Goal: Information Seeking & Learning: Learn about a topic

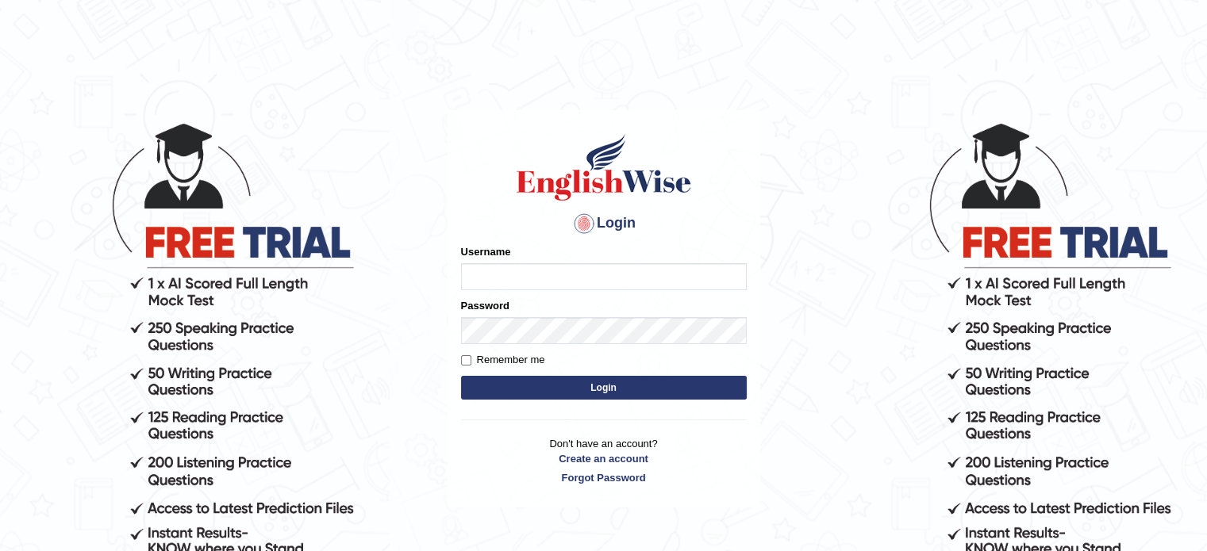
type input "tahseen"
click at [512, 380] on button "Login" at bounding box center [604, 388] width 286 height 24
type input "tahseen"
click at [615, 386] on button "Login" at bounding box center [604, 388] width 286 height 24
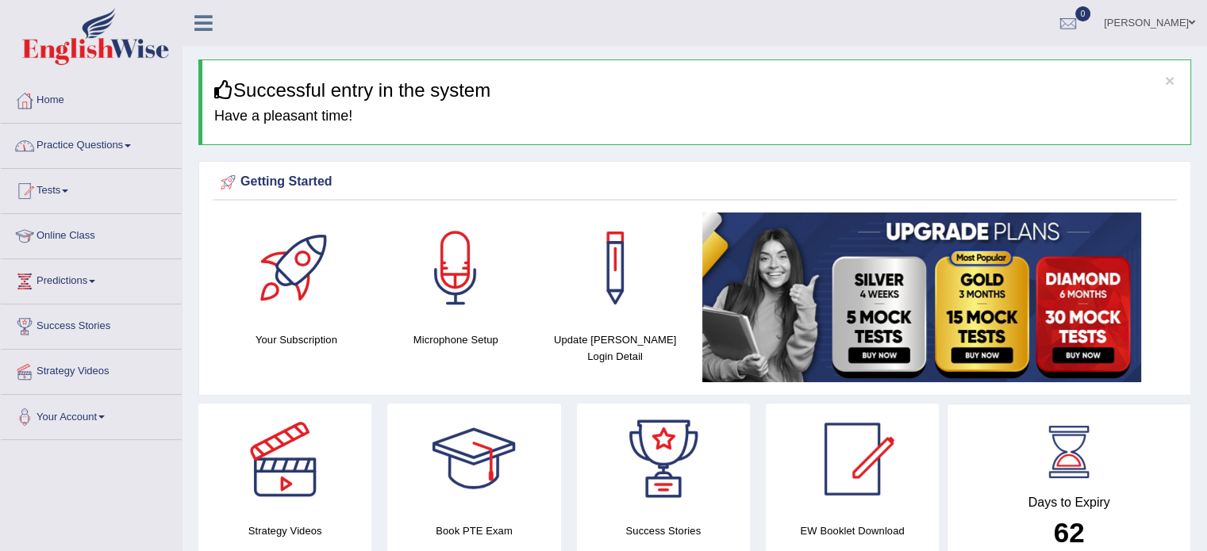
click at [140, 136] on link "Practice Questions" at bounding box center [91, 144] width 181 height 40
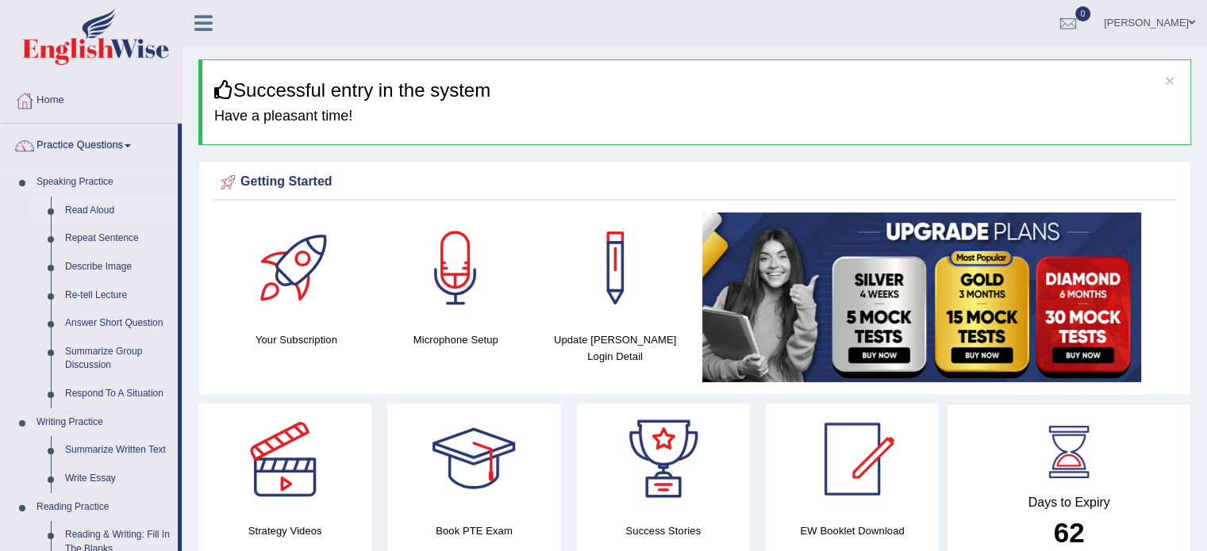
click at [94, 207] on link "Read Aloud" at bounding box center [118, 211] width 120 height 29
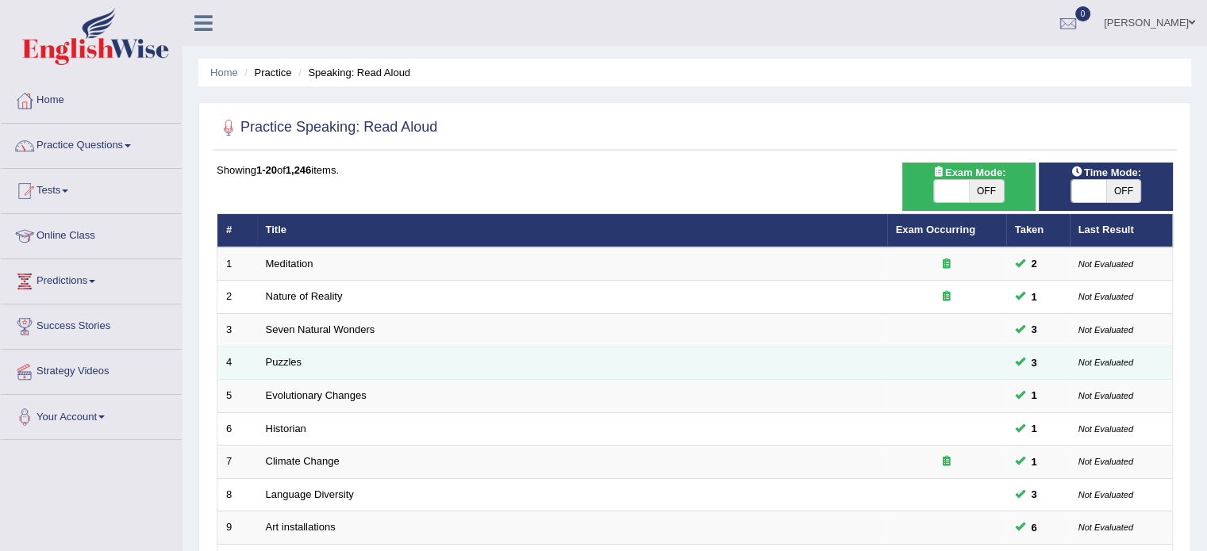
scroll to position [494, 0]
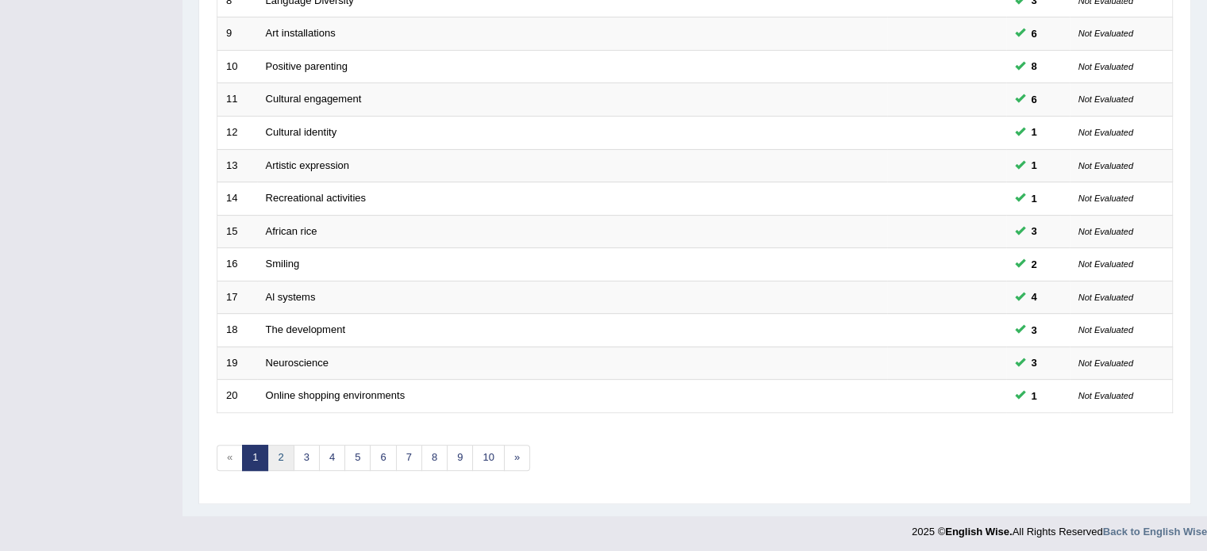
click at [283, 451] on link "2" at bounding box center [280, 458] width 26 height 26
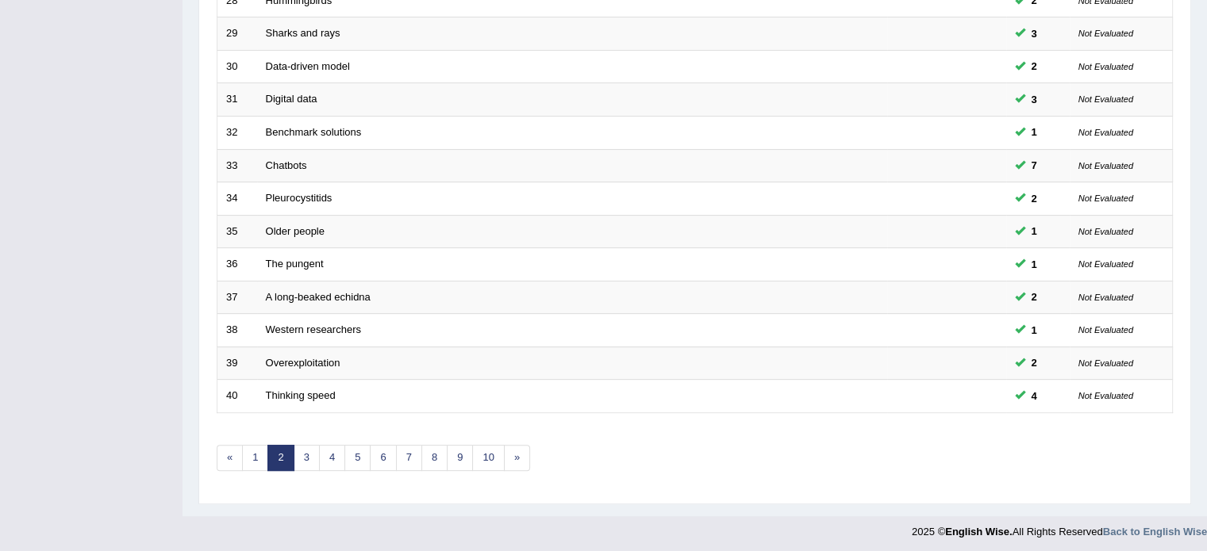
scroll to position [494, 0]
click at [305, 459] on link "3" at bounding box center [307, 458] width 26 height 26
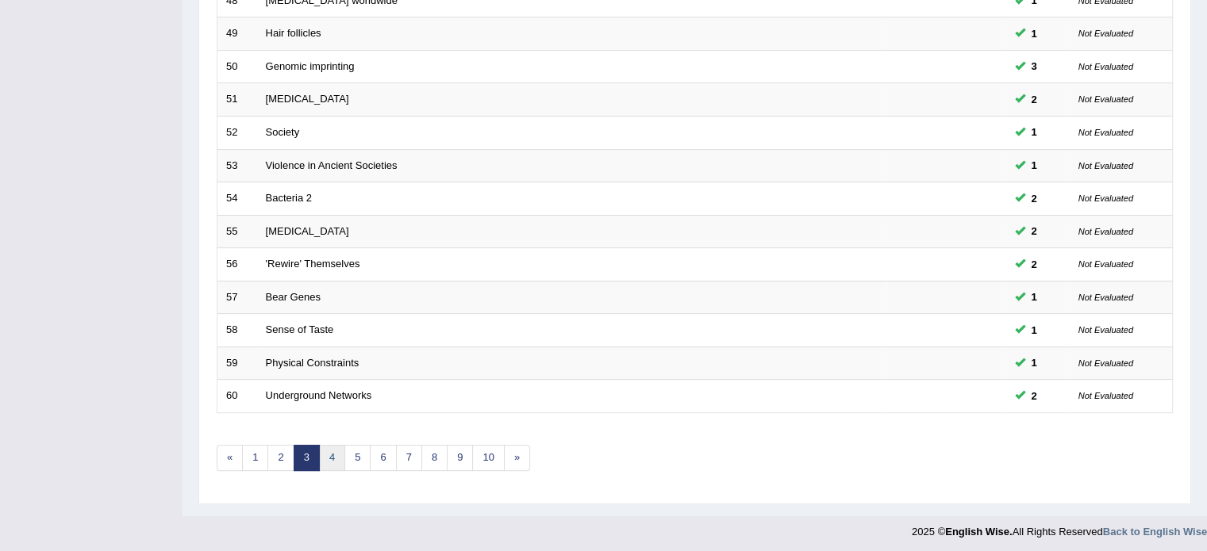
click at [328, 450] on link "4" at bounding box center [332, 458] width 26 height 26
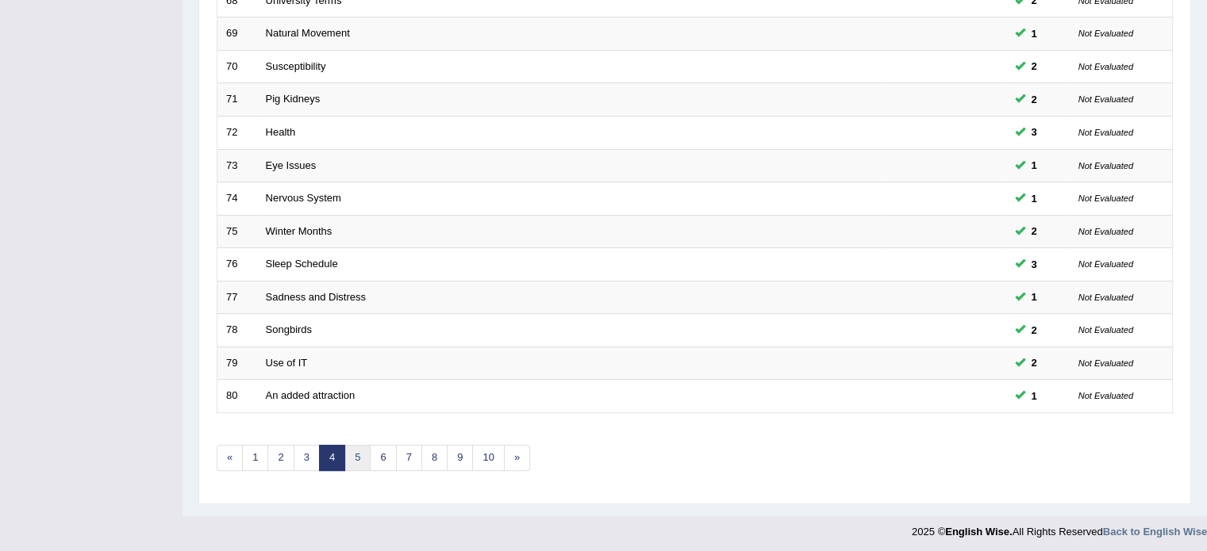
click at [355, 453] on link "5" at bounding box center [357, 458] width 26 height 26
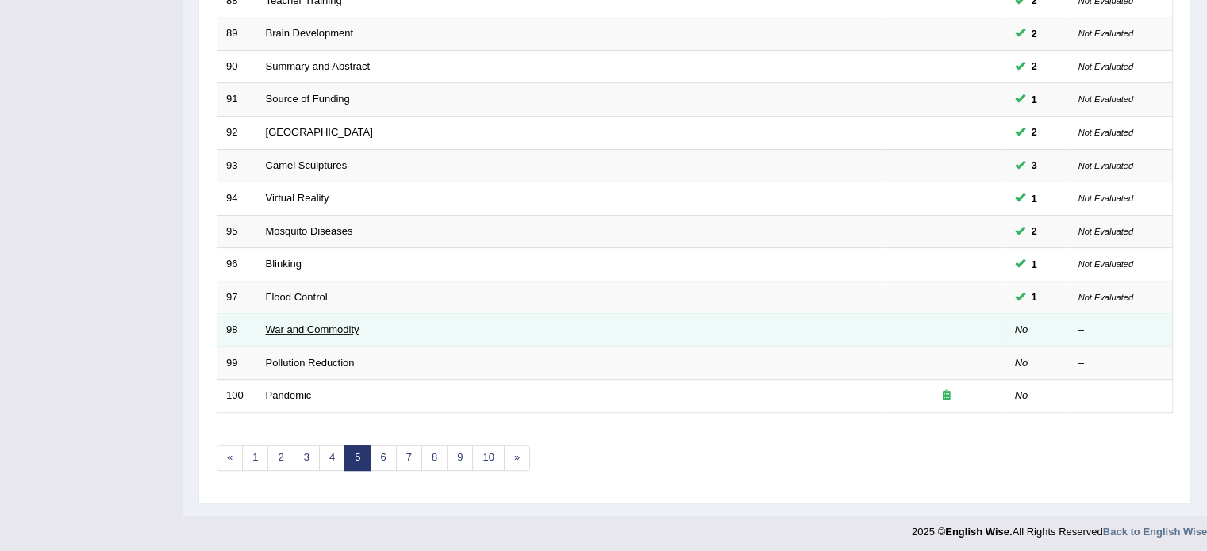
click at [273, 324] on link "War and Commodity" at bounding box center [313, 330] width 94 height 12
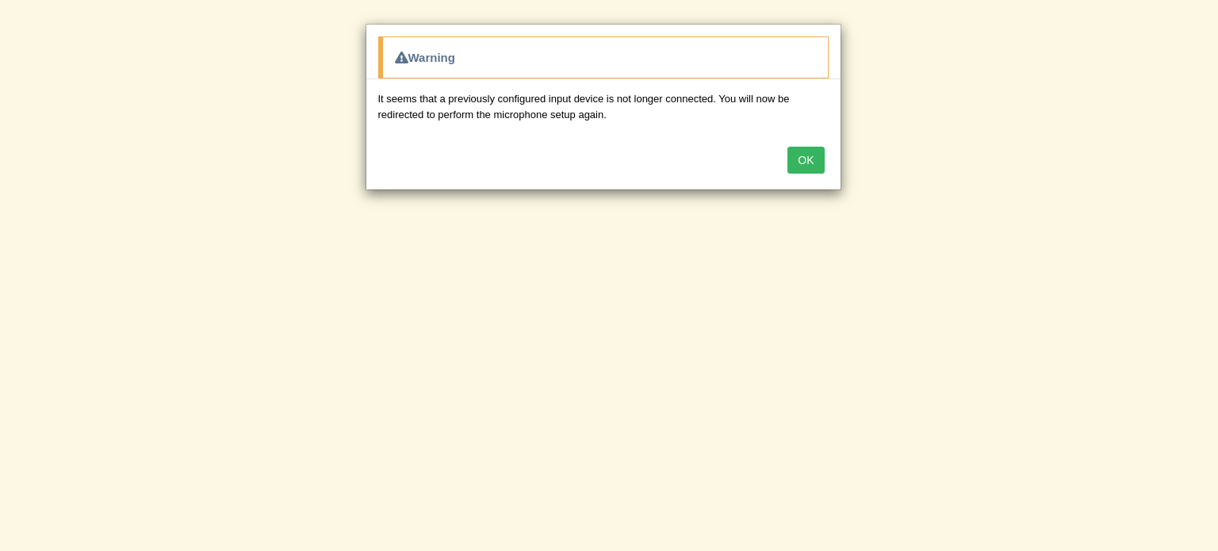
click at [803, 155] on button "OK" at bounding box center [806, 160] width 36 height 27
click at [807, 165] on button "OK" at bounding box center [806, 160] width 36 height 27
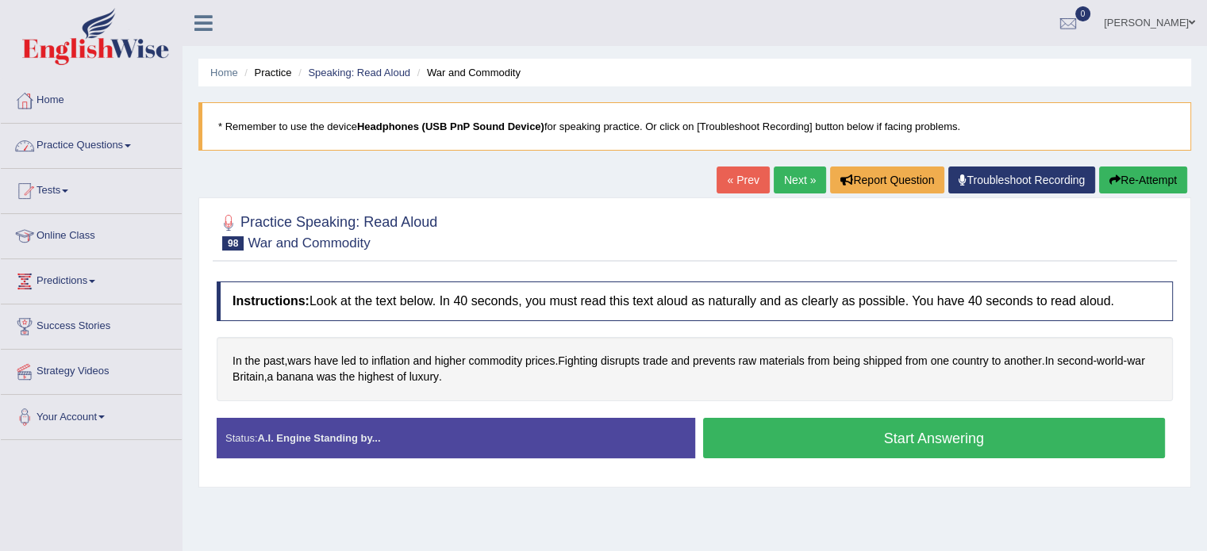
click at [261, 77] on li "Practice" at bounding box center [265, 72] width 51 height 15
click at [359, 71] on link "Speaking: Read Aloud" at bounding box center [359, 73] width 102 height 12
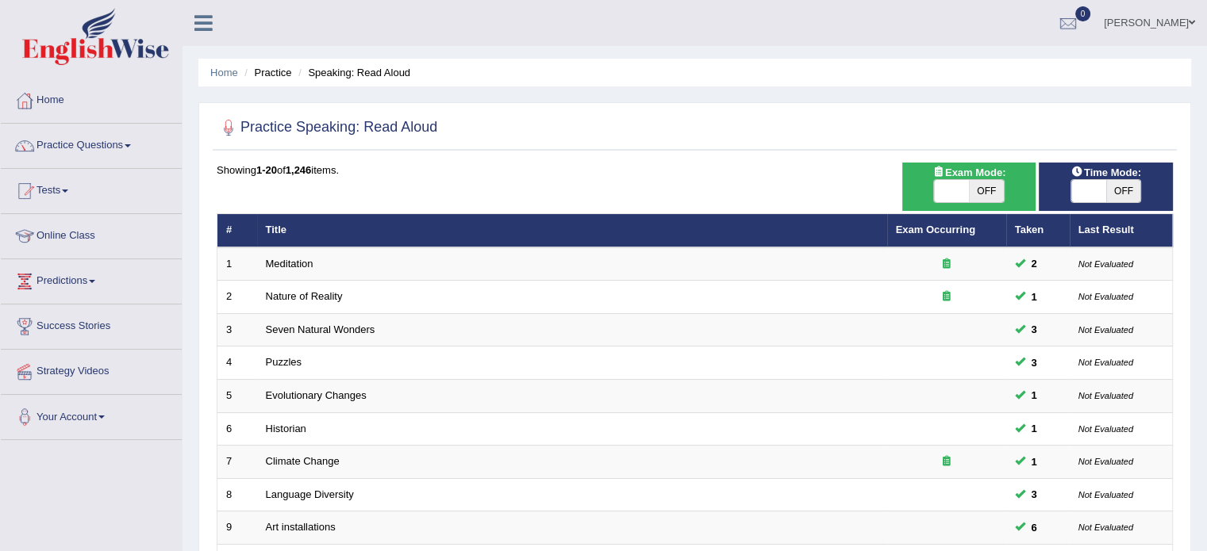
click at [1061, 183] on div "ON OFF" at bounding box center [1105, 191] width 118 height 24
click at [1083, 194] on span at bounding box center [1088, 191] width 35 height 22
checkbox input "true"
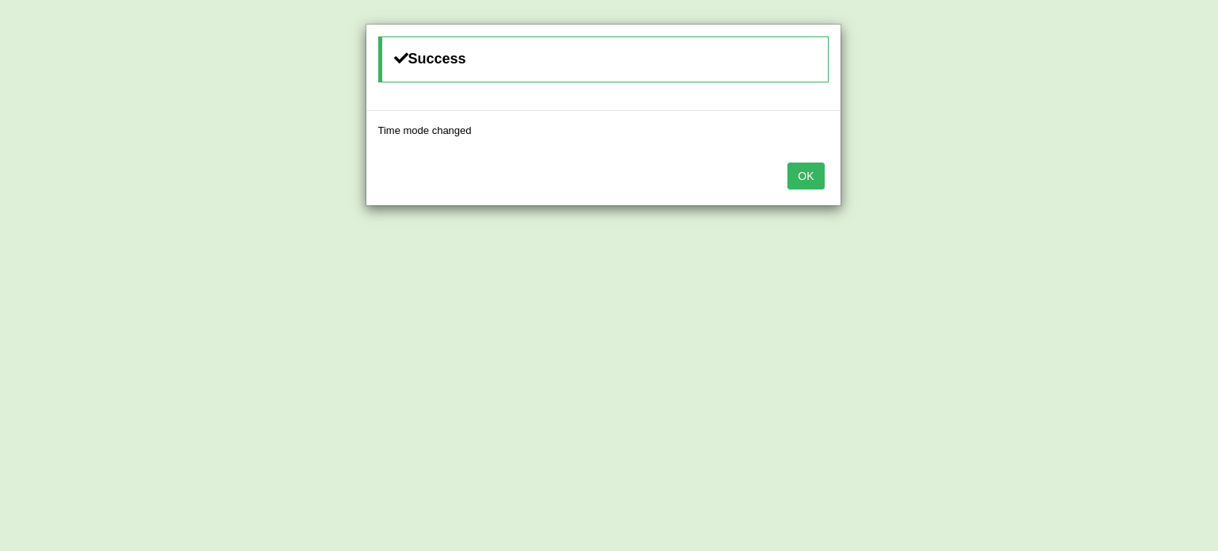
click at [798, 167] on button "OK" at bounding box center [806, 176] width 36 height 27
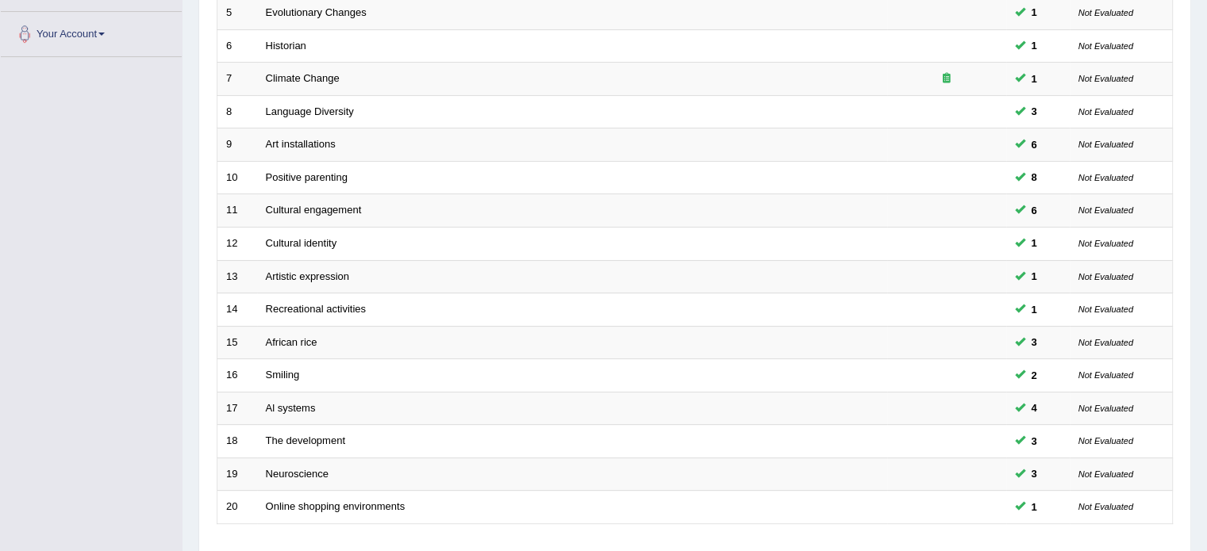
scroll to position [494, 0]
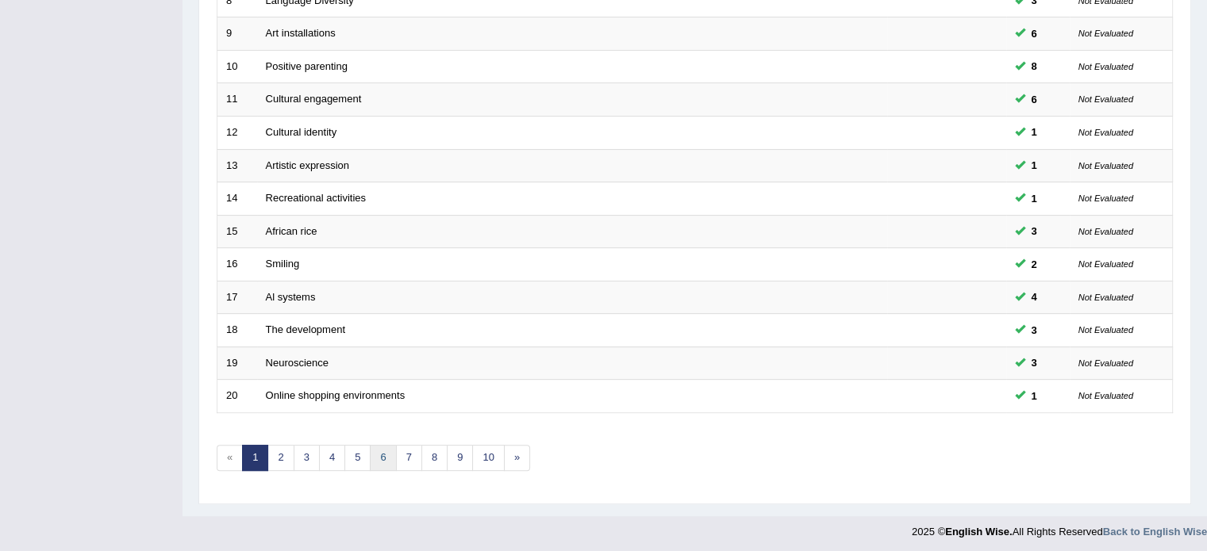
click at [377, 449] on link "6" at bounding box center [383, 458] width 26 height 26
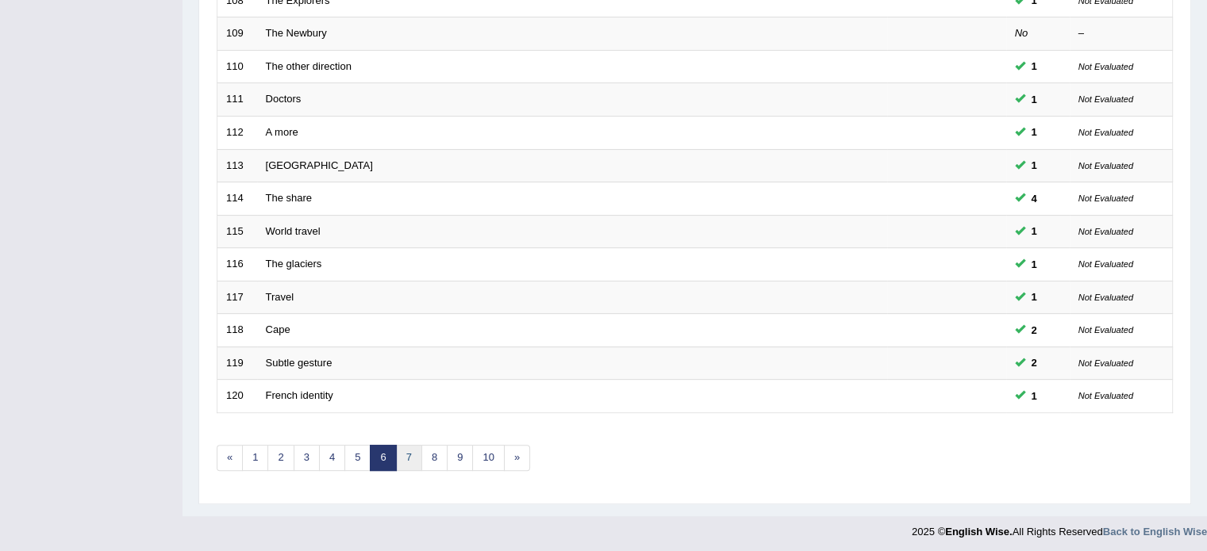
click at [409, 453] on link "7" at bounding box center [409, 458] width 26 height 26
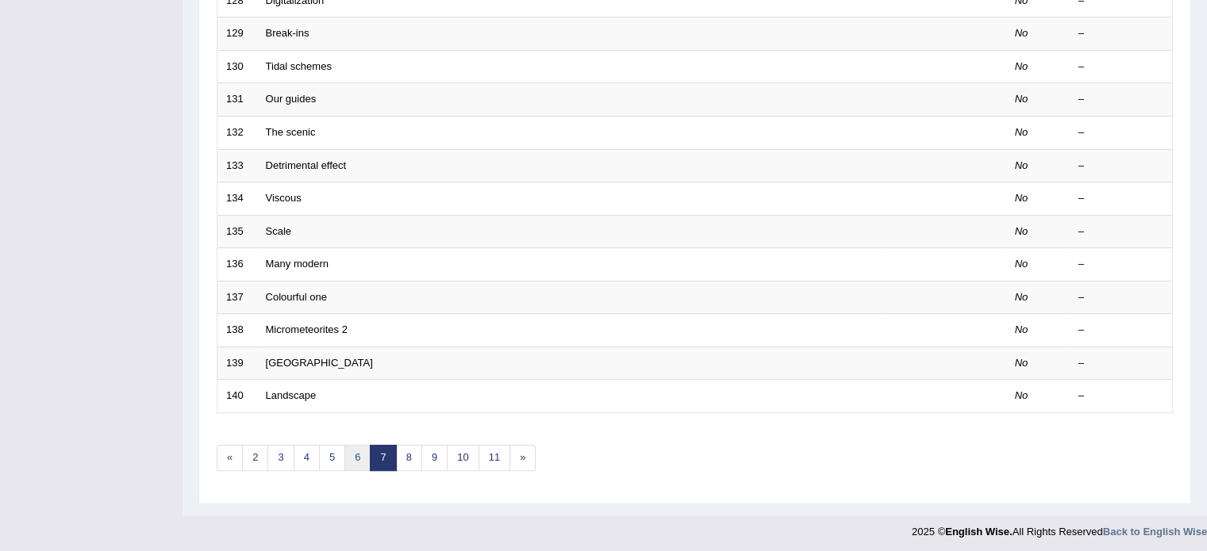
click at [359, 451] on link "6" at bounding box center [357, 458] width 26 height 26
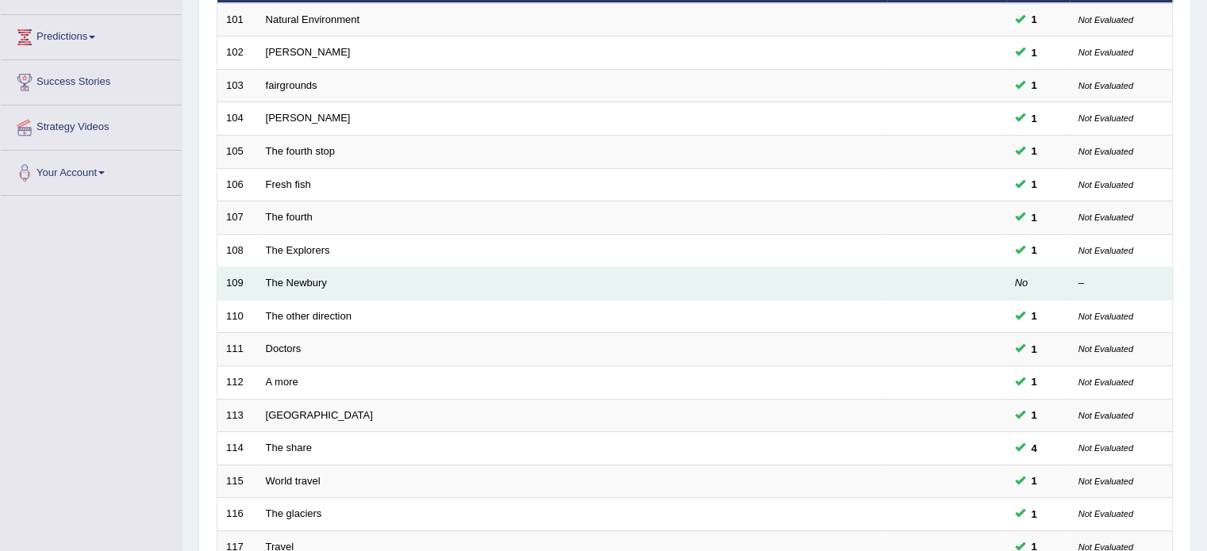
scroll to position [494, 0]
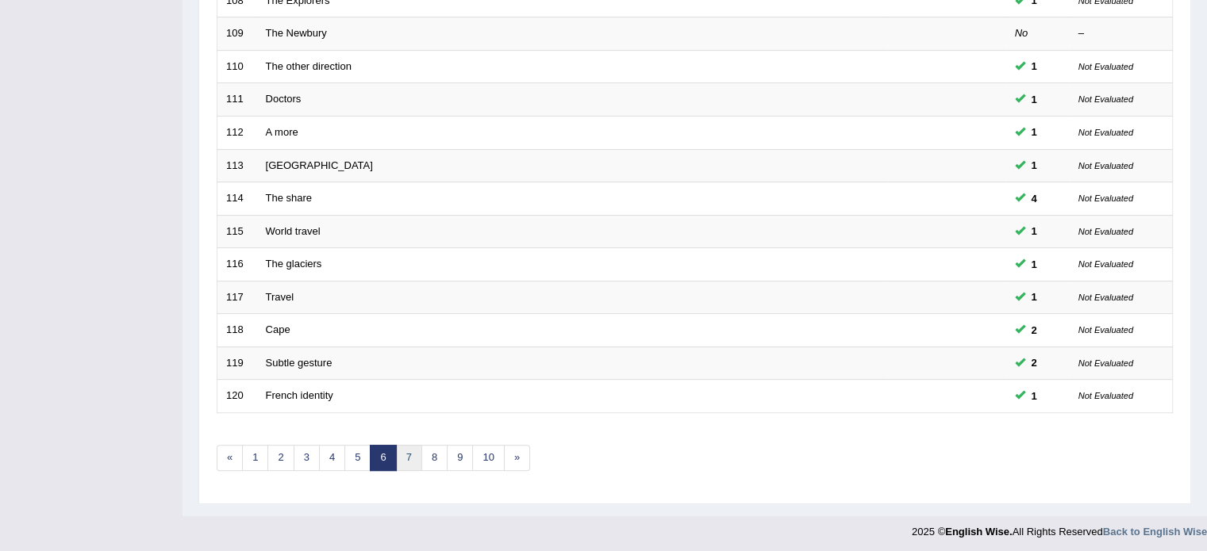
click at [409, 457] on link "7" at bounding box center [409, 458] width 26 height 26
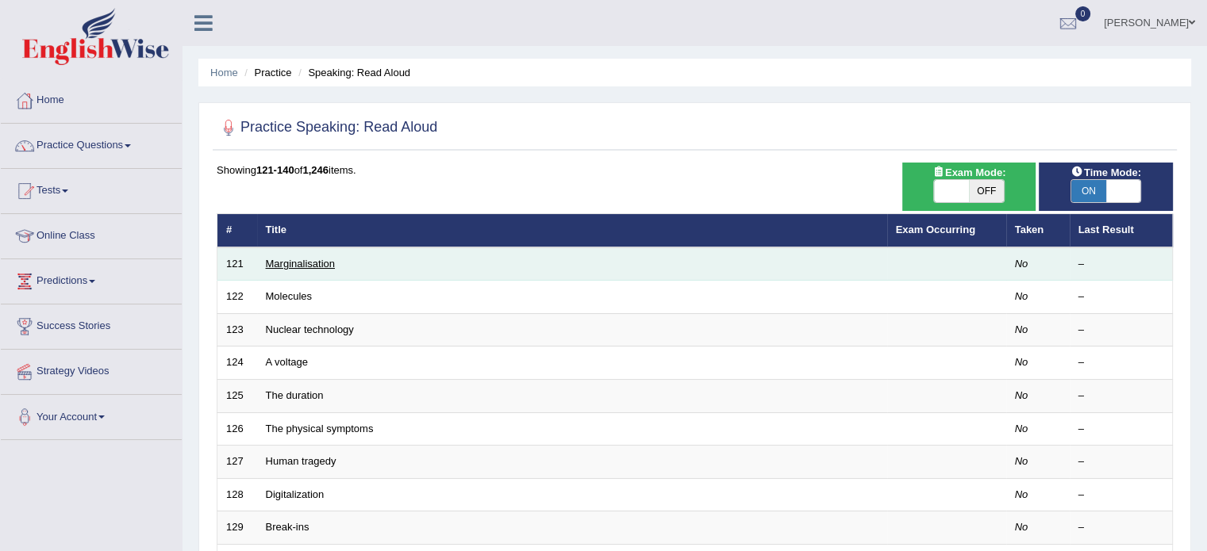
click at [305, 260] on link "Marginalisation" at bounding box center [300, 264] width 69 height 12
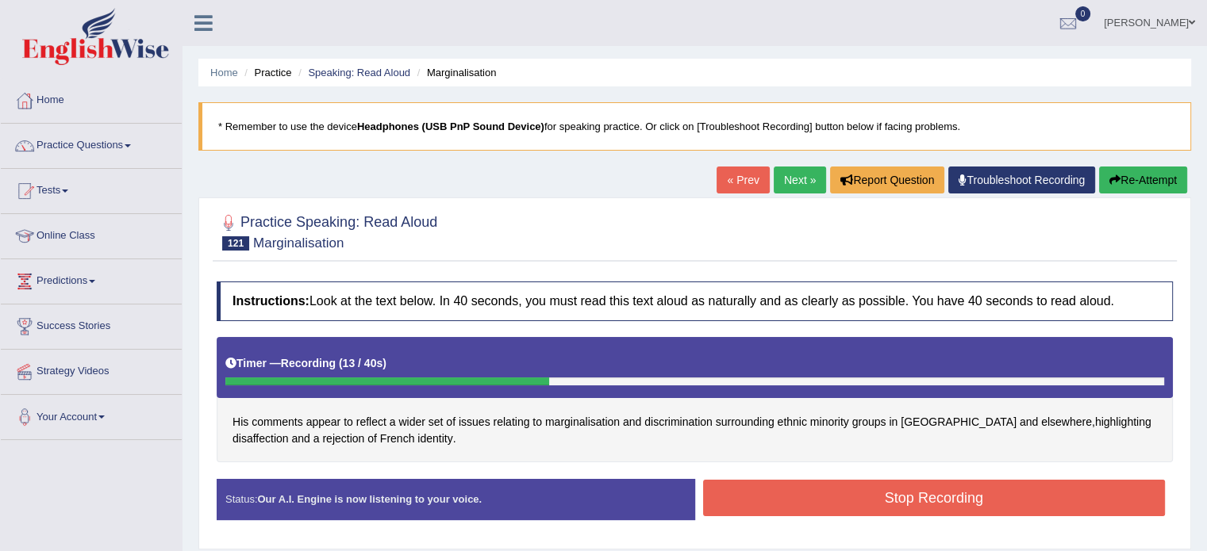
click at [790, 496] on button "Stop Recording" at bounding box center [934, 498] width 462 height 36
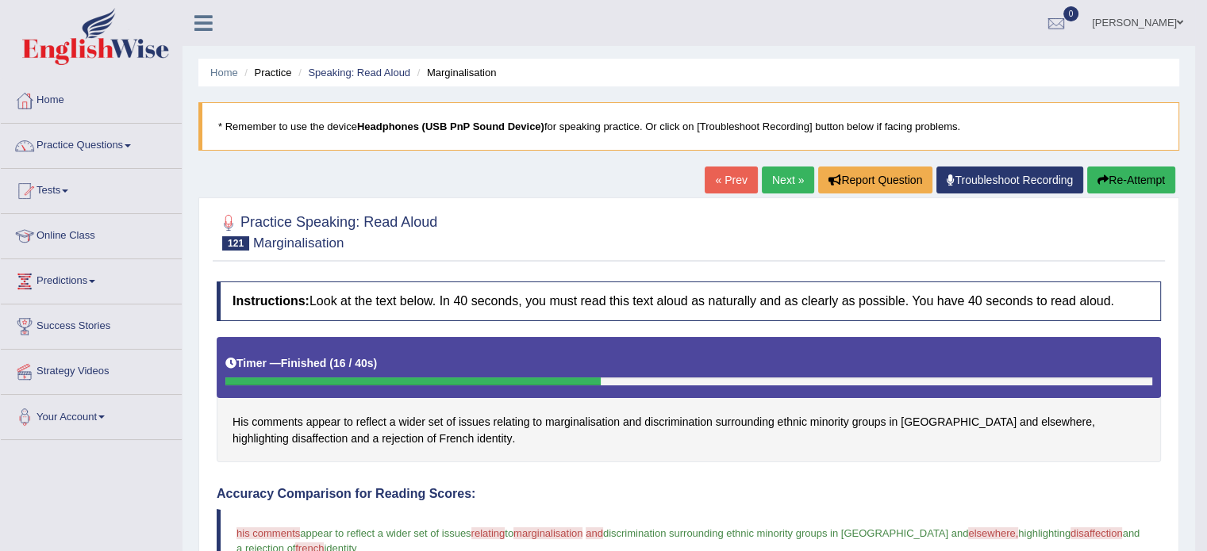
click at [1110, 177] on button "Re-Attempt" at bounding box center [1131, 180] width 88 height 27
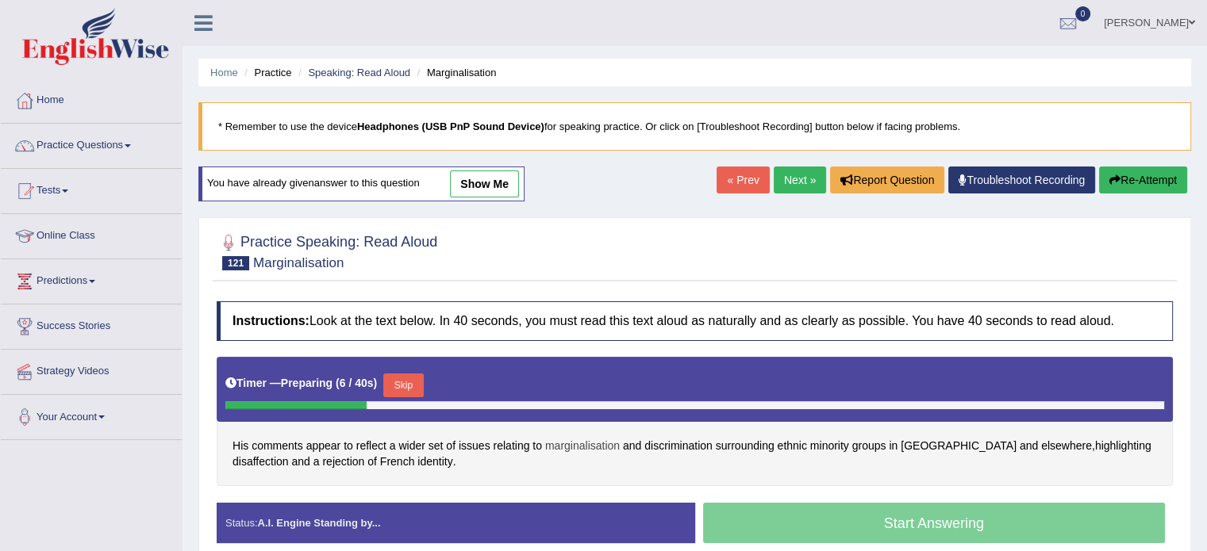
click at [574, 441] on span "marginalisation" at bounding box center [582, 446] width 75 height 17
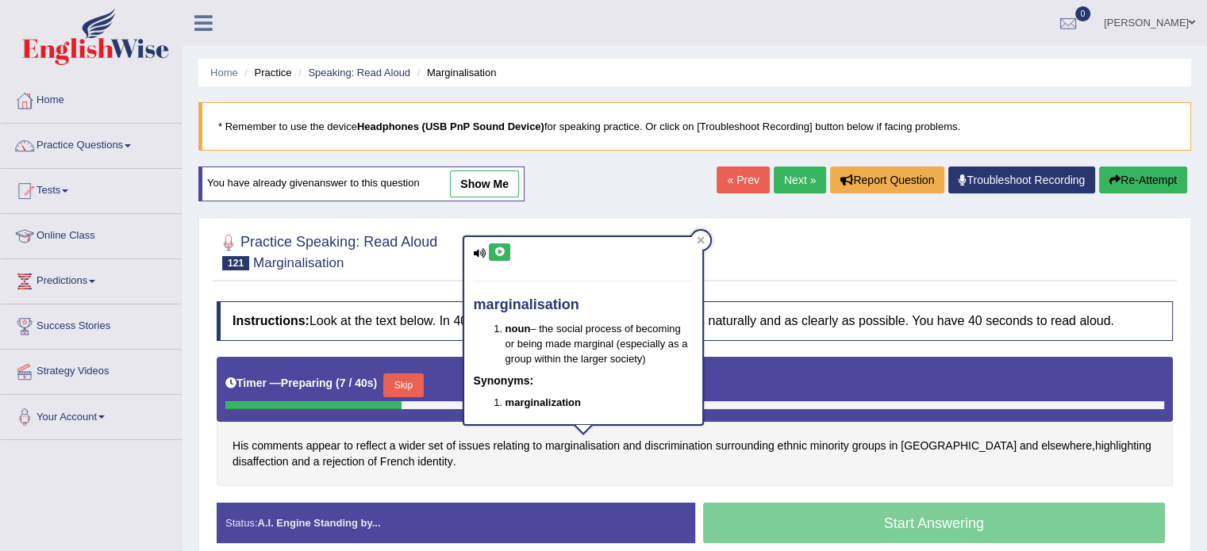
click at [495, 241] on div "marginalisation noun – the social process of becoming or being made marginal (e…" at bounding box center [583, 330] width 238 height 187
click at [497, 252] on icon at bounding box center [499, 253] width 12 height 10
click at [697, 240] on icon at bounding box center [701, 240] width 8 height 8
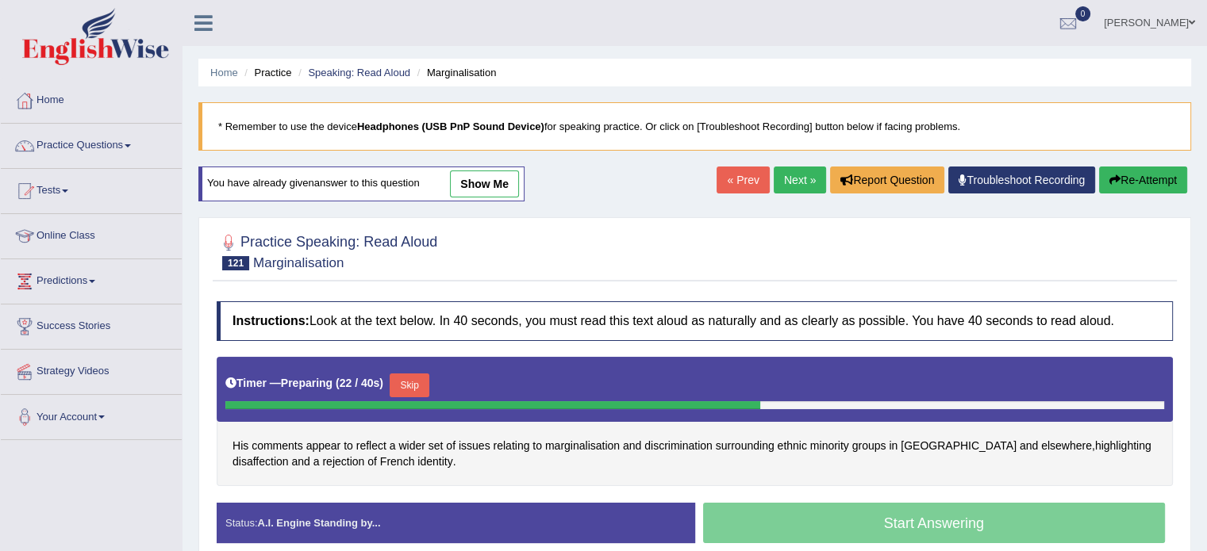
click at [400, 379] on button "Skip" at bounding box center [410, 386] width 40 height 24
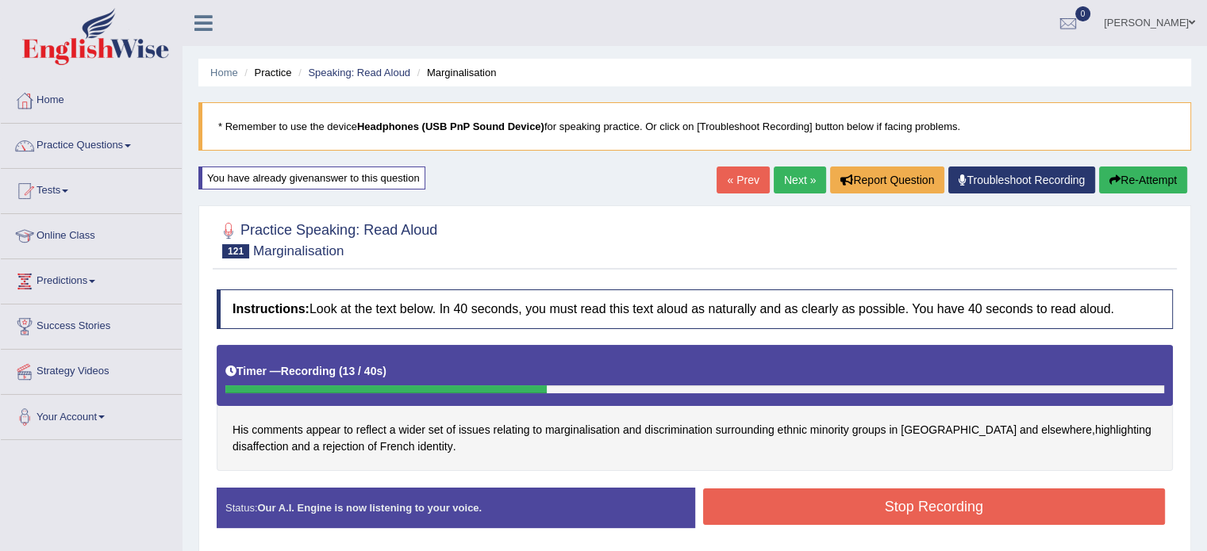
click at [800, 491] on button "Stop Recording" at bounding box center [934, 507] width 462 height 36
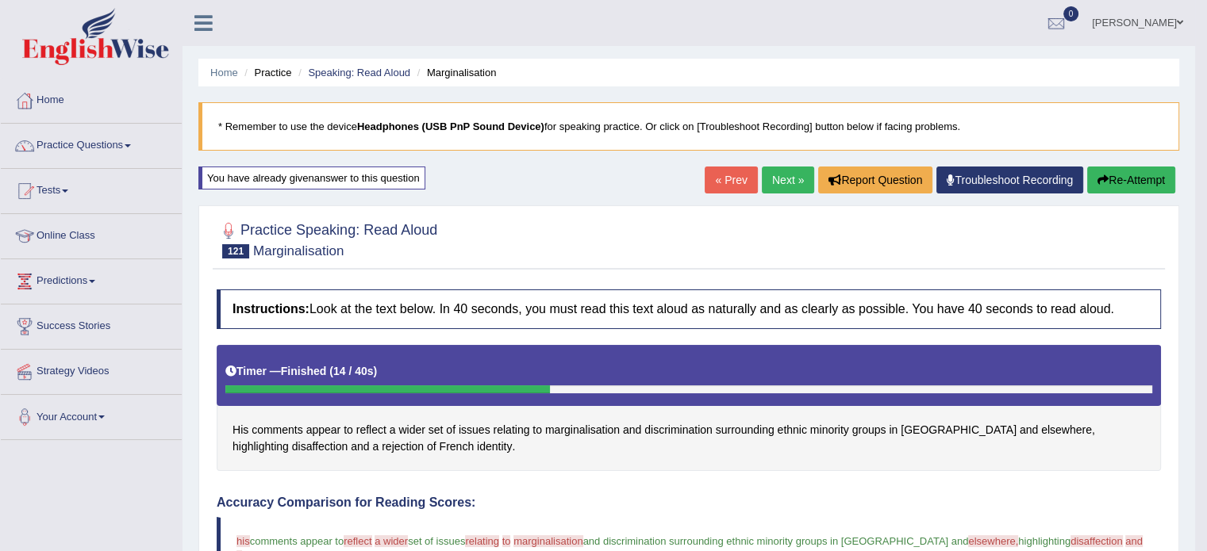
click at [778, 171] on link "Next »" at bounding box center [788, 180] width 52 height 27
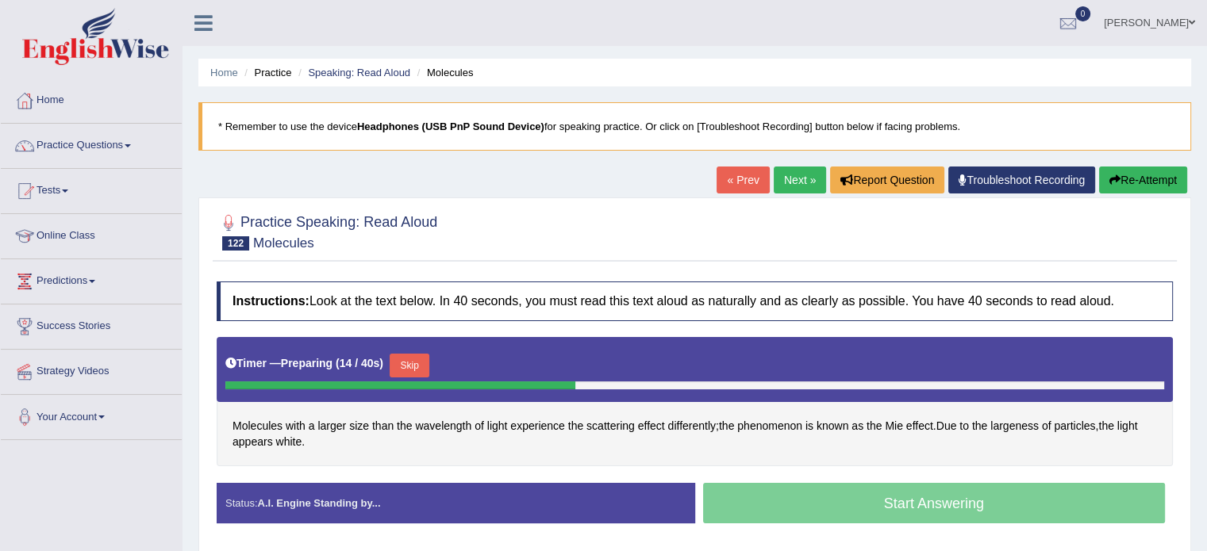
click at [416, 364] on button "Skip" at bounding box center [410, 366] width 40 height 24
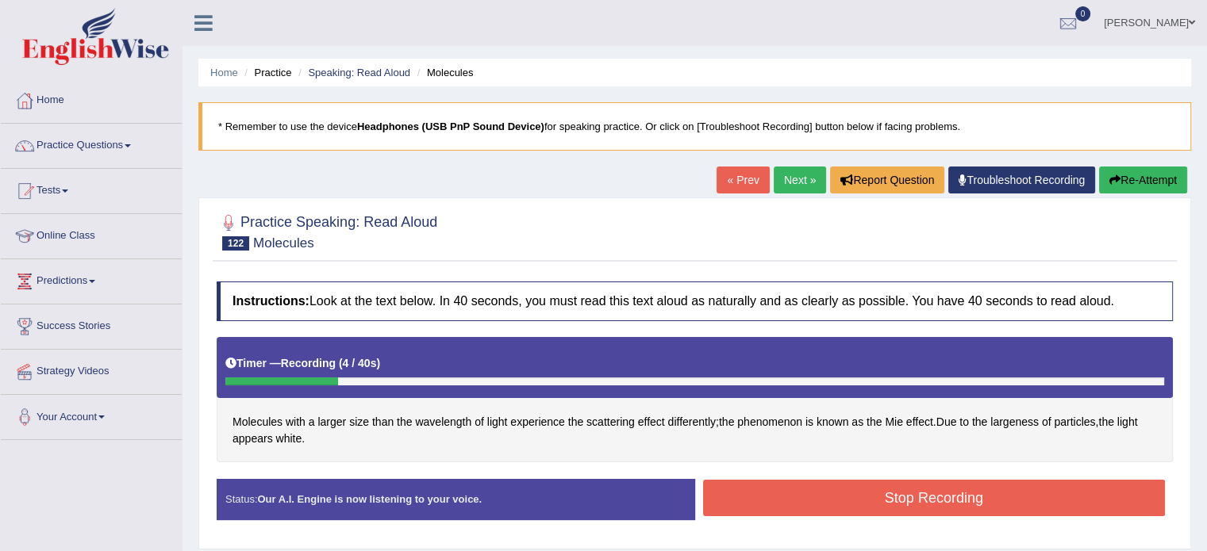
click at [1115, 186] on button "Re-Attempt" at bounding box center [1143, 180] width 88 height 27
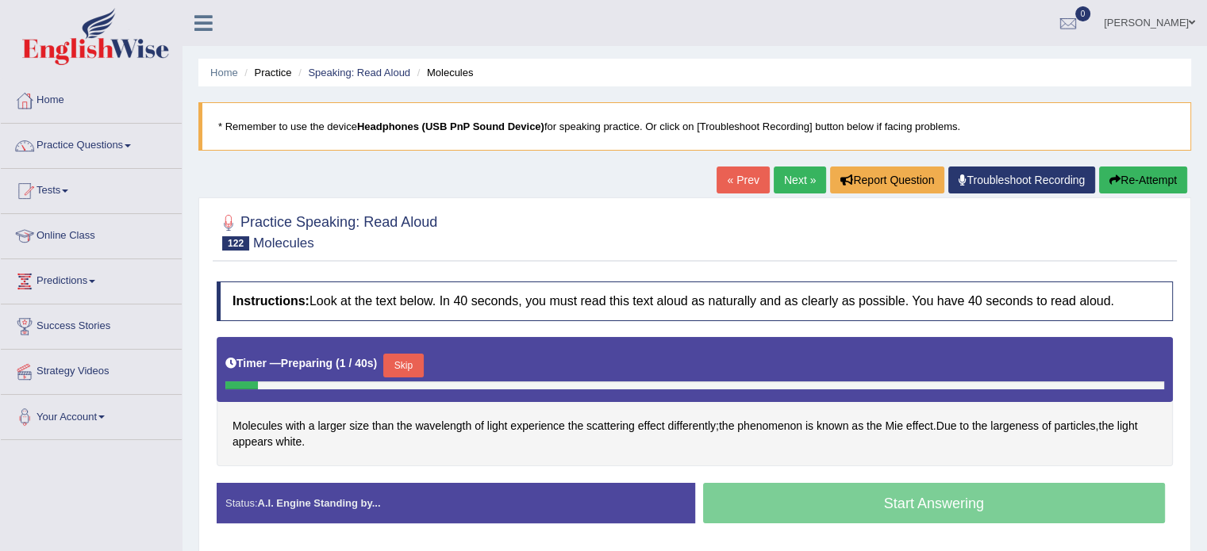
click at [422, 366] on button "Skip" at bounding box center [403, 366] width 40 height 24
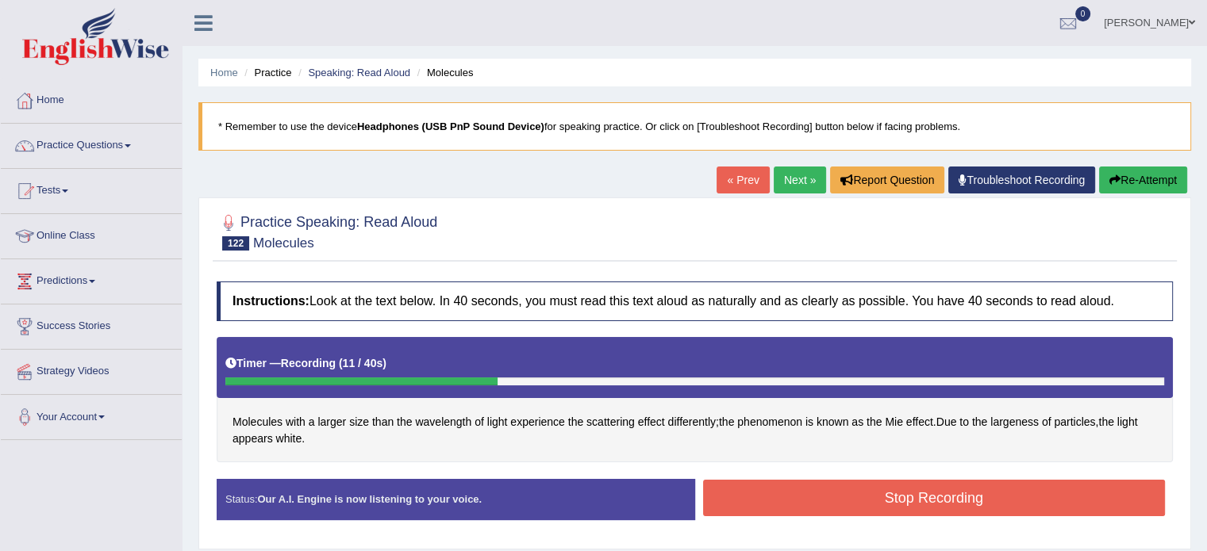
click at [899, 482] on button "Stop Recording" at bounding box center [934, 498] width 462 height 36
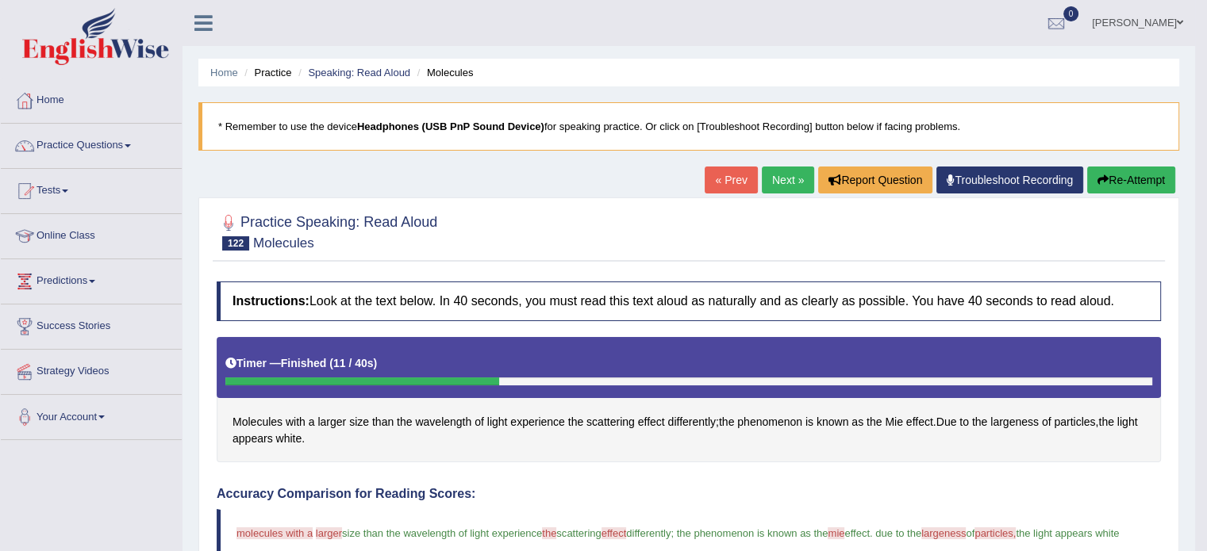
click at [782, 164] on div "Home Practice Speaking: Read Aloud Molecules * Remember to use the device Headp…" at bounding box center [688, 514] width 1012 height 1029
click at [779, 176] on link "Next »" at bounding box center [788, 180] width 52 height 27
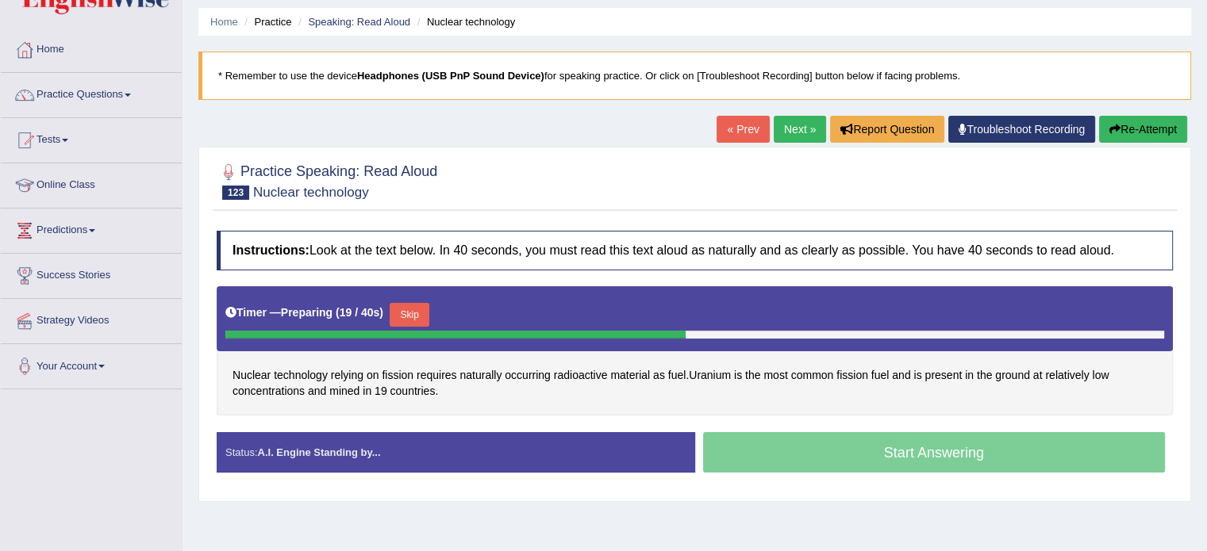
click at [416, 308] on button "Skip" at bounding box center [410, 315] width 40 height 24
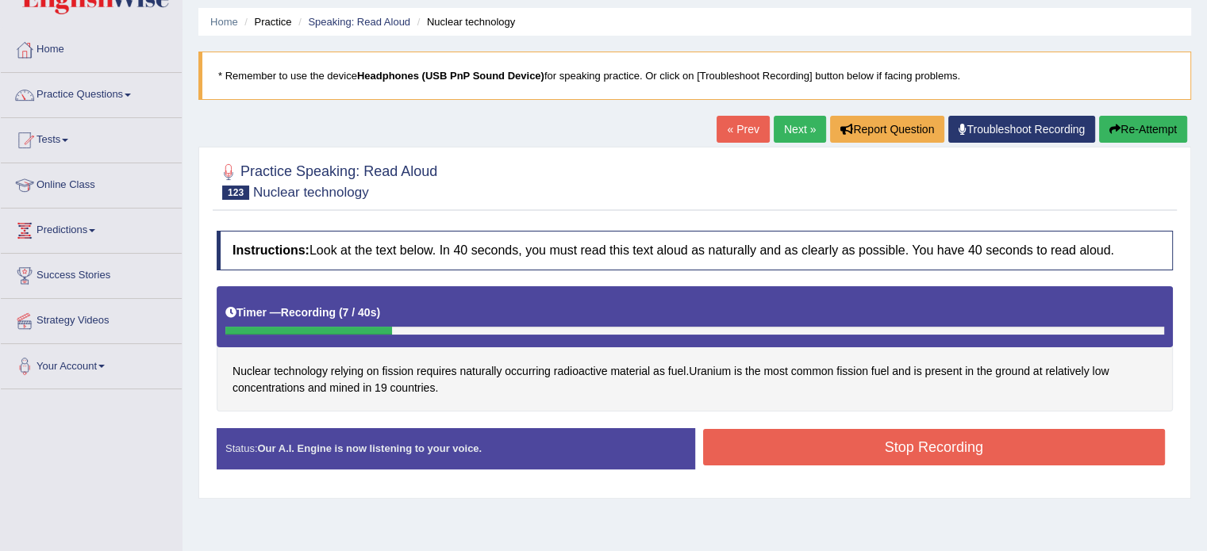
click at [1122, 123] on button "Re-Attempt" at bounding box center [1143, 129] width 88 height 27
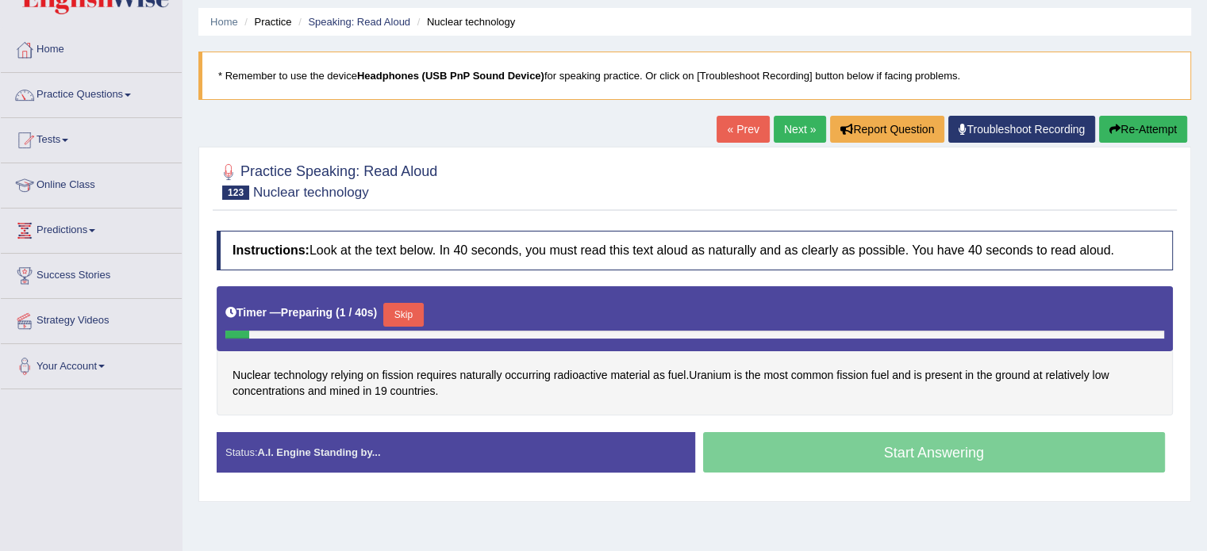
click at [419, 311] on button "Skip" at bounding box center [403, 315] width 40 height 24
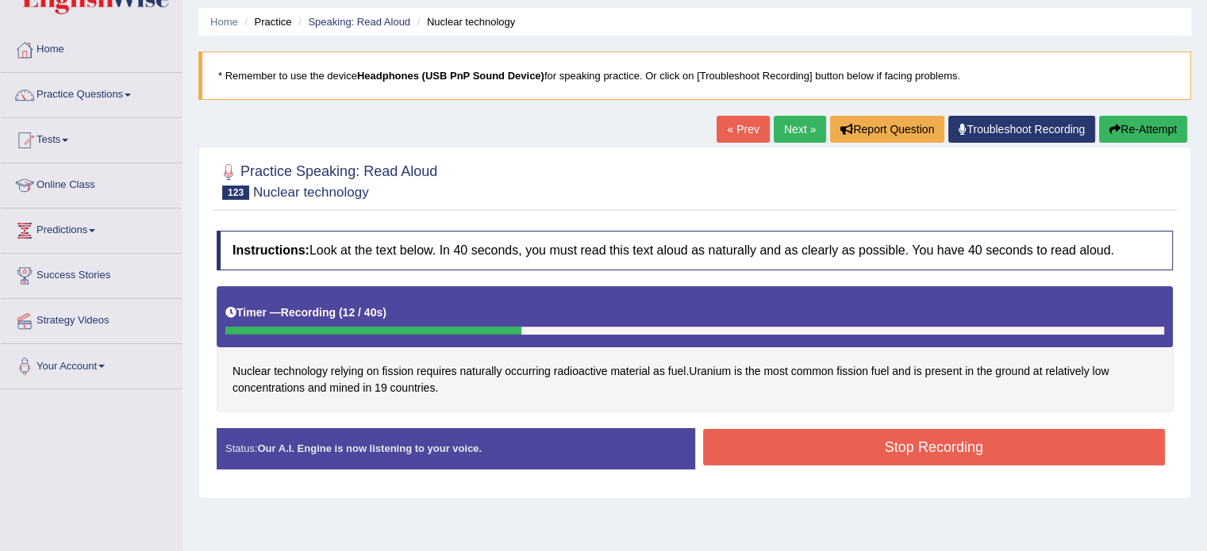
click at [804, 434] on button "Stop Recording" at bounding box center [934, 447] width 462 height 36
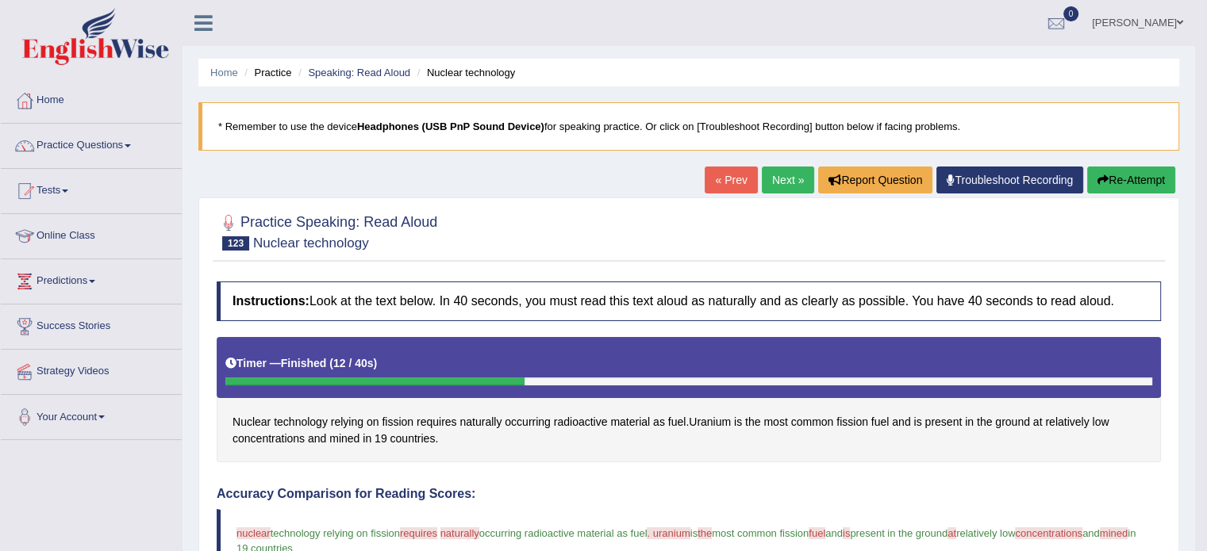
click at [765, 184] on link "Next »" at bounding box center [788, 180] width 52 height 27
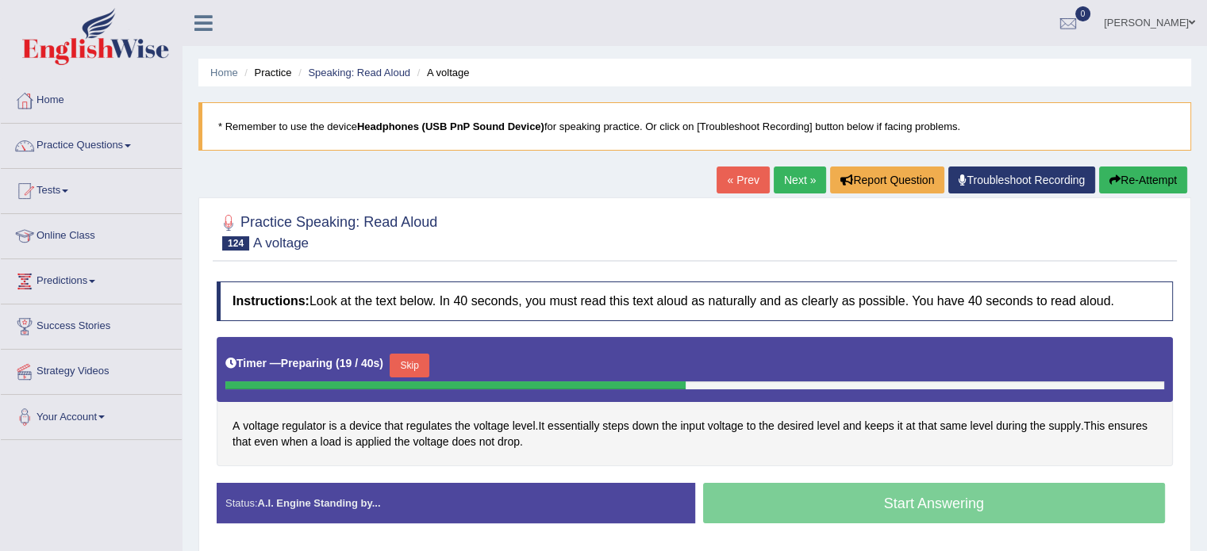
click at [413, 359] on button "Skip" at bounding box center [410, 366] width 40 height 24
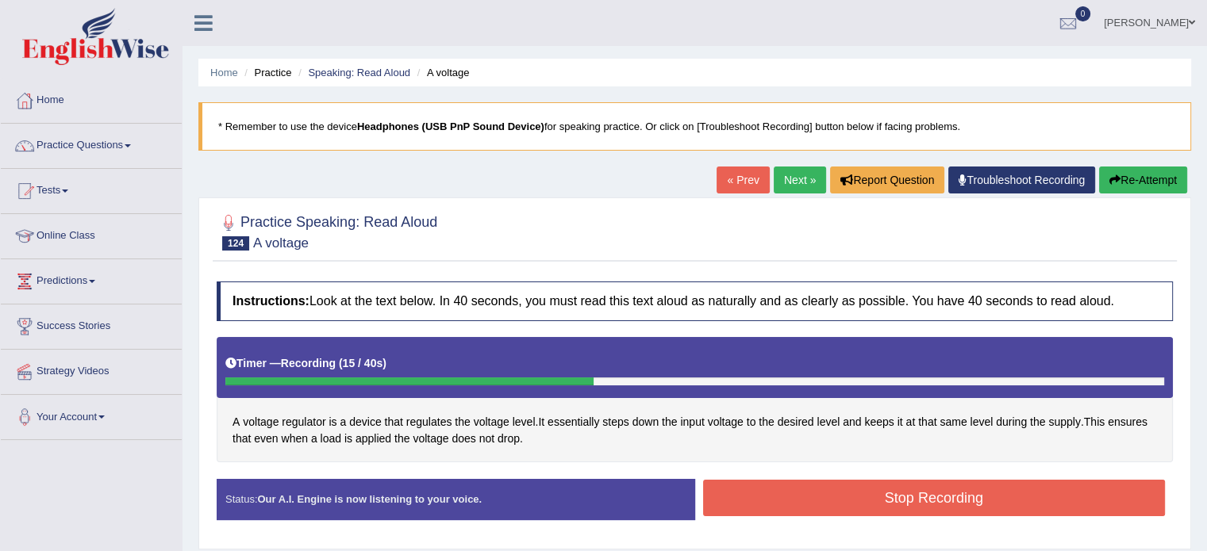
click at [795, 501] on button "Stop Recording" at bounding box center [934, 498] width 462 height 36
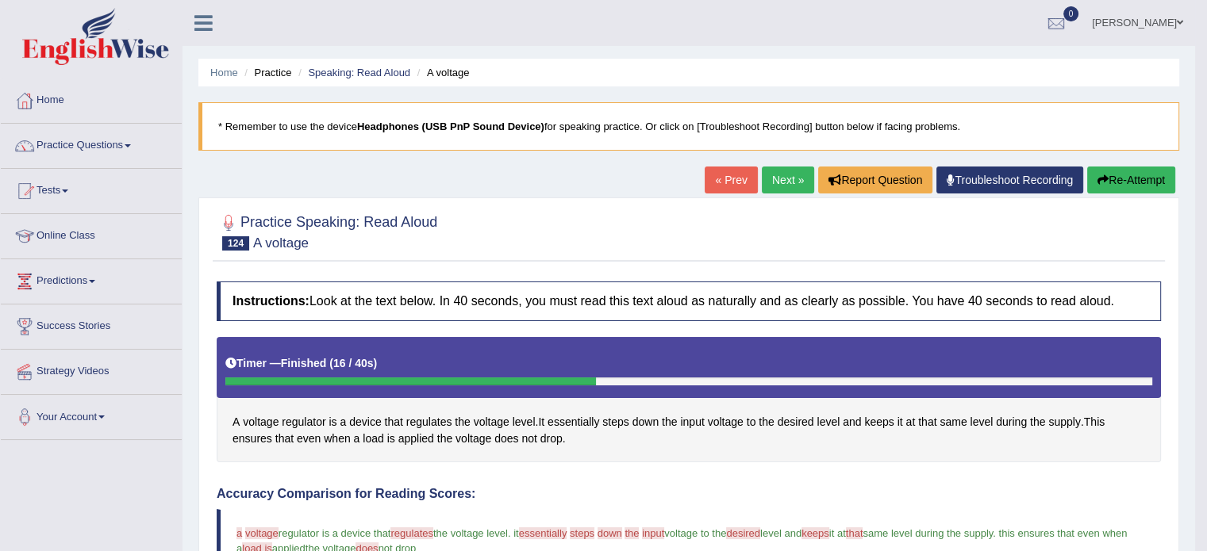
click at [777, 179] on link "Next »" at bounding box center [788, 180] width 52 height 27
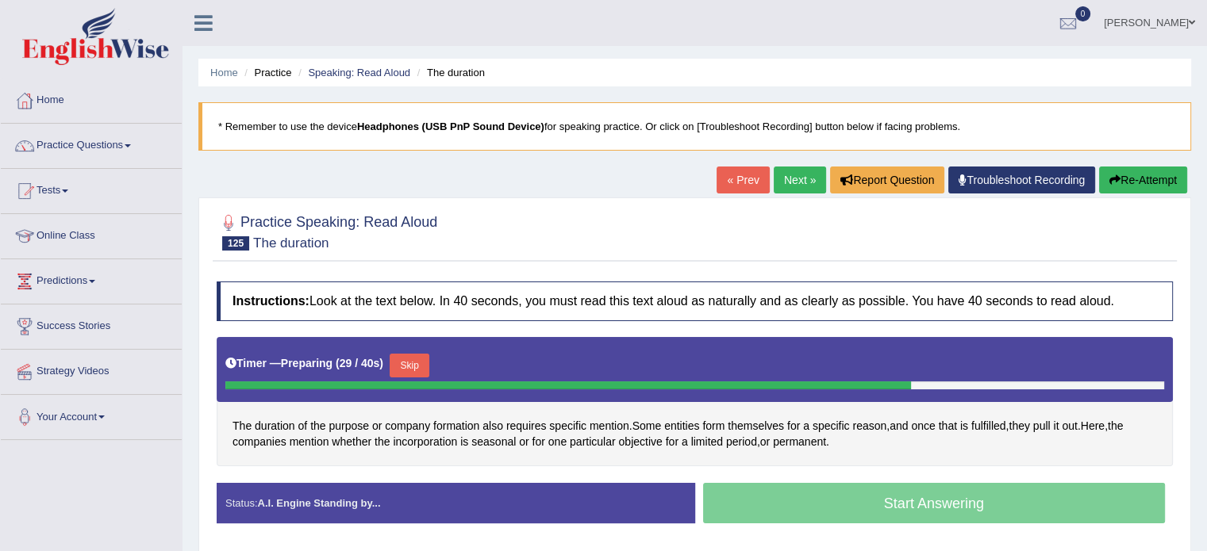
click at [418, 365] on button "Skip" at bounding box center [410, 366] width 40 height 24
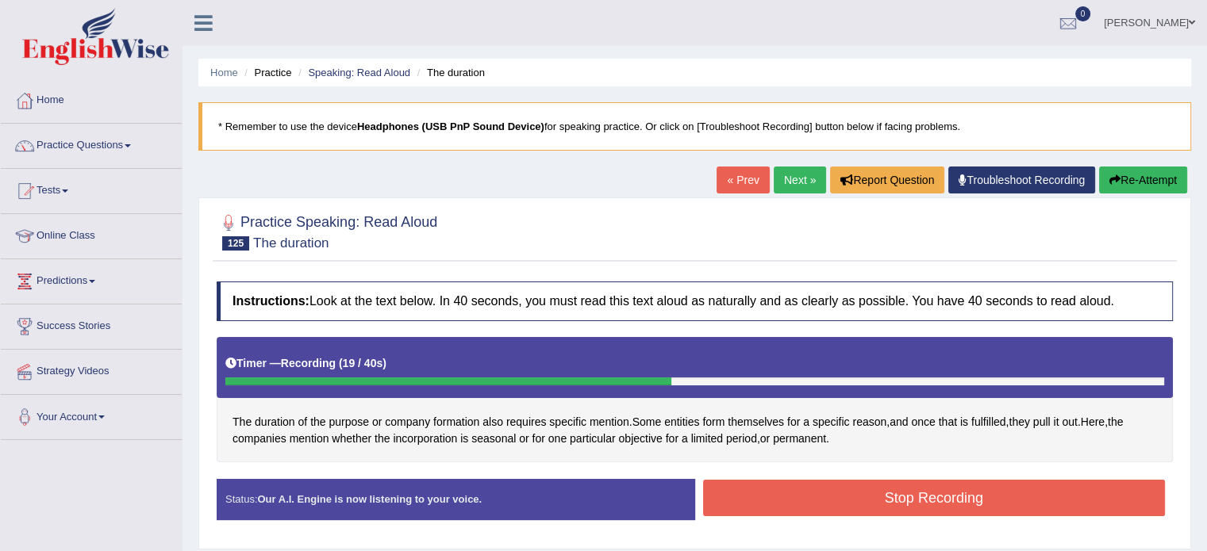
click at [746, 493] on button "Stop Recording" at bounding box center [934, 498] width 462 height 36
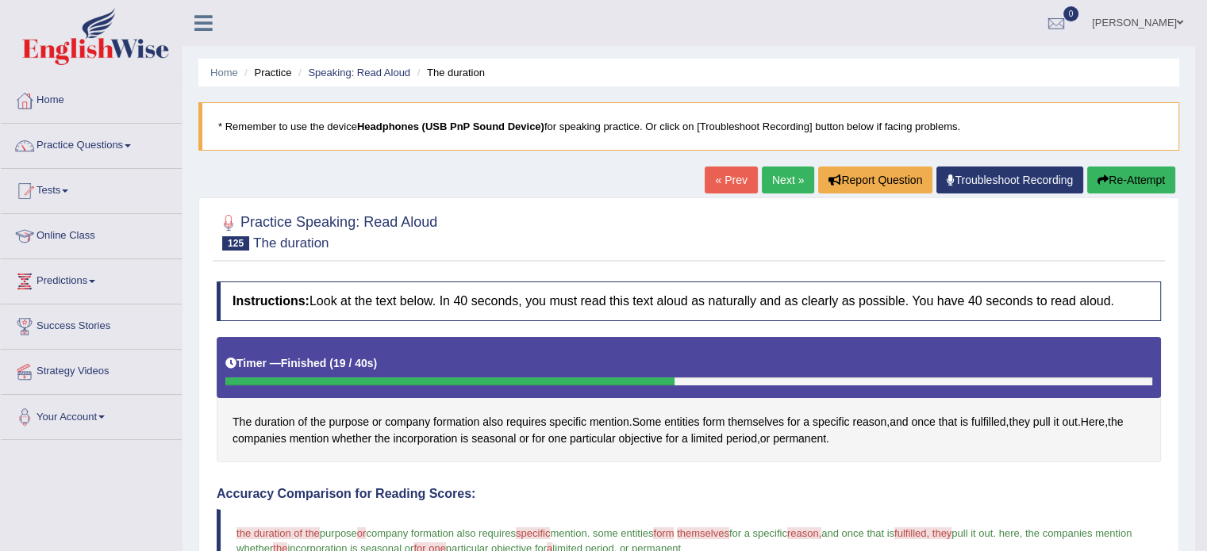
click at [778, 178] on link "Next »" at bounding box center [788, 180] width 52 height 27
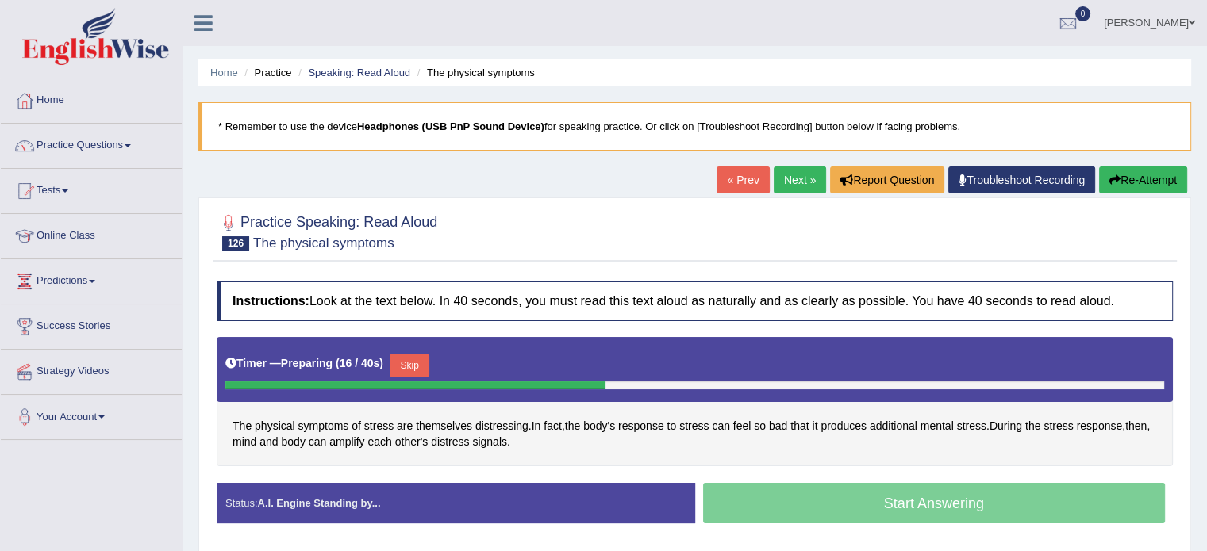
click at [415, 359] on button "Skip" at bounding box center [410, 366] width 40 height 24
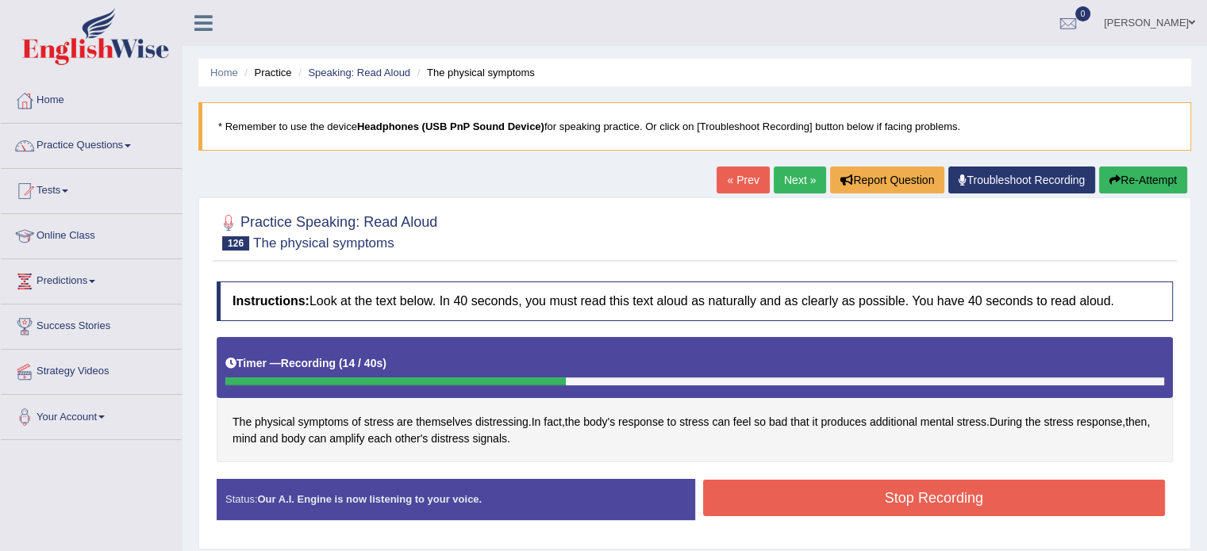
click at [769, 508] on button "Stop Recording" at bounding box center [934, 498] width 462 height 36
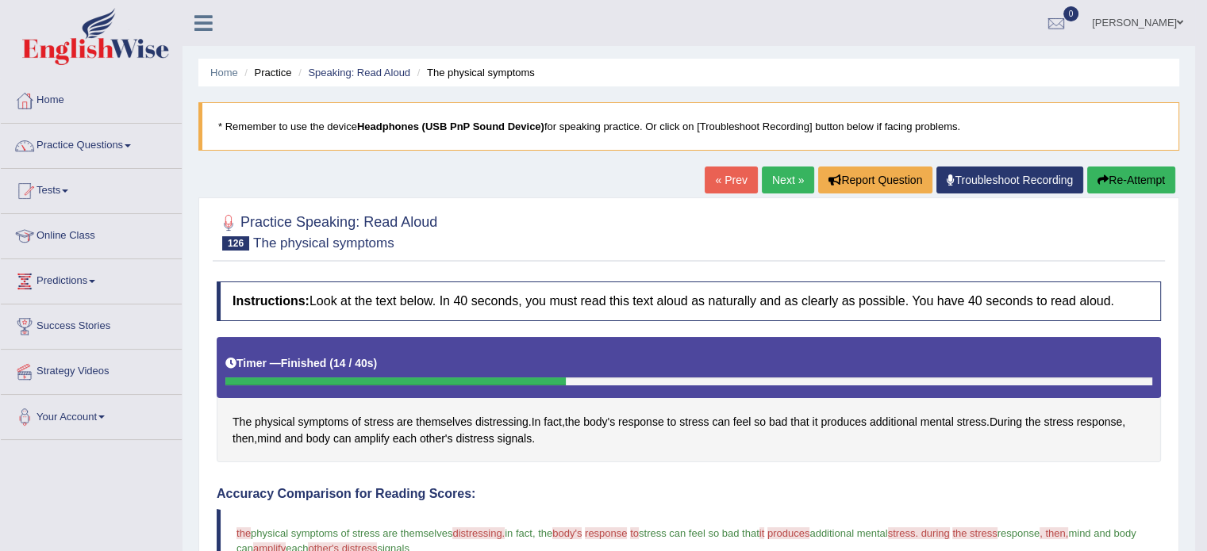
click at [796, 185] on link "Next »" at bounding box center [788, 180] width 52 height 27
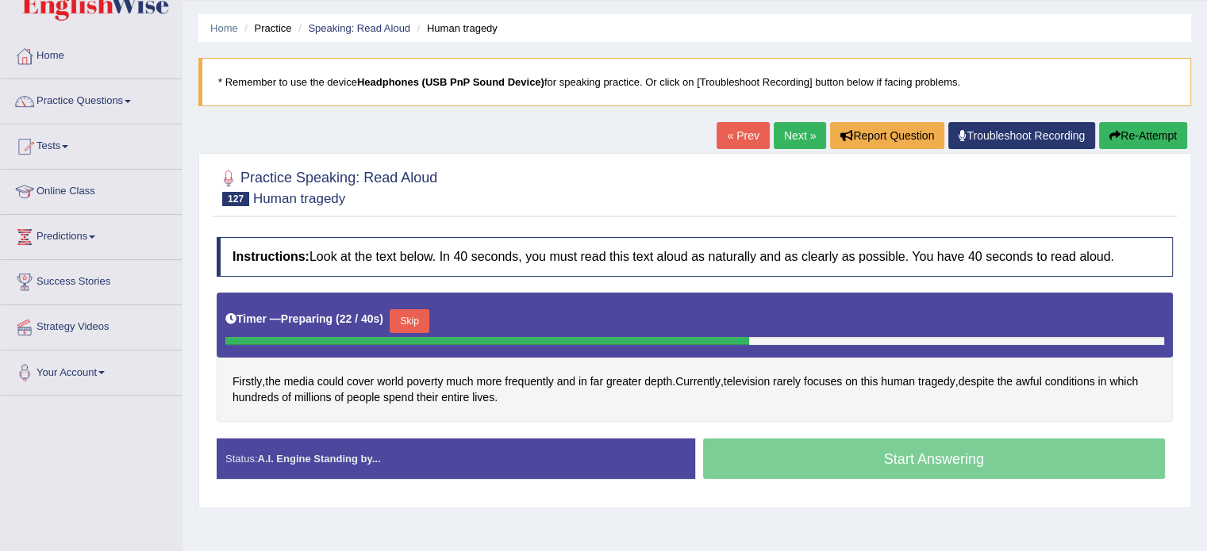
click at [409, 323] on button "Skip" at bounding box center [410, 321] width 40 height 24
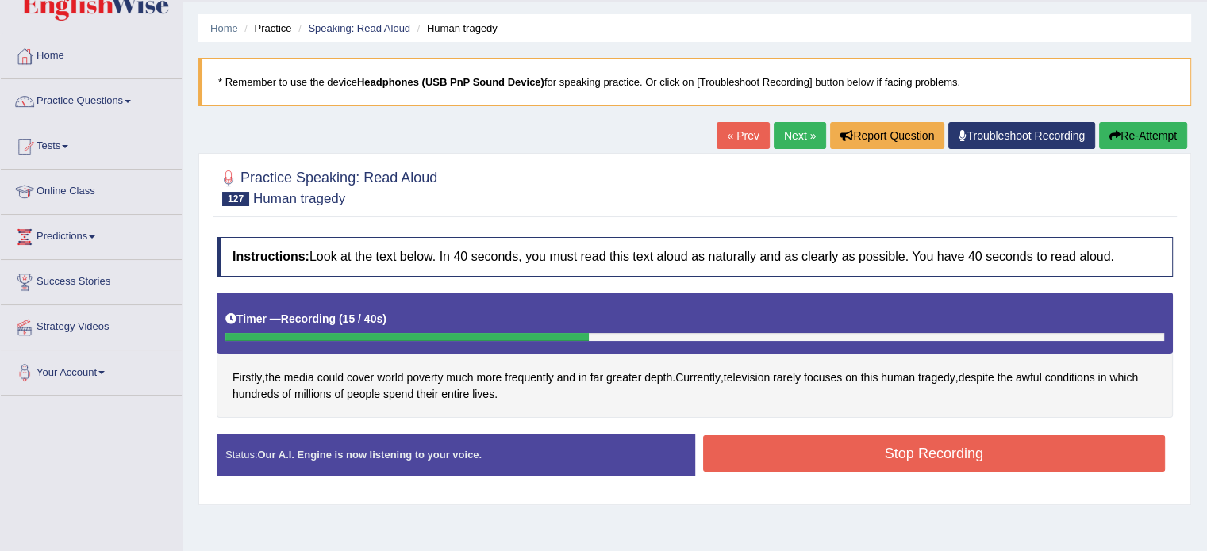
click at [755, 451] on button "Stop Recording" at bounding box center [934, 454] width 462 height 36
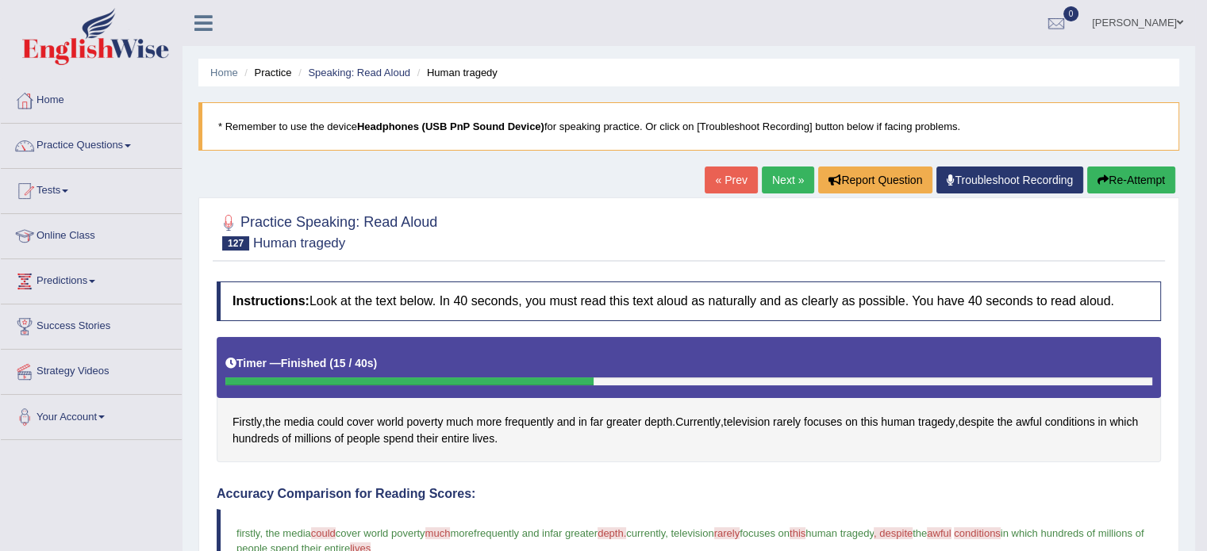
click at [785, 187] on link "Next »" at bounding box center [788, 180] width 52 height 27
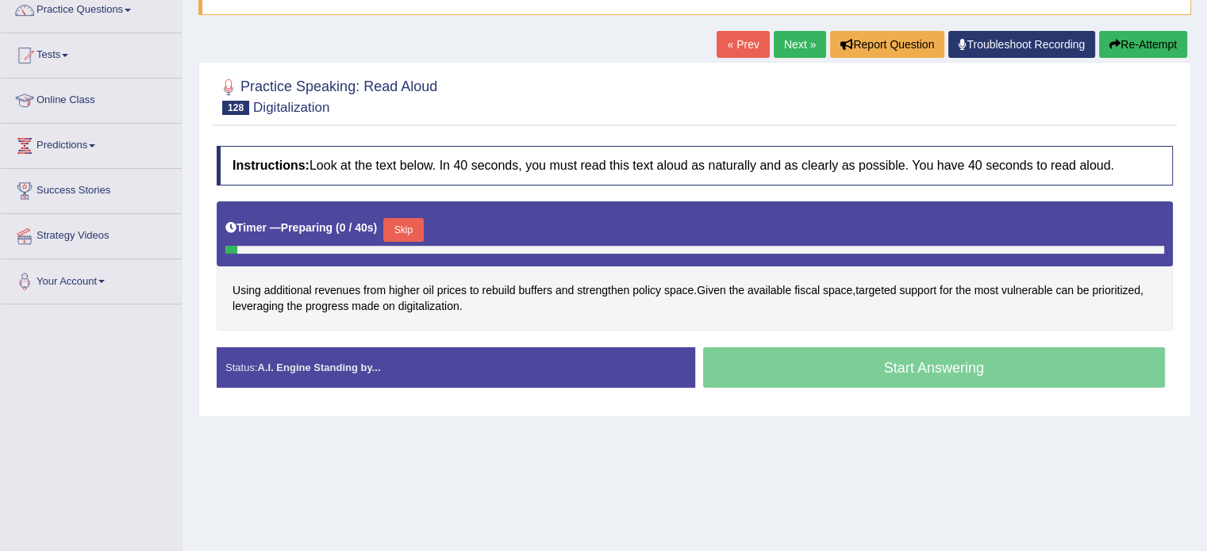
scroll to position [136, 0]
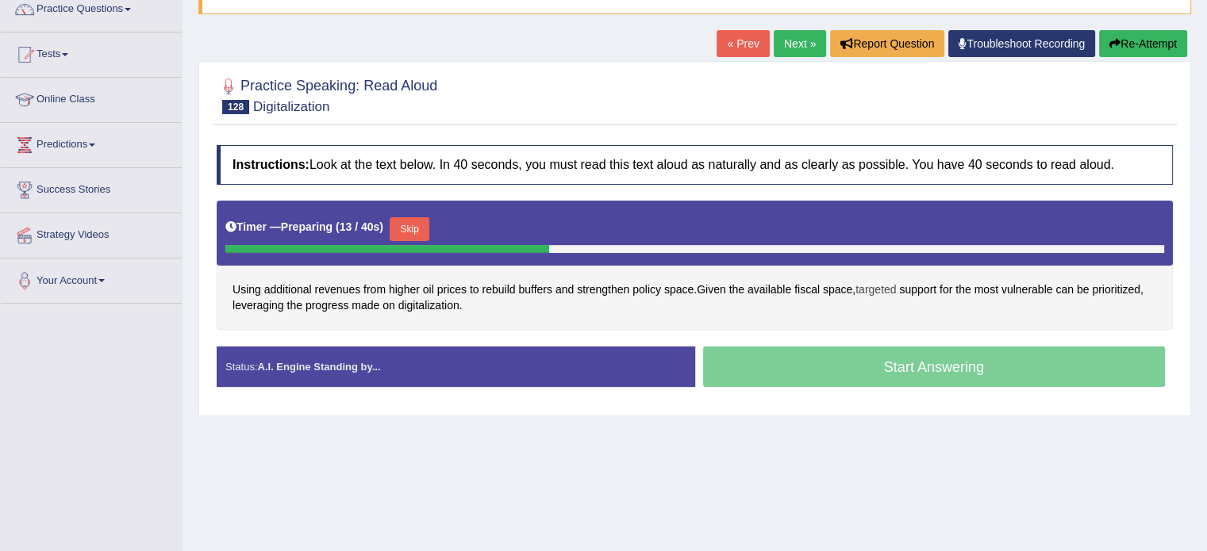
click at [885, 286] on span "targeted" at bounding box center [875, 290] width 40 height 17
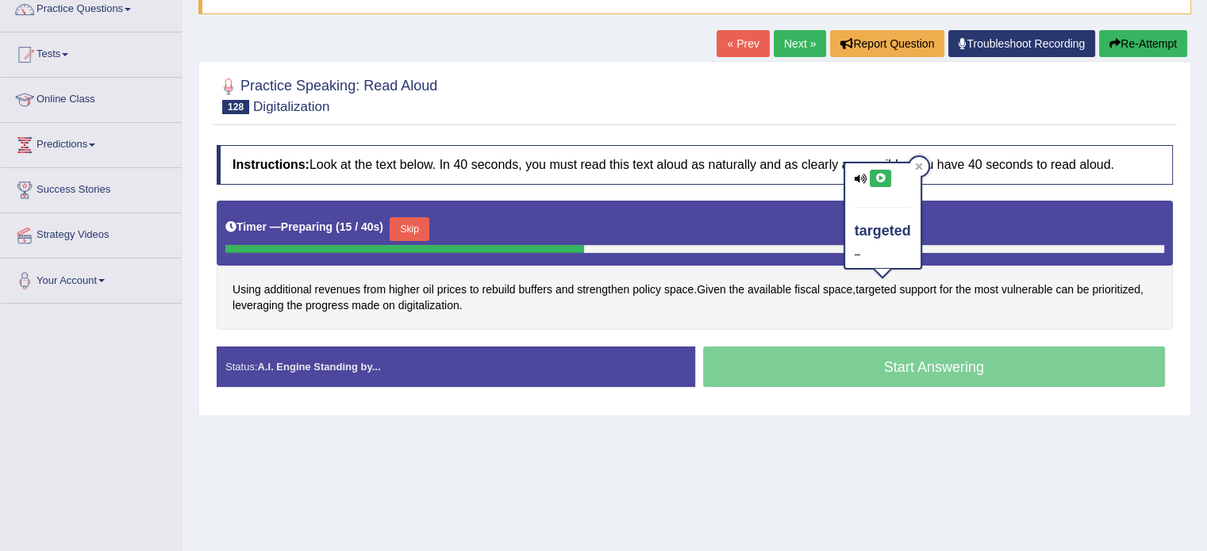
click at [882, 178] on icon at bounding box center [880, 179] width 12 height 10
click at [825, 297] on div "Using additional revenues from higher oil prices to rebuild buffers and strengt…" at bounding box center [695, 265] width 956 height 129
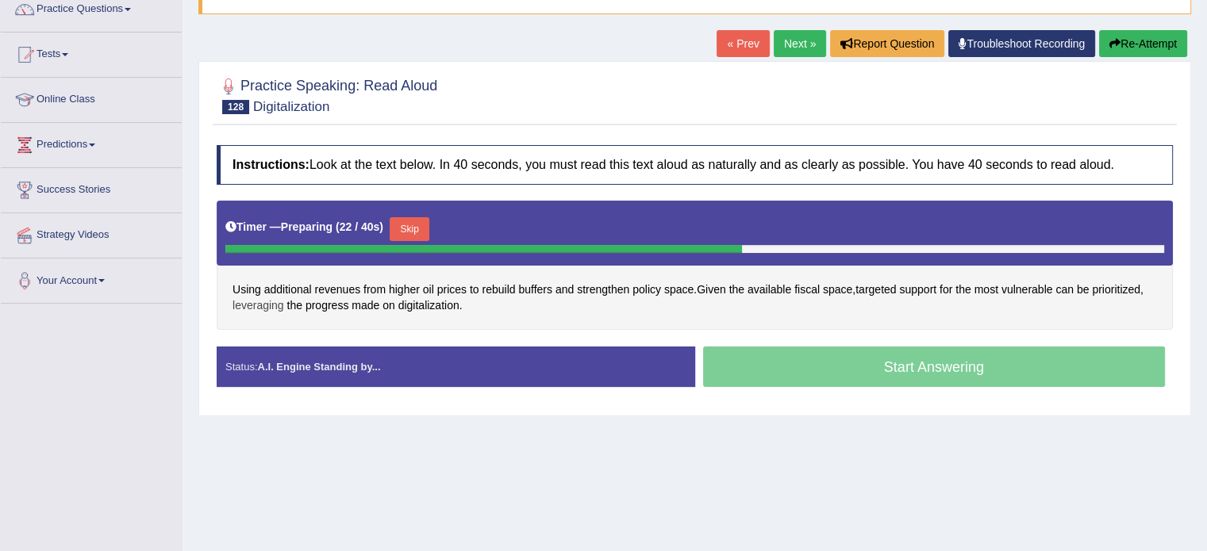
click at [248, 303] on span "leveraging" at bounding box center [258, 305] width 52 height 17
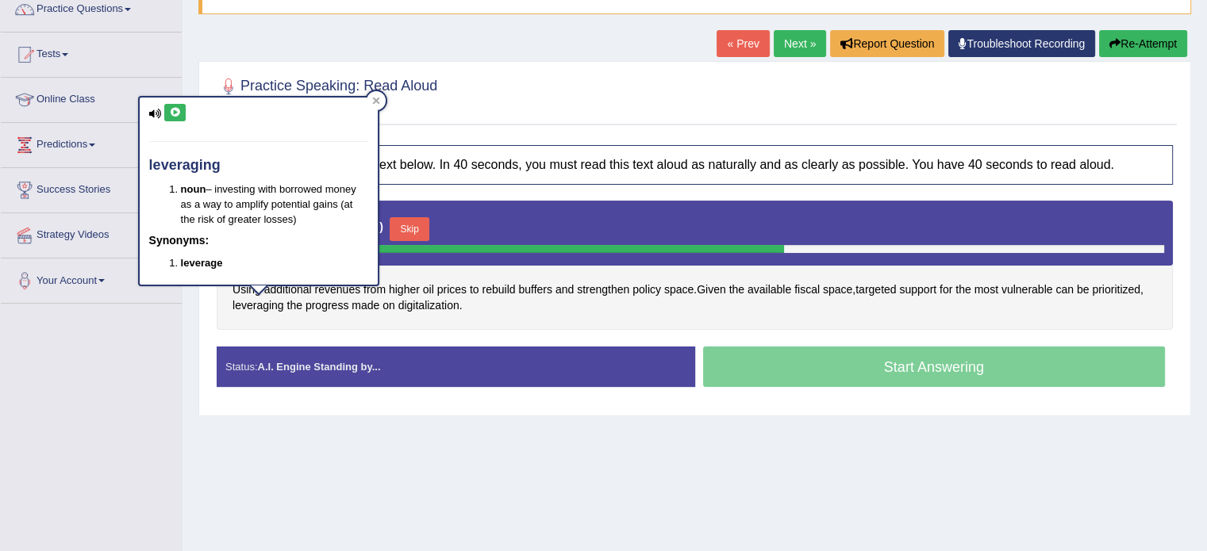
click at [175, 111] on icon at bounding box center [175, 113] width 12 height 10
click at [373, 98] on icon at bounding box center [375, 101] width 7 height 7
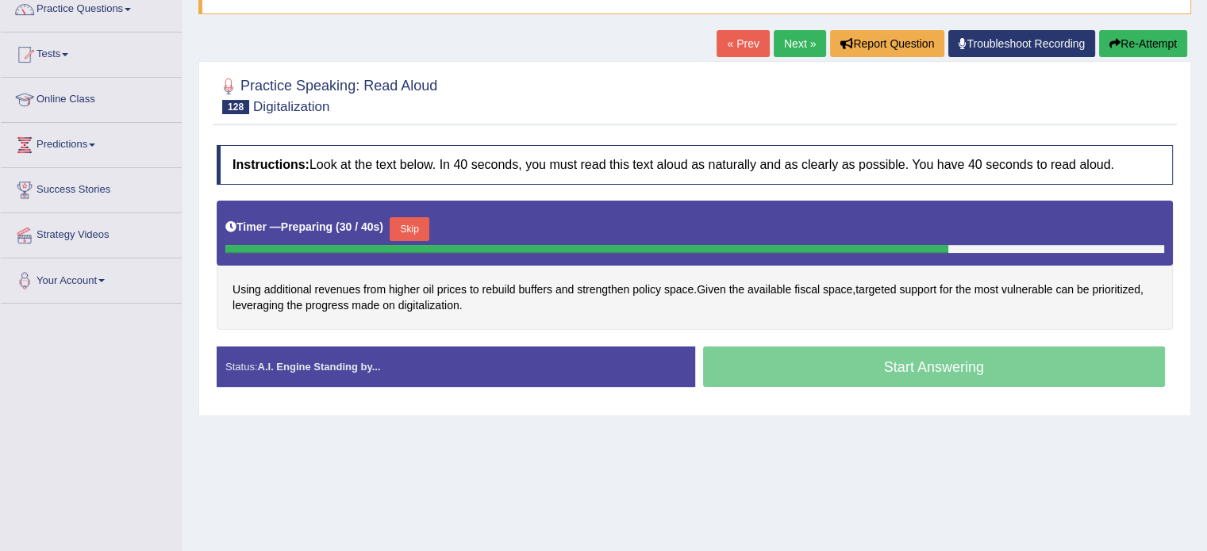
click at [422, 229] on button "Skip" at bounding box center [410, 229] width 40 height 24
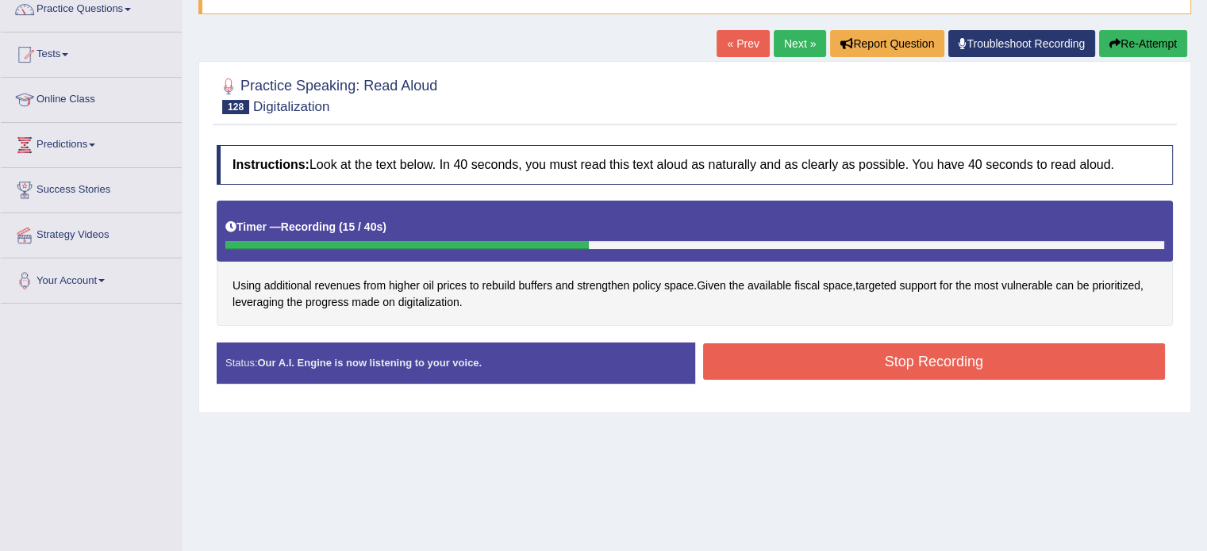
click at [836, 372] on button "Stop Recording" at bounding box center [934, 361] width 462 height 36
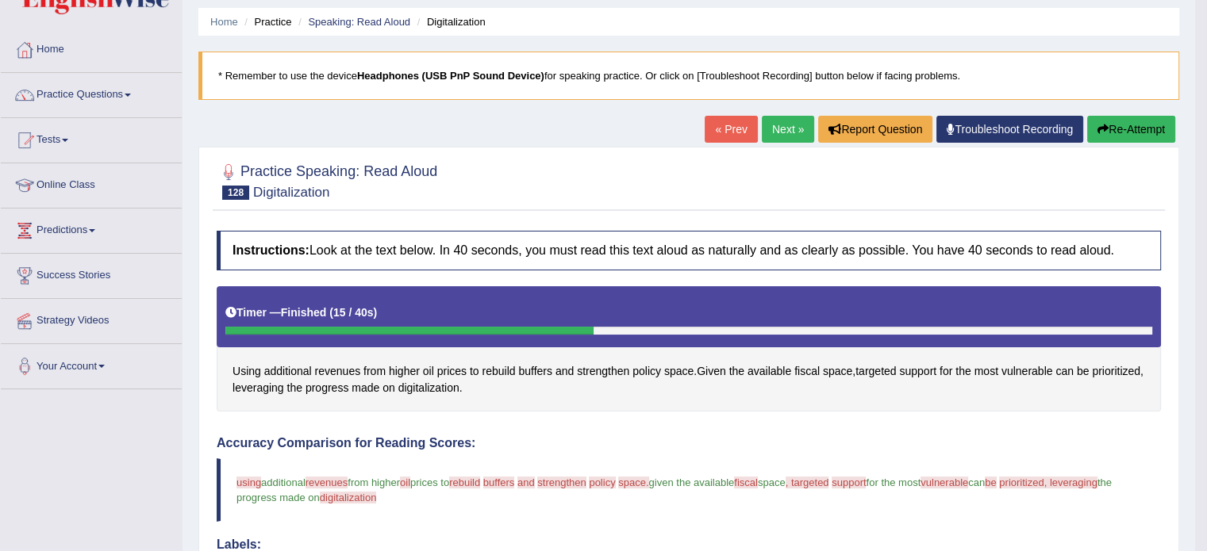
scroll to position [0, 0]
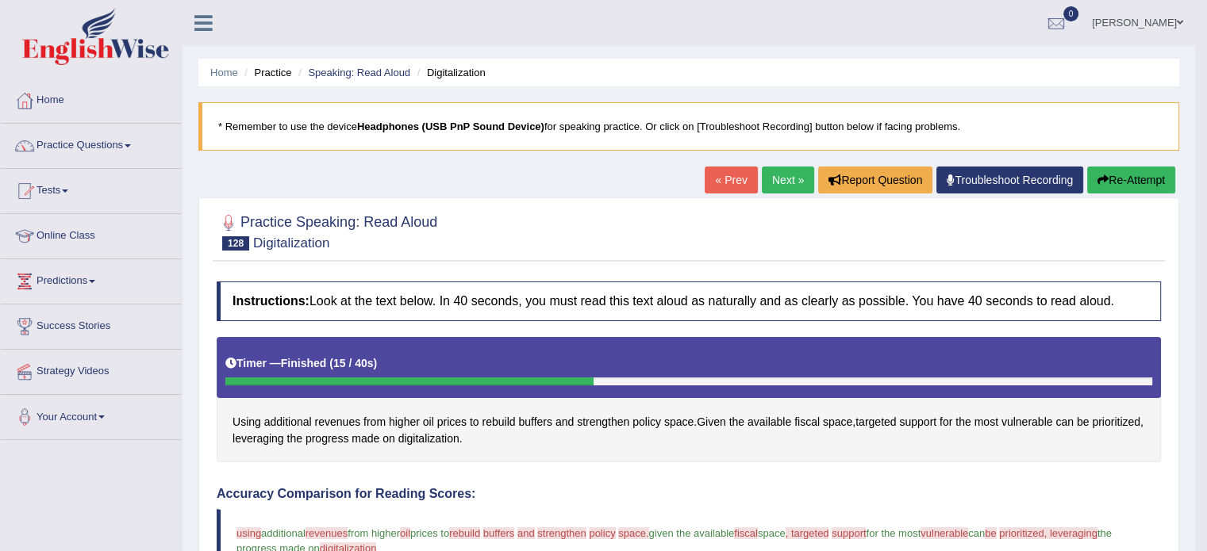
click at [1109, 188] on button "Re-Attempt" at bounding box center [1131, 180] width 88 height 27
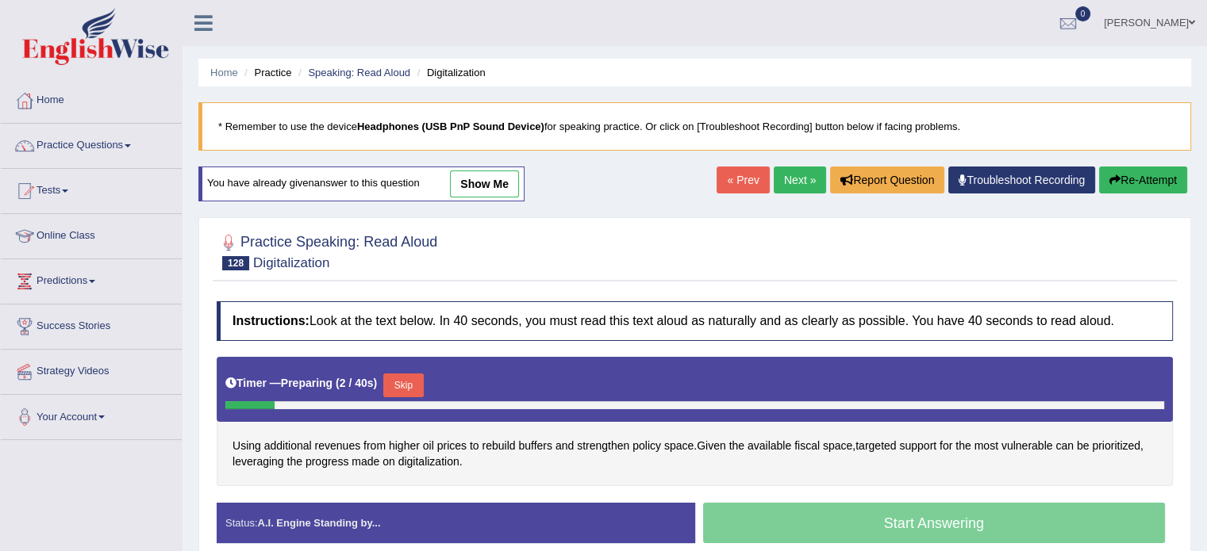
click at [406, 383] on button "Skip" at bounding box center [403, 386] width 40 height 24
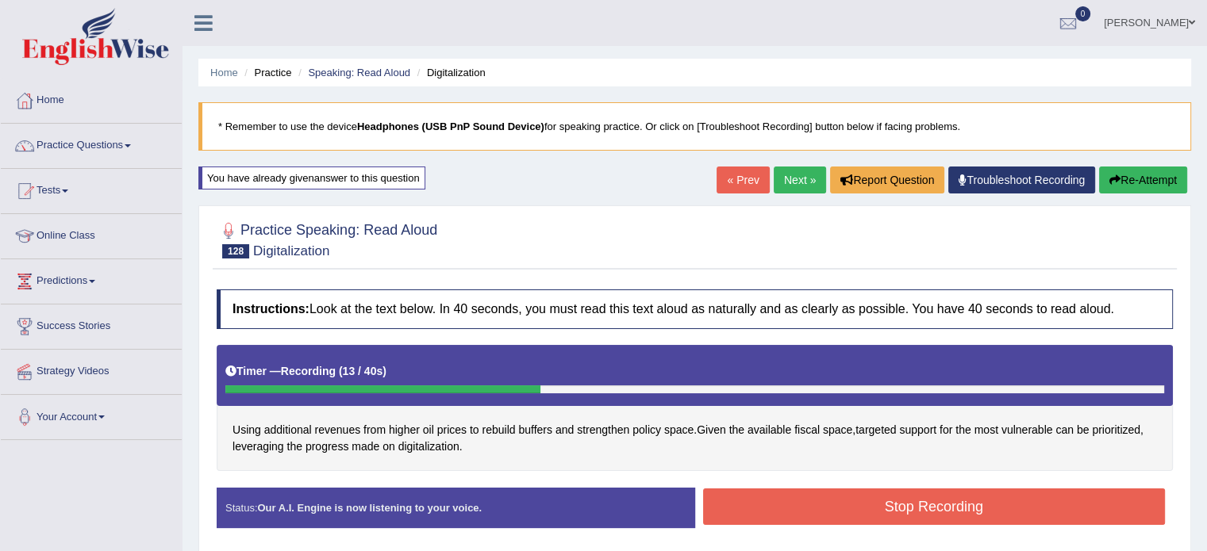
click at [754, 510] on button "Stop Recording" at bounding box center [934, 507] width 462 height 36
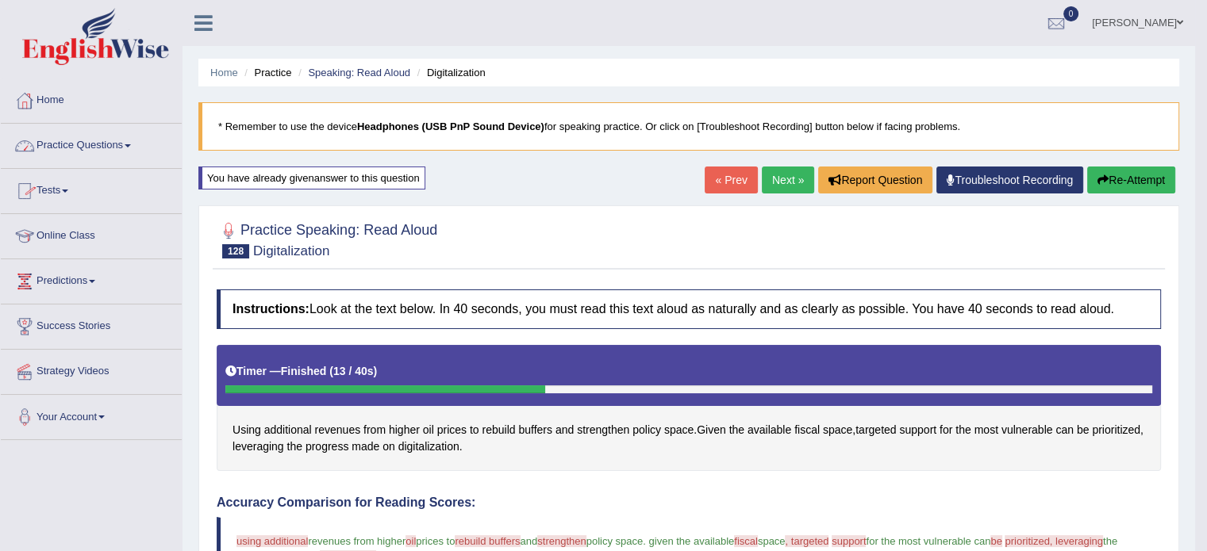
click at [766, 167] on link "Next »" at bounding box center [788, 180] width 52 height 27
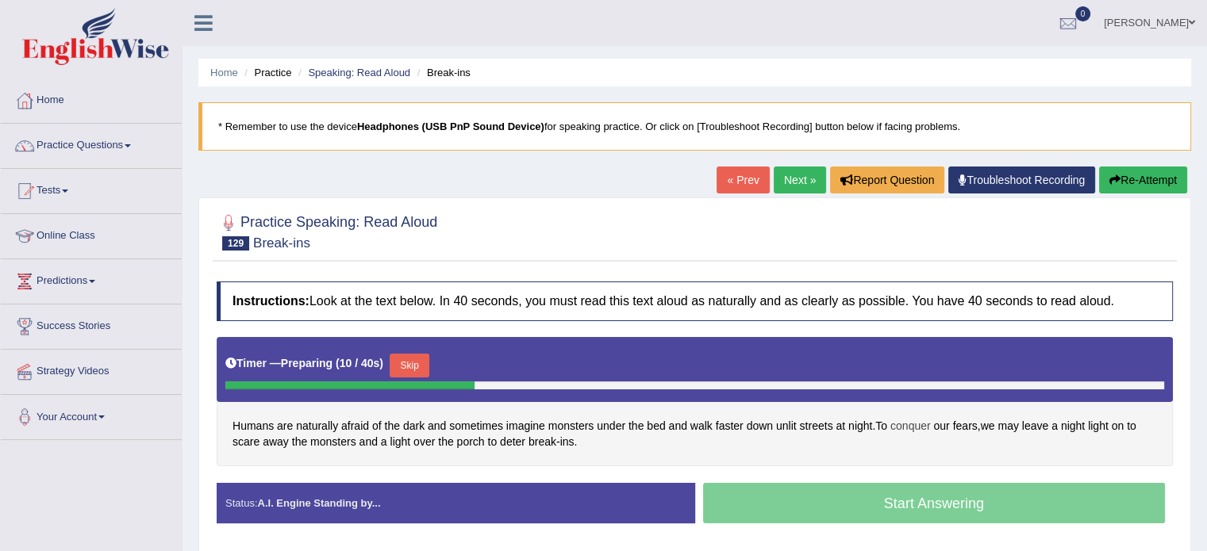
click at [921, 428] on span "conquer" at bounding box center [910, 426] width 40 height 17
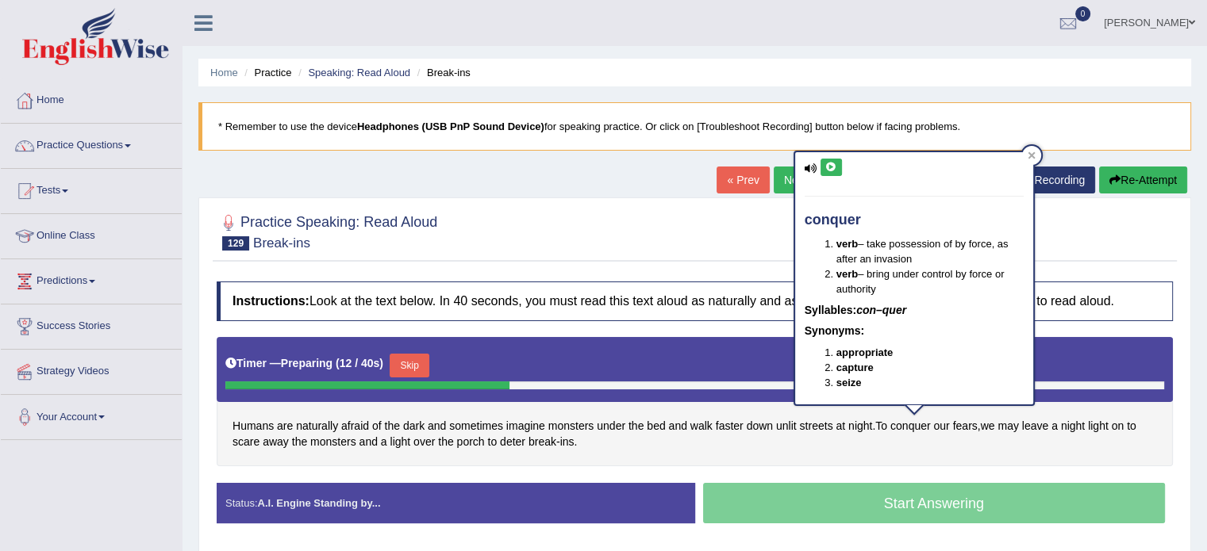
click at [826, 175] on div "conquer verb – take possession of by force, as after an invasion verb – bring u…" at bounding box center [914, 278] width 238 height 252
click at [831, 167] on icon at bounding box center [831, 168] width 12 height 10
click at [1034, 152] on div at bounding box center [1031, 155] width 19 height 19
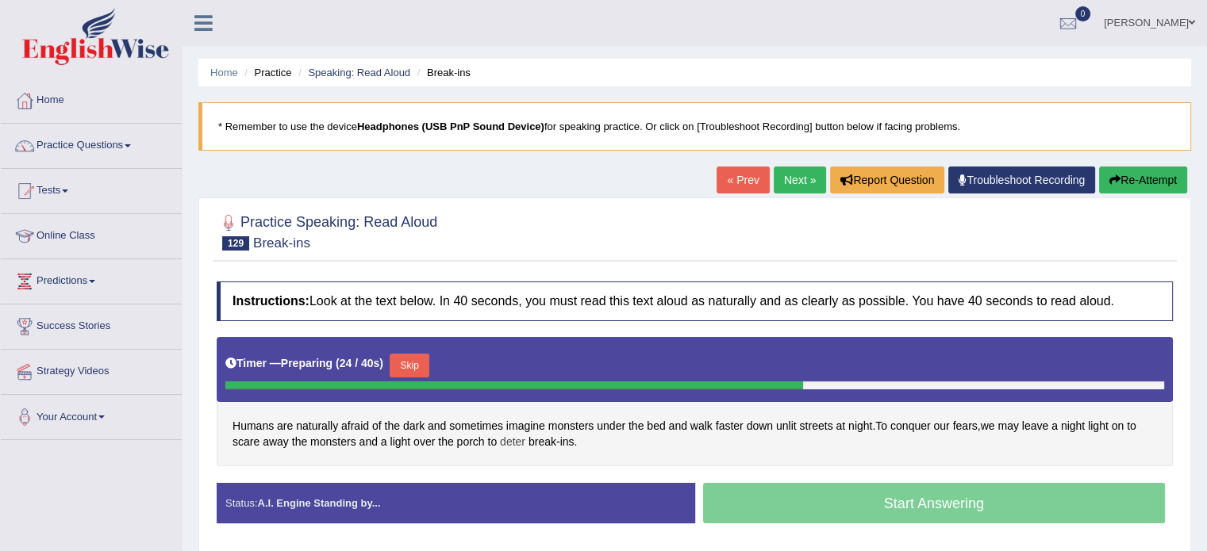
click at [522, 444] on span "deter" at bounding box center [512, 442] width 25 height 17
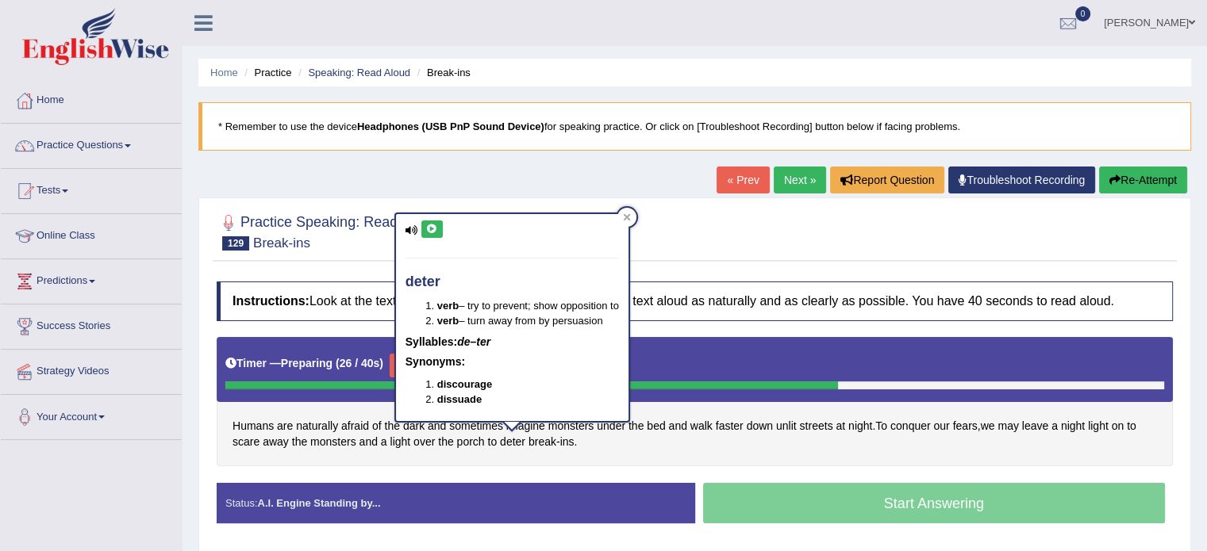
click at [427, 231] on icon at bounding box center [432, 229] width 12 height 10
click at [631, 221] on div at bounding box center [626, 217] width 19 height 19
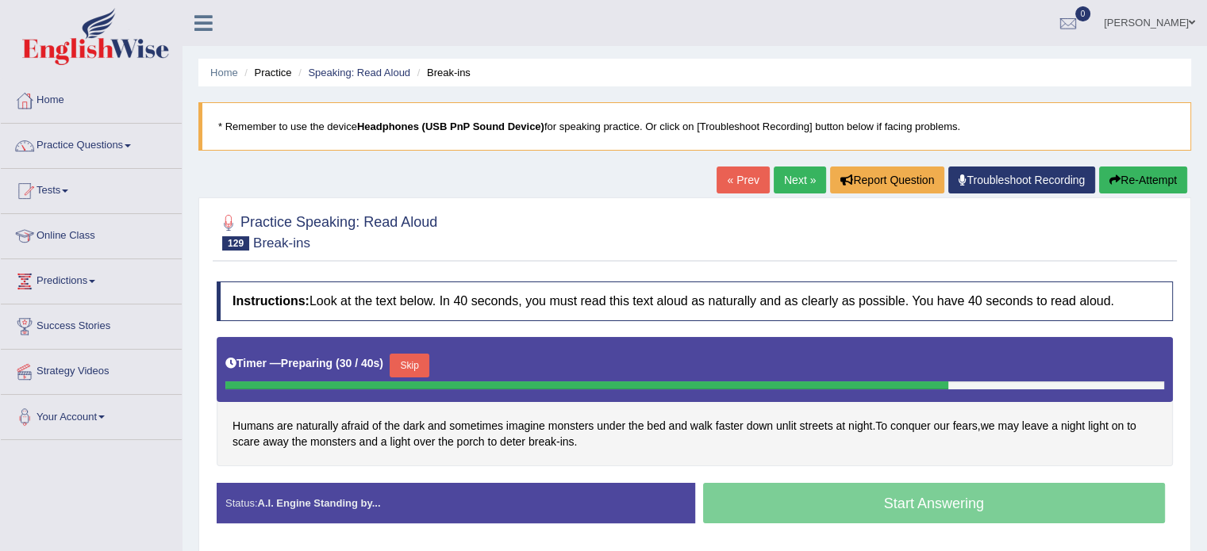
click at [405, 361] on button "Skip" at bounding box center [410, 366] width 40 height 24
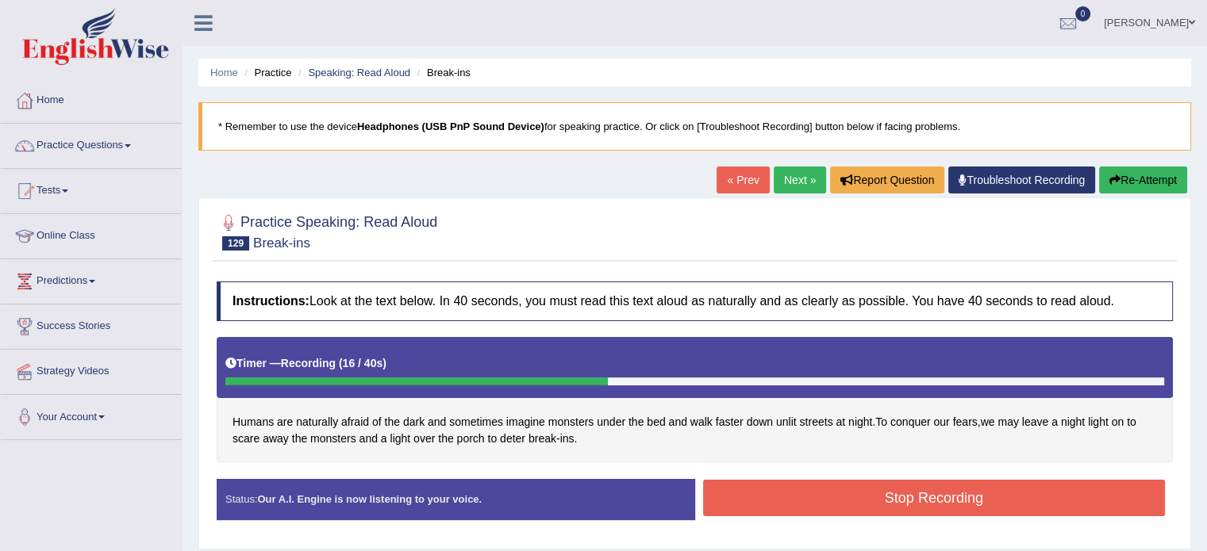
click at [797, 489] on button "Stop Recording" at bounding box center [934, 498] width 462 height 36
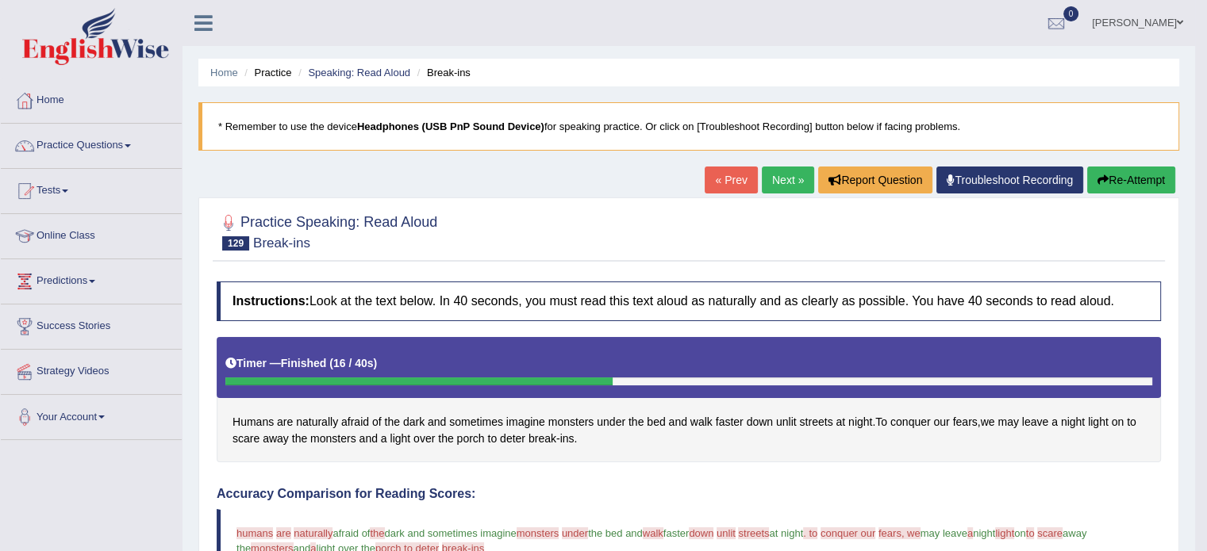
click at [781, 175] on link "Next »" at bounding box center [788, 180] width 52 height 27
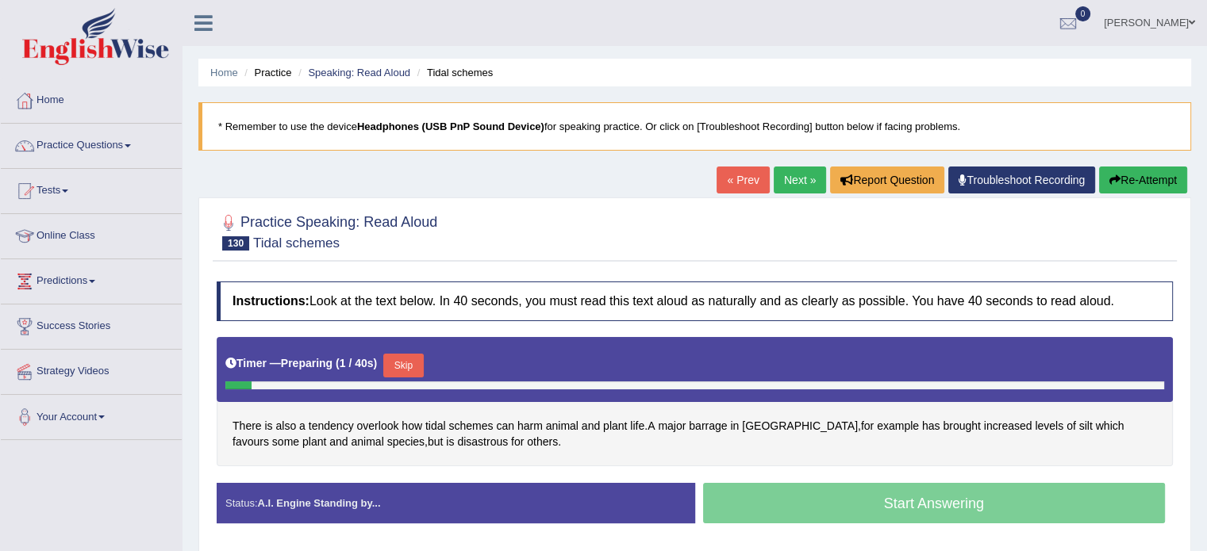
click at [746, 174] on link "« Prev" at bounding box center [742, 180] width 52 height 27
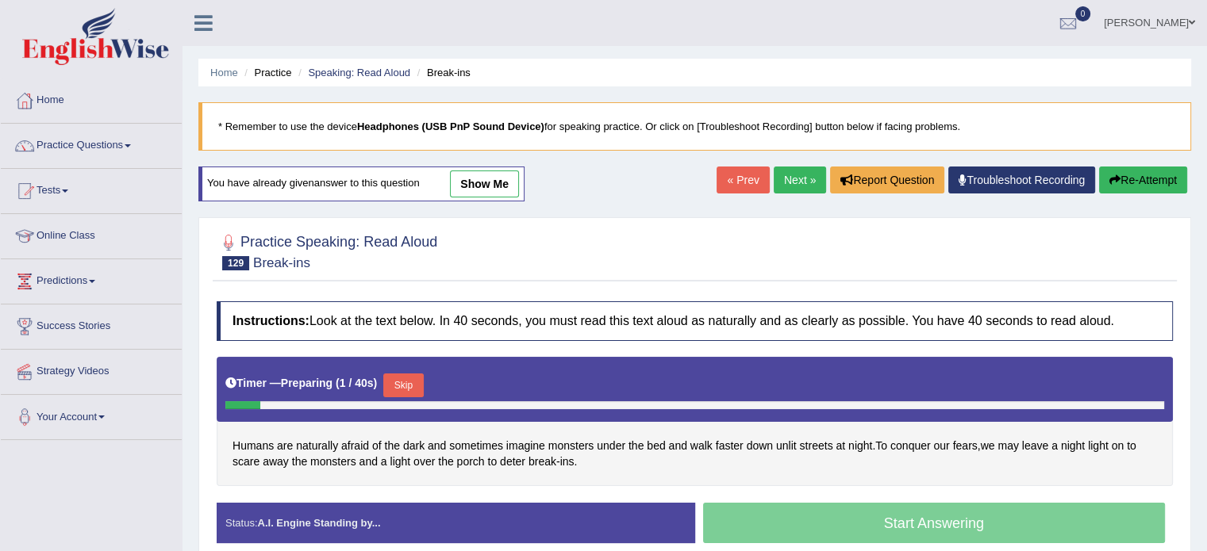
click at [398, 381] on button "Skip" at bounding box center [403, 386] width 40 height 24
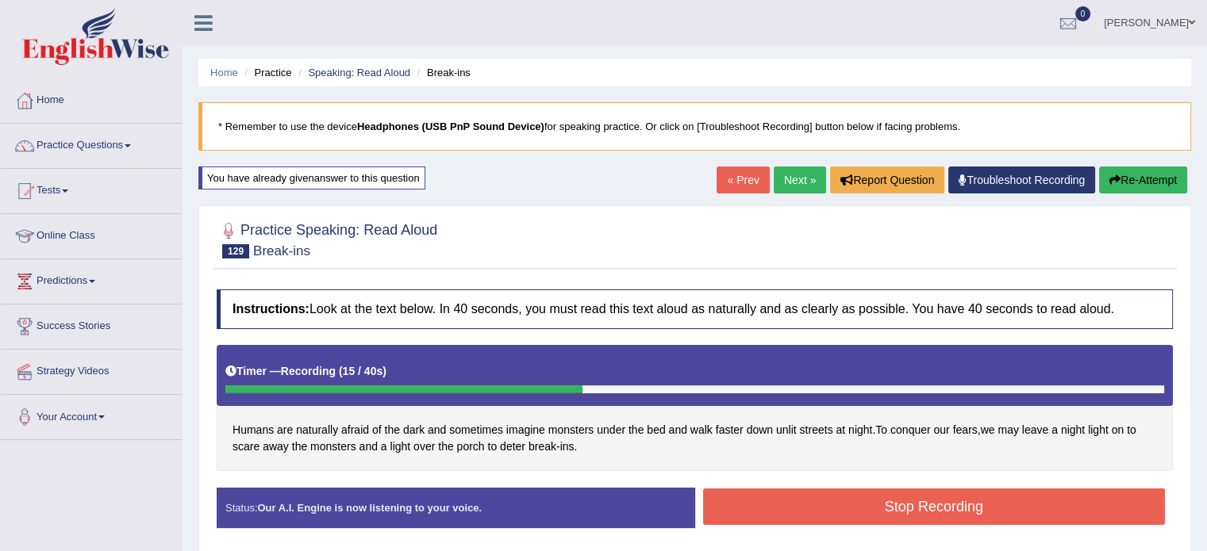
click at [804, 499] on button "Stop Recording" at bounding box center [934, 507] width 462 height 36
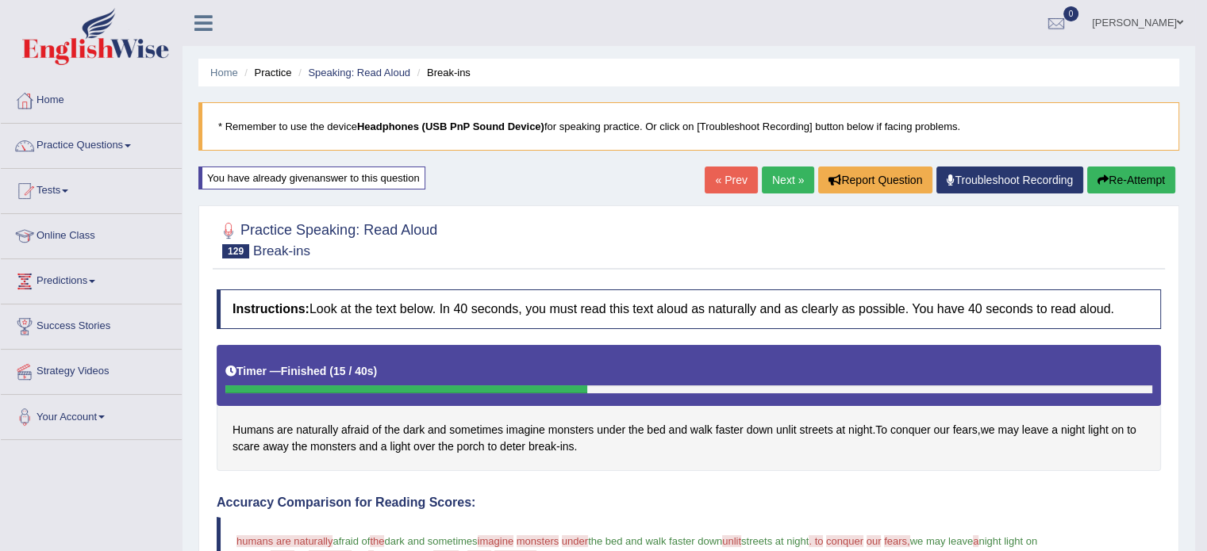
click at [780, 178] on link "Next »" at bounding box center [788, 180] width 52 height 27
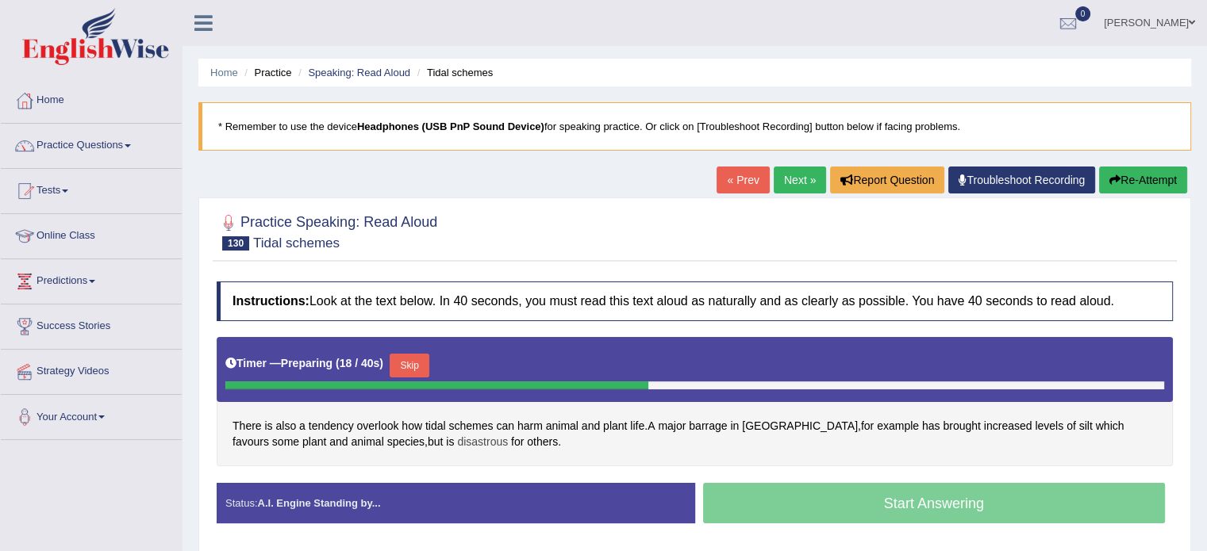
click at [457, 444] on span "disastrous" at bounding box center [482, 442] width 51 height 17
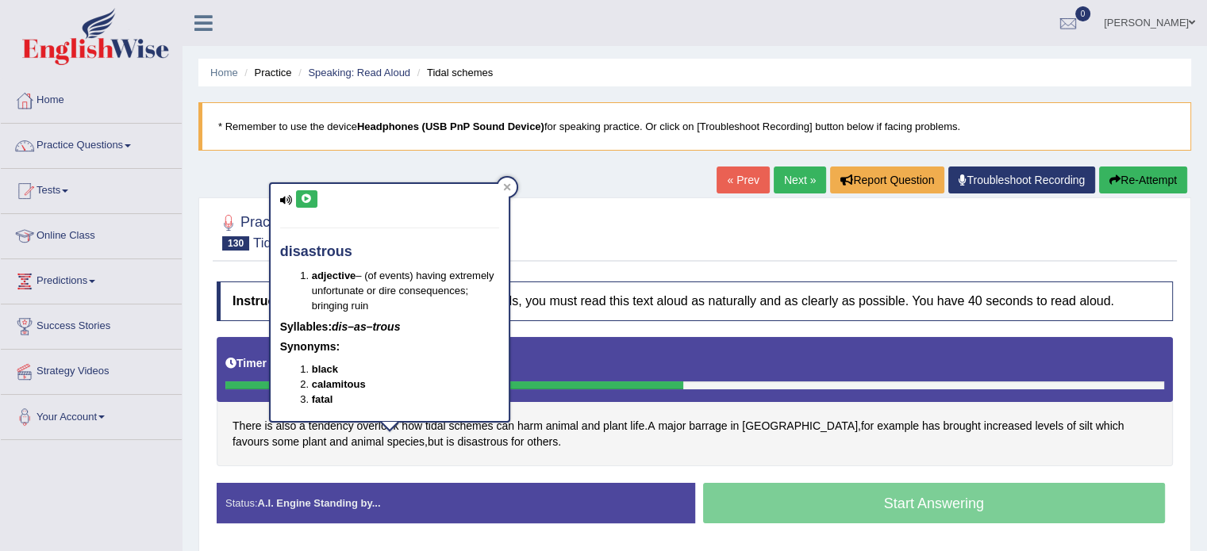
click at [301, 205] on button at bounding box center [306, 198] width 21 height 17
click at [501, 186] on div at bounding box center [506, 187] width 19 height 19
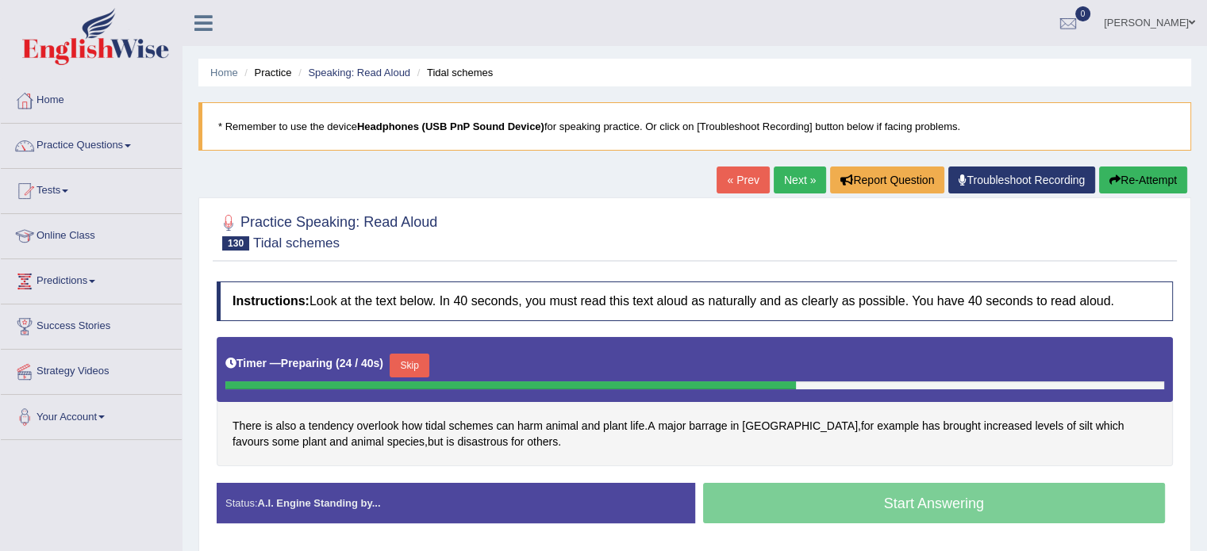
click at [419, 369] on button "Skip" at bounding box center [410, 366] width 40 height 24
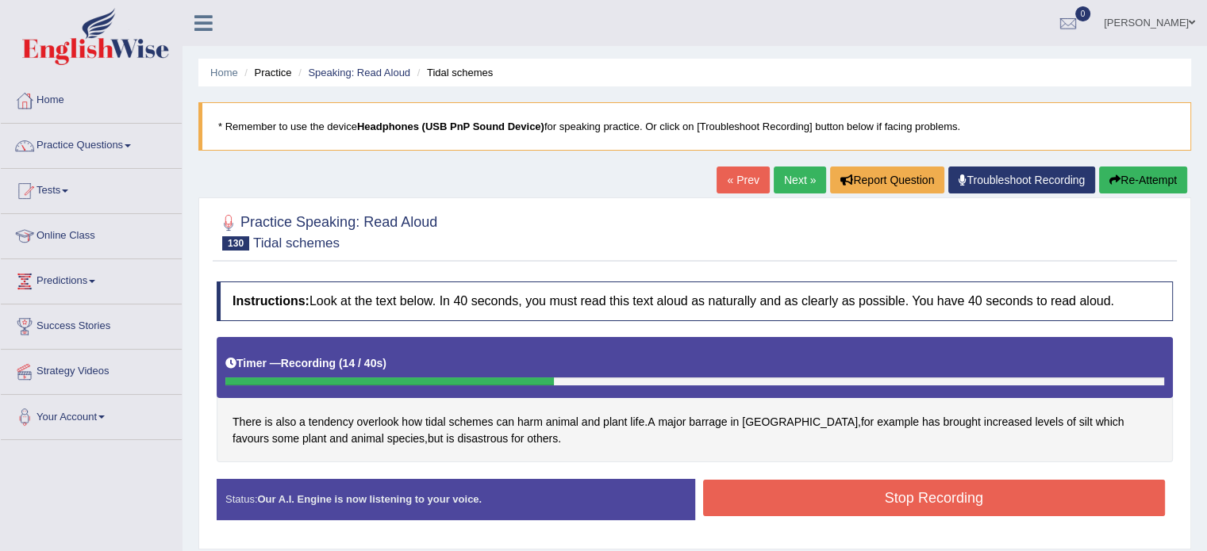
click at [722, 502] on button "Stop Recording" at bounding box center [934, 498] width 462 height 36
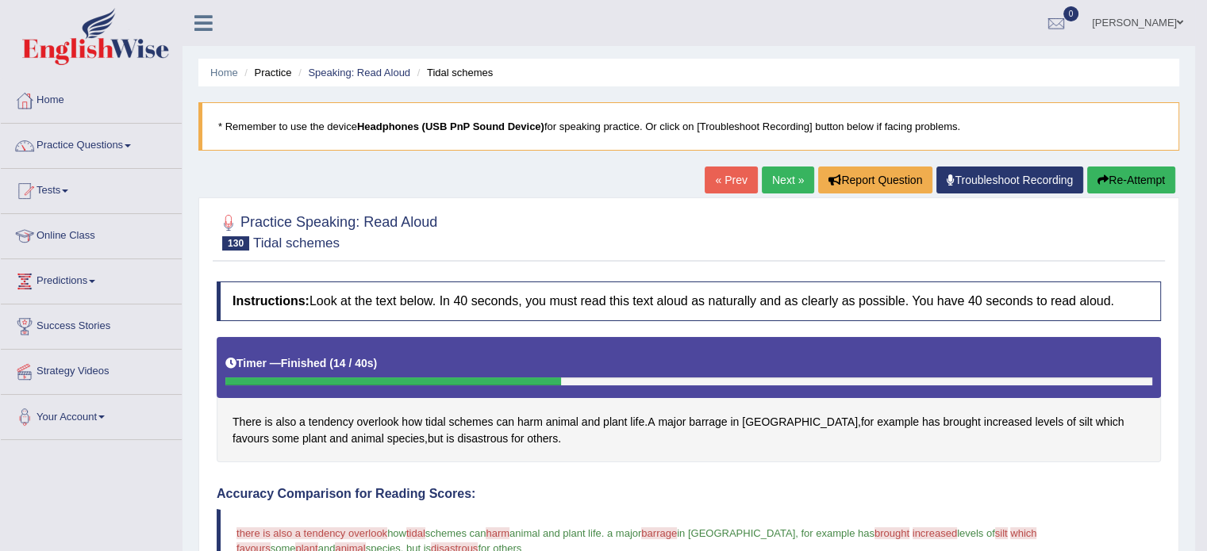
click at [1152, 167] on button "Re-Attempt" at bounding box center [1131, 180] width 88 height 27
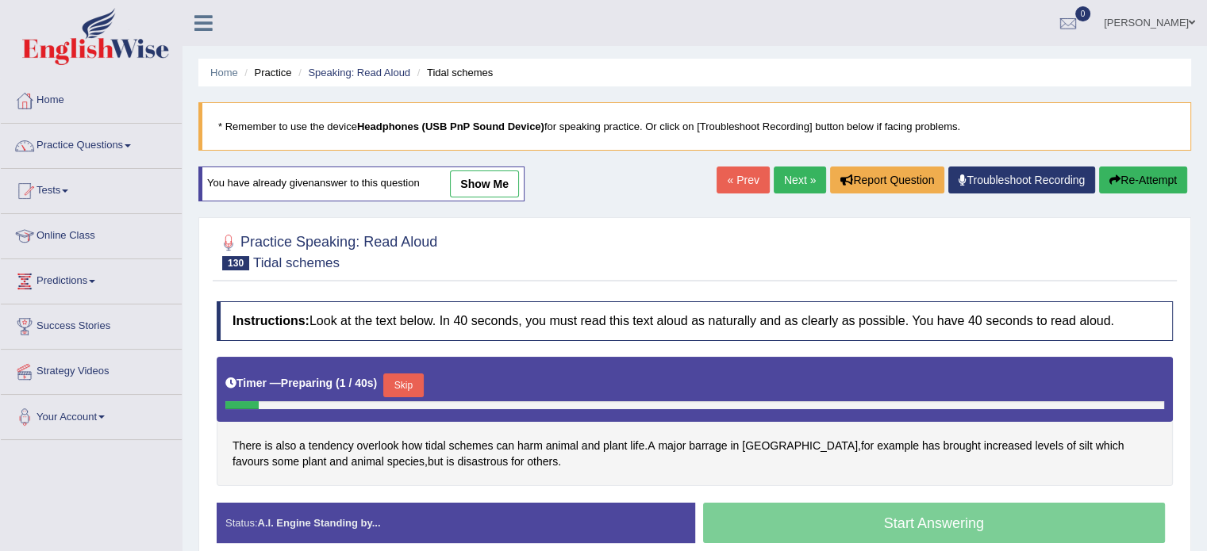
click at [397, 383] on button "Skip" at bounding box center [403, 386] width 40 height 24
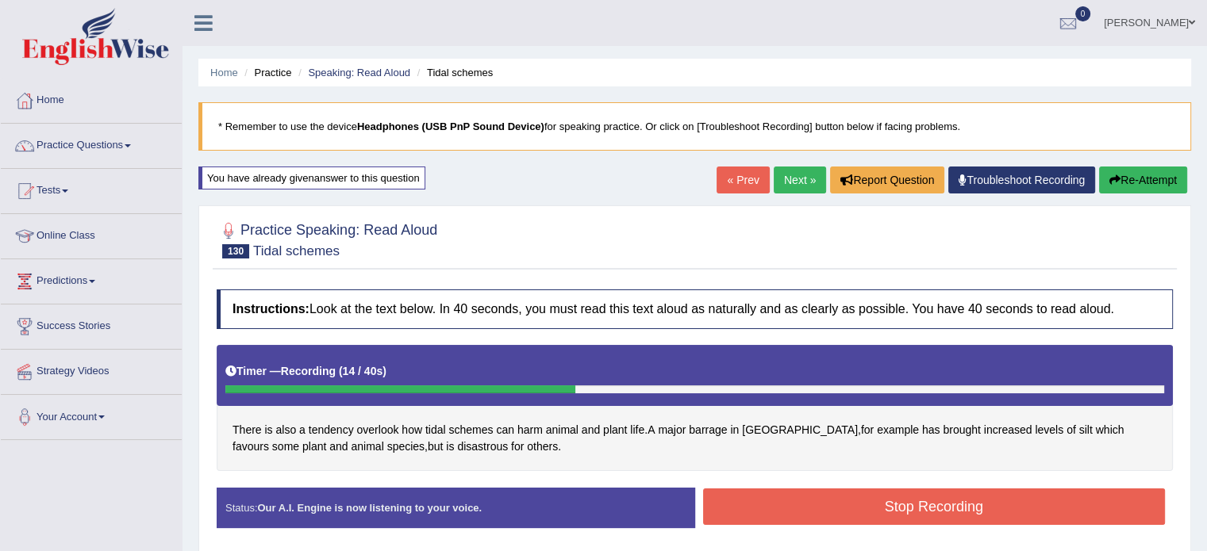
click at [751, 508] on button "Stop Recording" at bounding box center [934, 507] width 462 height 36
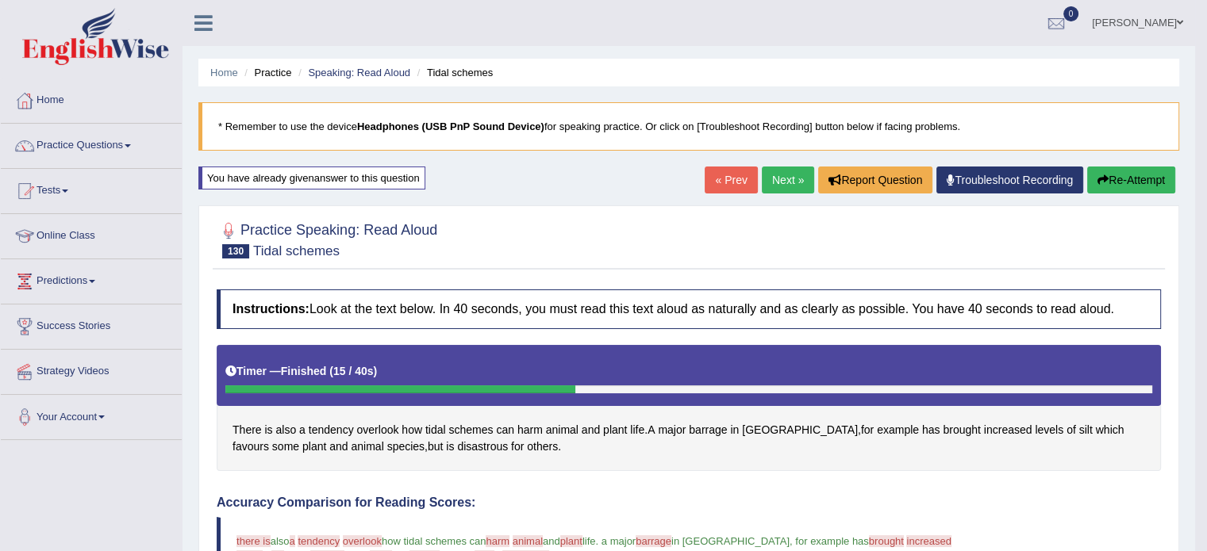
click at [773, 176] on link "Next »" at bounding box center [788, 180] width 52 height 27
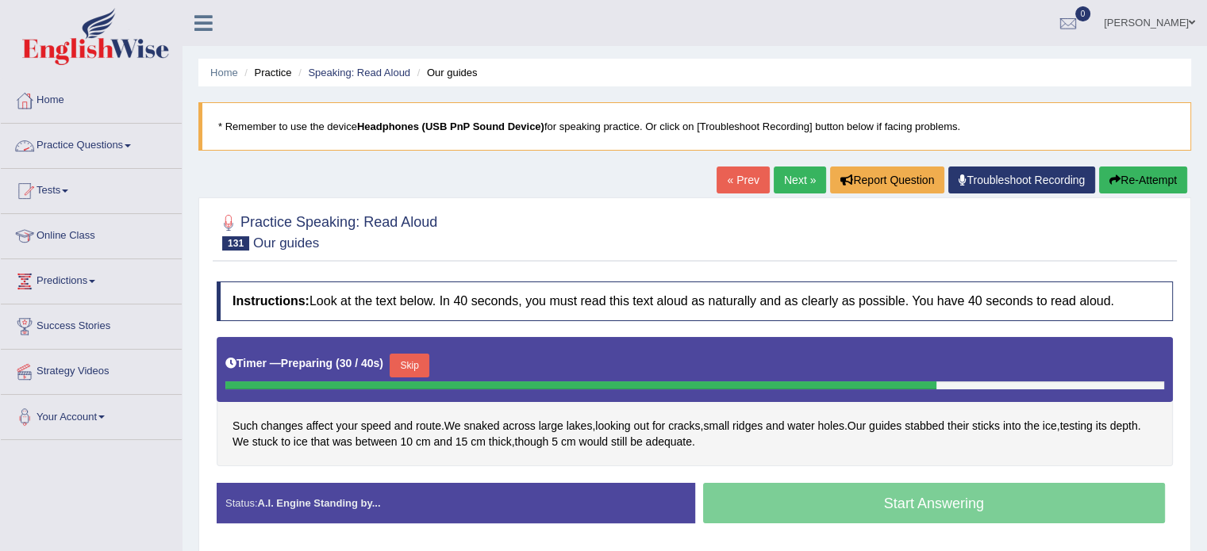
click at [126, 144] on link "Practice Questions" at bounding box center [91, 144] width 181 height 40
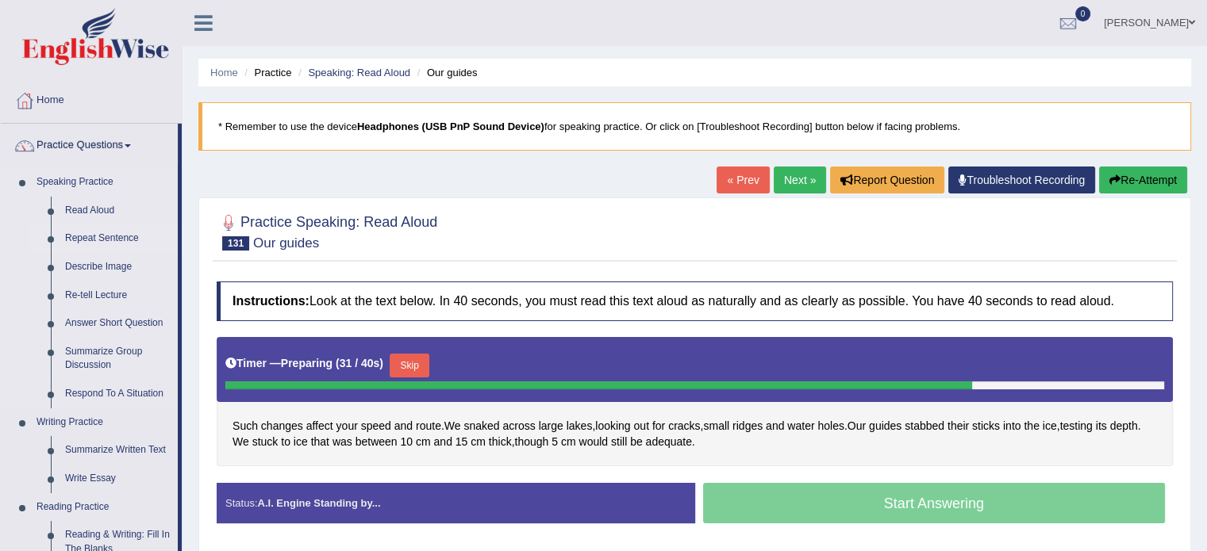
click at [93, 236] on link "Repeat Sentence" at bounding box center [118, 238] width 120 height 29
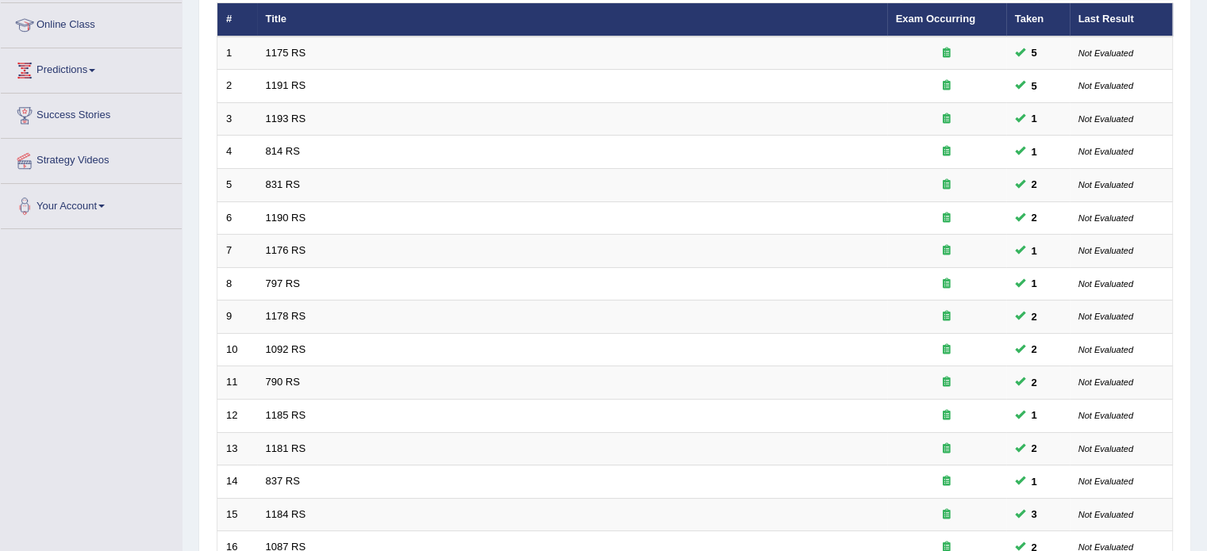
scroll to position [494, 0]
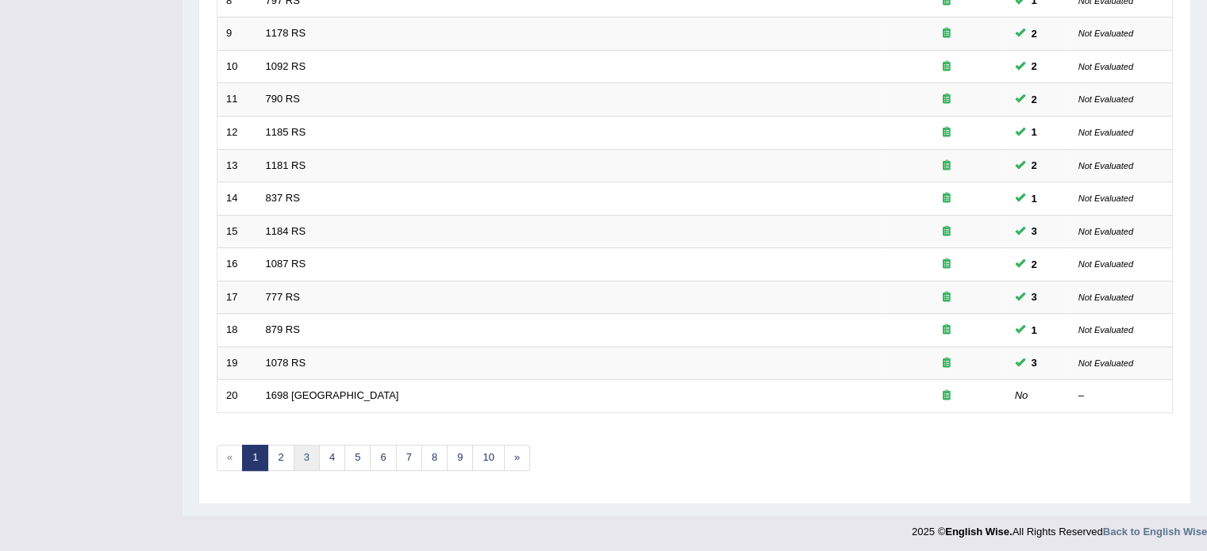
click at [311, 455] on link "3" at bounding box center [307, 458] width 26 height 26
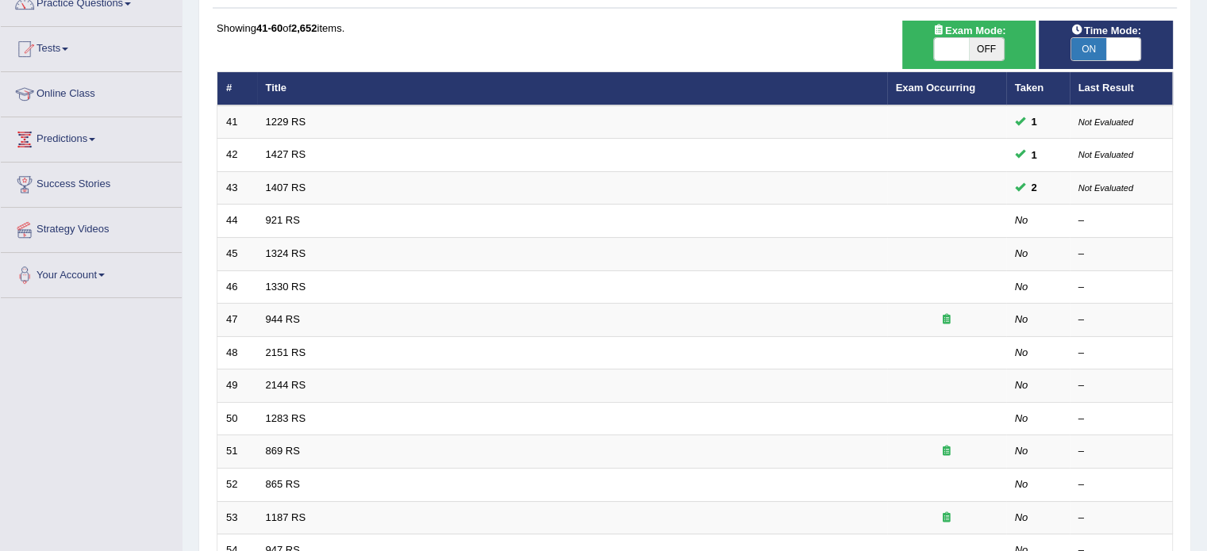
scroll to position [129, 0]
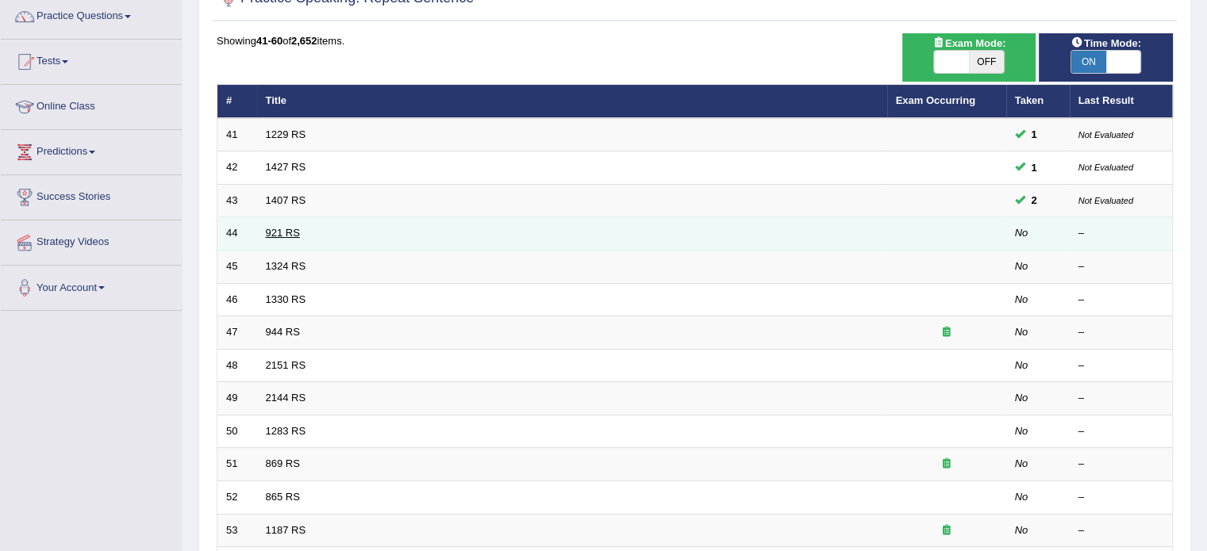
click at [282, 230] on link "921 RS" at bounding box center [283, 233] width 34 height 12
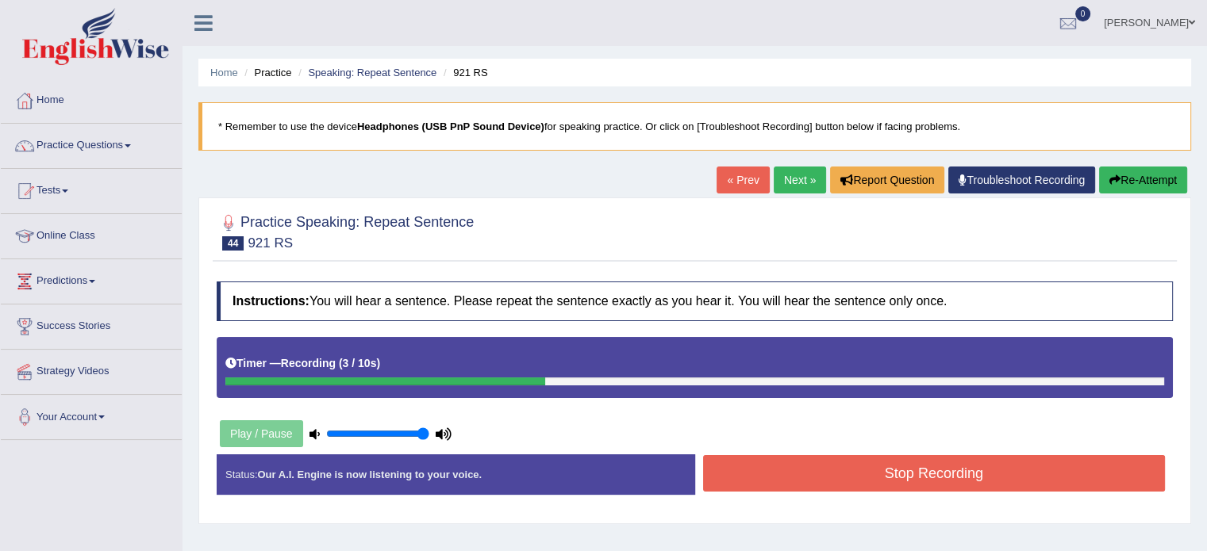
click at [861, 485] on button "Stop Recording" at bounding box center [934, 473] width 462 height 36
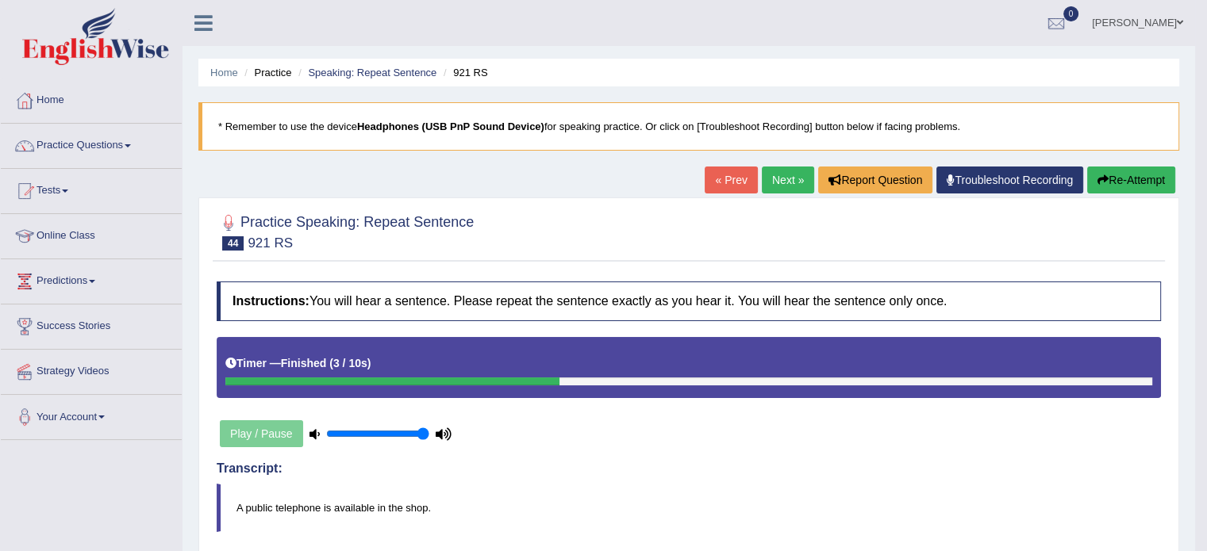
click at [1132, 182] on button "Re-Attempt" at bounding box center [1131, 180] width 88 height 27
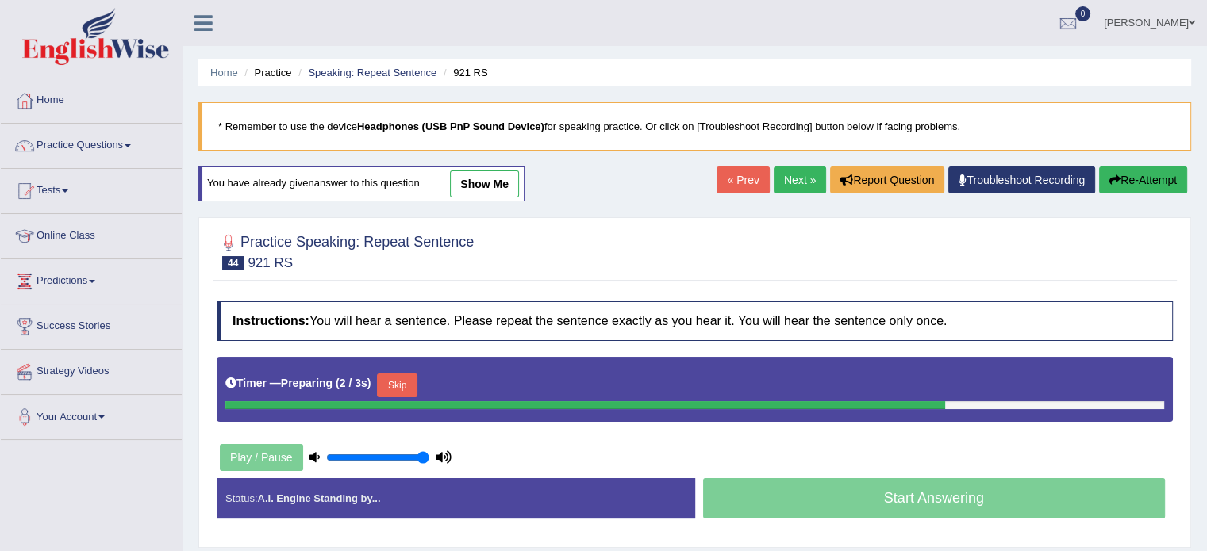
click at [411, 378] on button "Skip" at bounding box center [397, 386] width 40 height 24
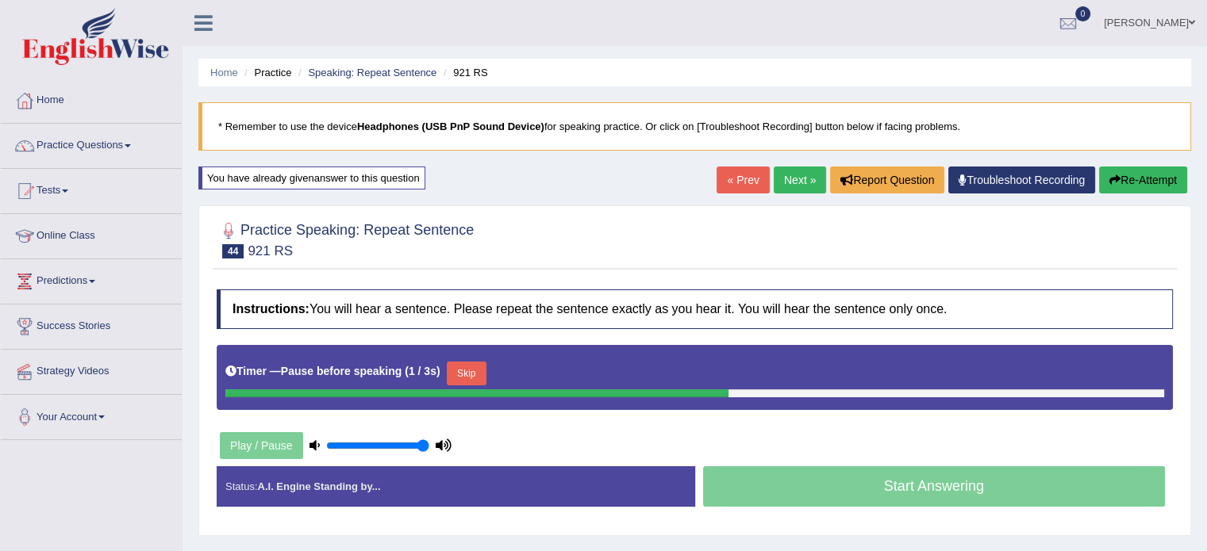
click at [477, 371] on button "Skip" at bounding box center [467, 374] width 40 height 24
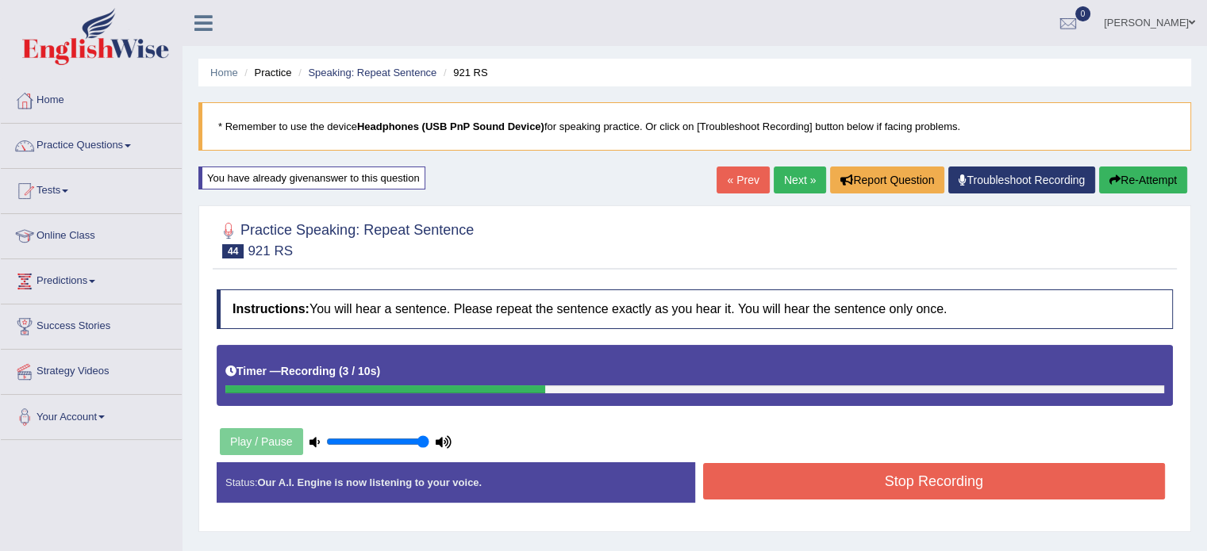
click at [777, 479] on button "Stop Recording" at bounding box center [934, 481] width 462 height 36
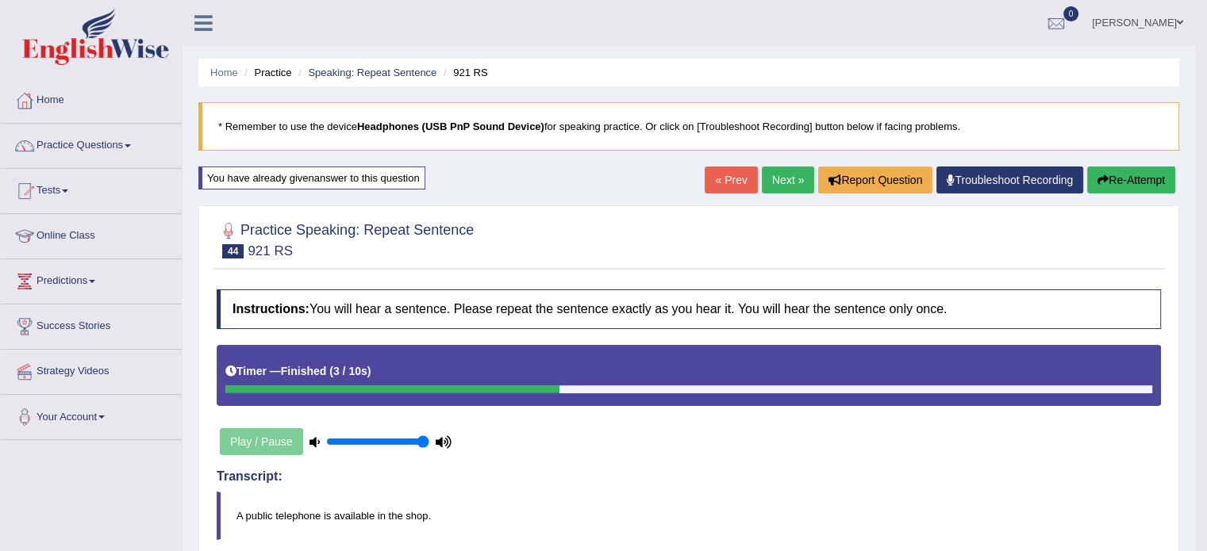
click at [1145, 171] on button "Re-Attempt" at bounding box center [1131, 180] width 88 height 27
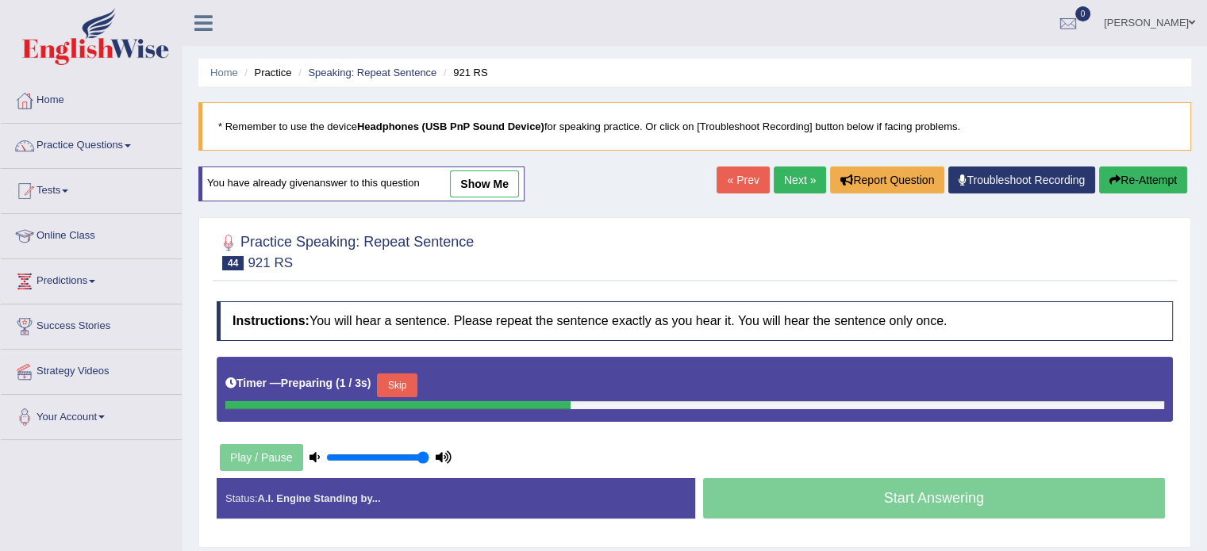
drag, startPoint x: 376, startPoint y: 386, endPoint x: 390, endPoint y: 386, distance: 14.3
click at [390, 386] on div "Timer — Preparing ( 1 / 3s ) Skip" at bounding box center [694, 386] width 938 height 32
click at [390, 386] on button "Skip" at bounding box center [397, 386] width 40 height 24
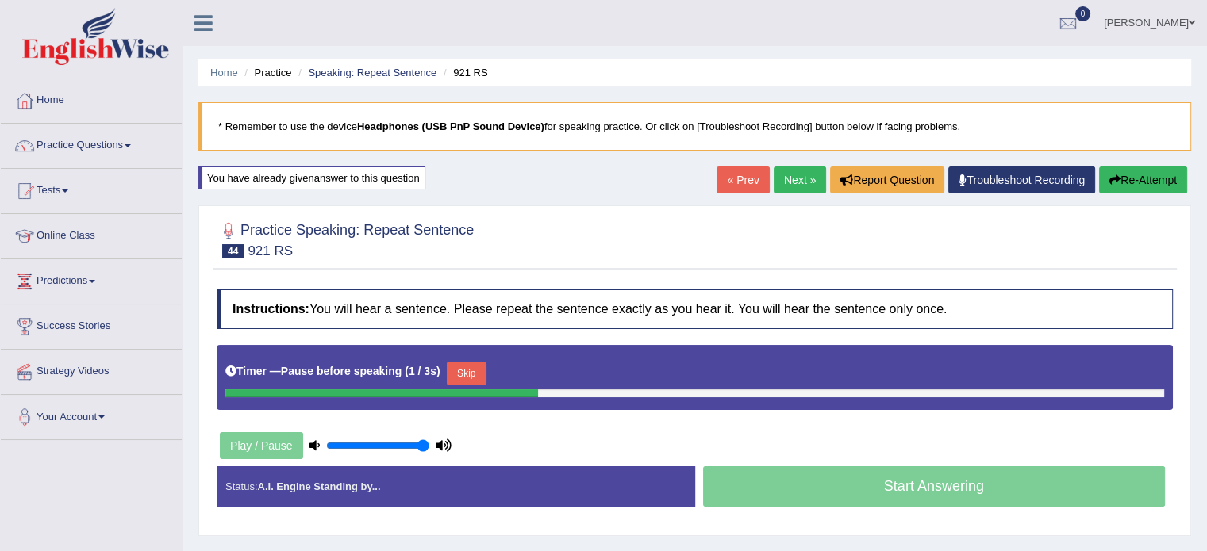
click at [468, 374] on button "Skip" at bounding box center [467, 374] width 40 height 24
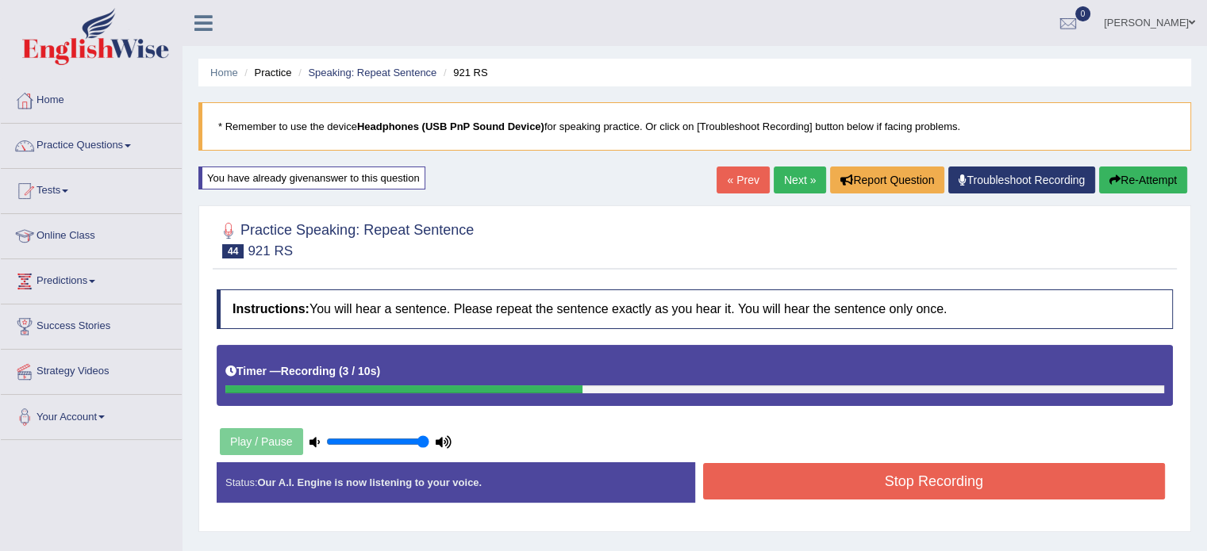
click at [819, 478] on button "Stop Recording" at bounding box center [934, 481] width 462 height 36
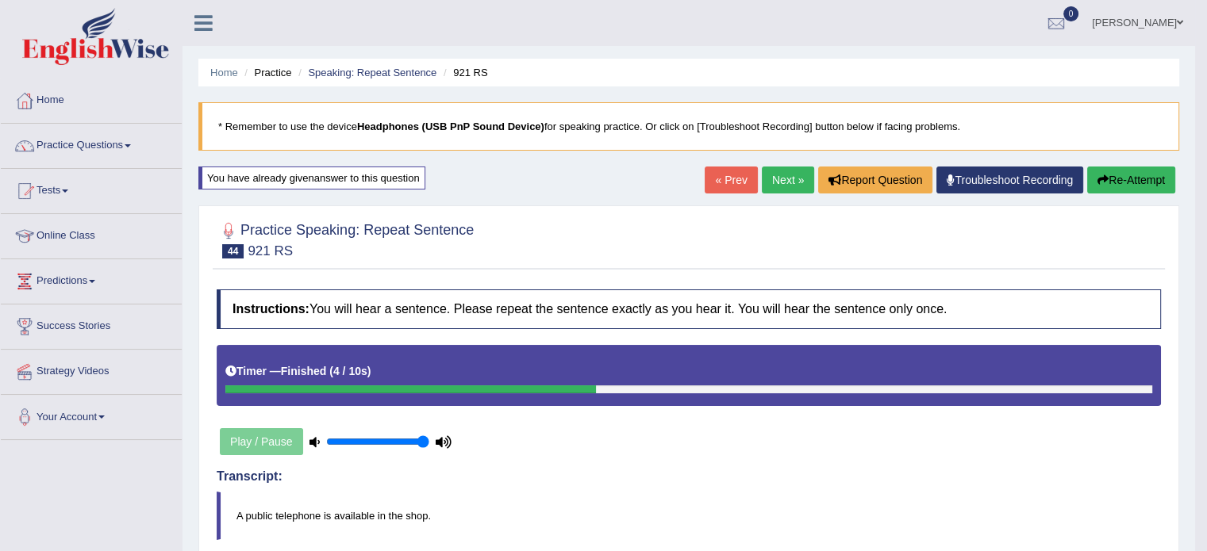
click at [775, 182] on link "Next »" at bounding box center [788, 180] width 52 height 27
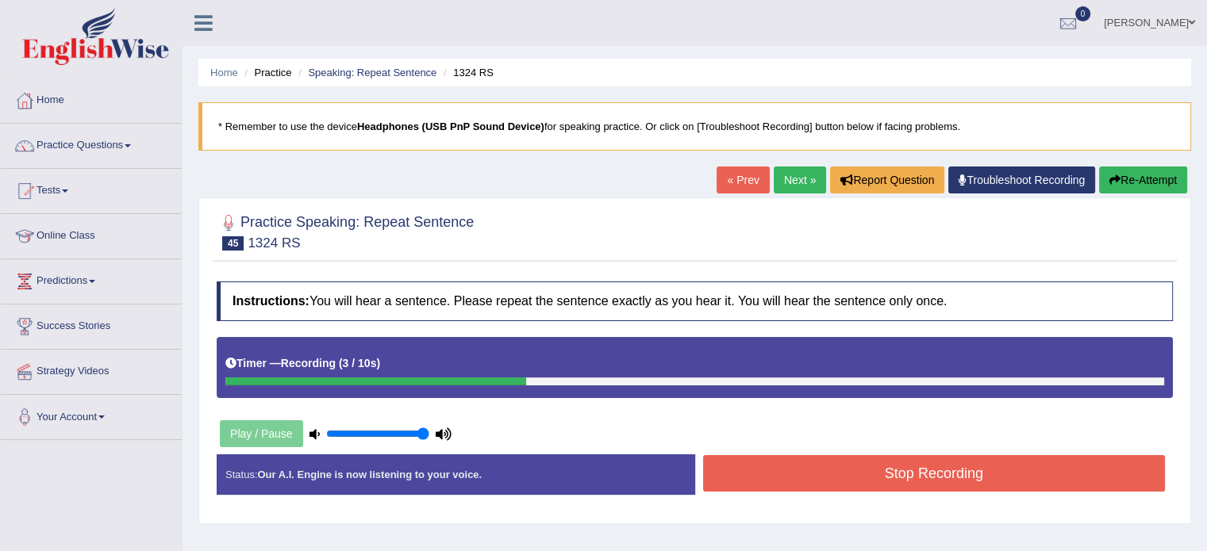
click at [774, 459] on button "Stop Recording" at bounding box center [934, 473] width 462 height 36
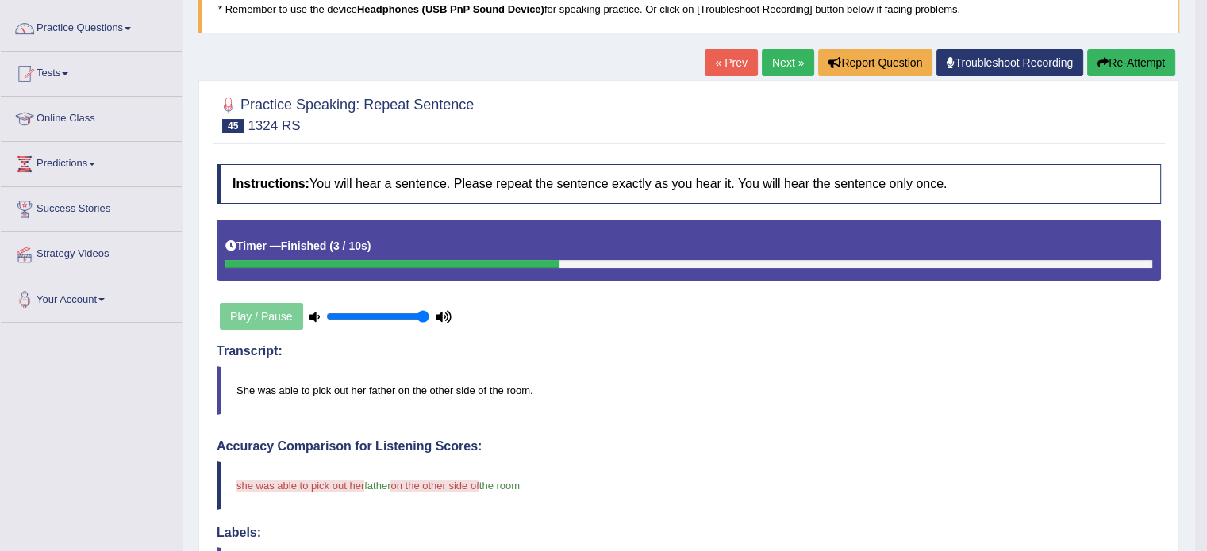
scroll to position [114, 0]
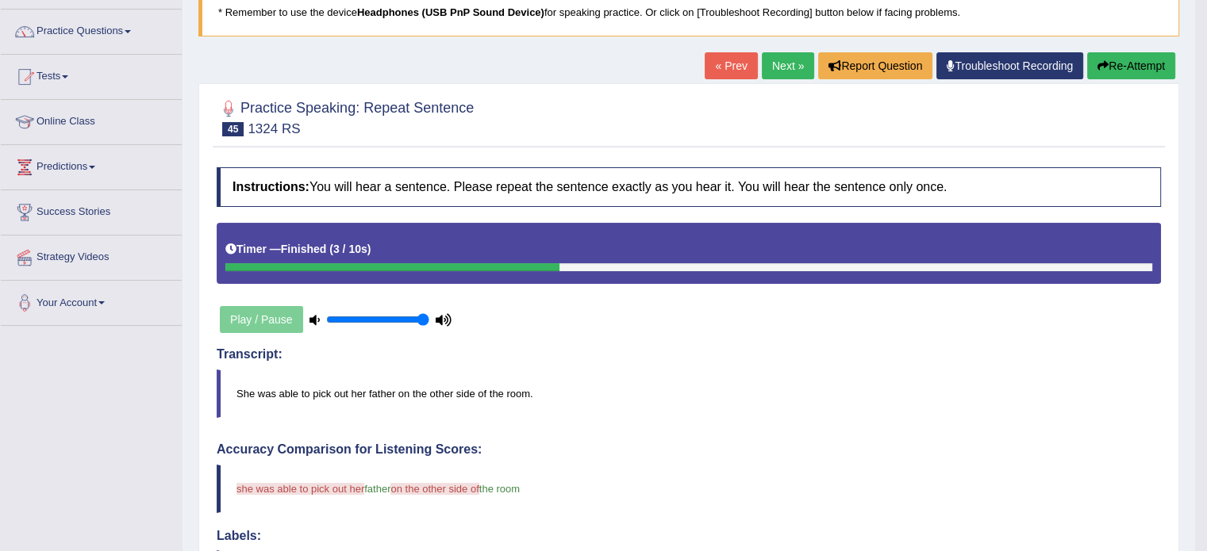
click at [1126, 63] on button "Re-Attempt" at bounding box center [1131, 65] width 88 height 27
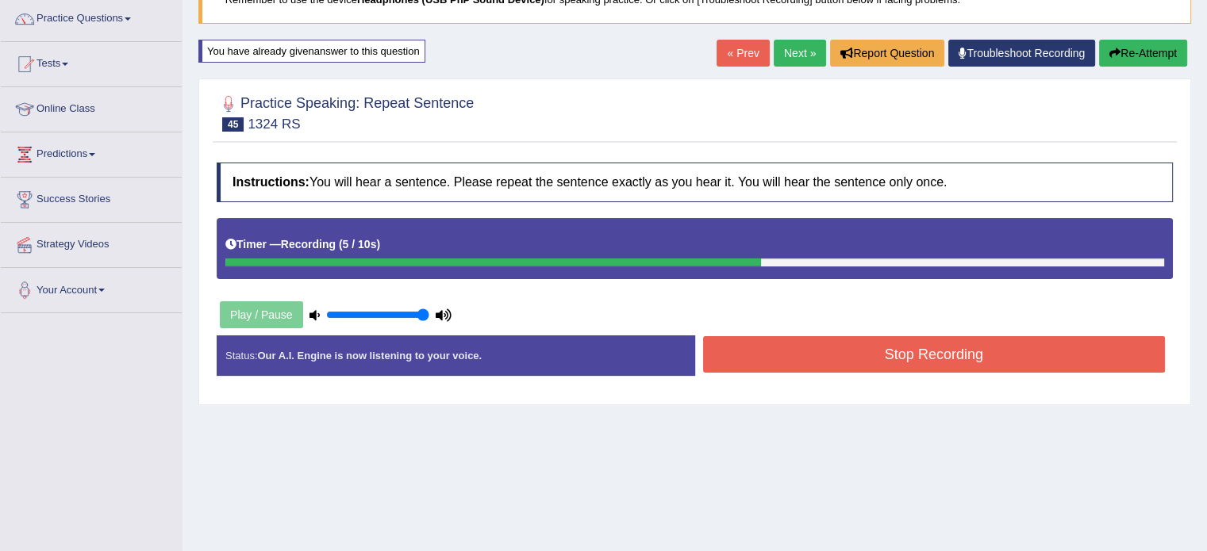
click at [749, 359] on button "Stop Recording" at bounding box center [934, 354] width 462 height 36
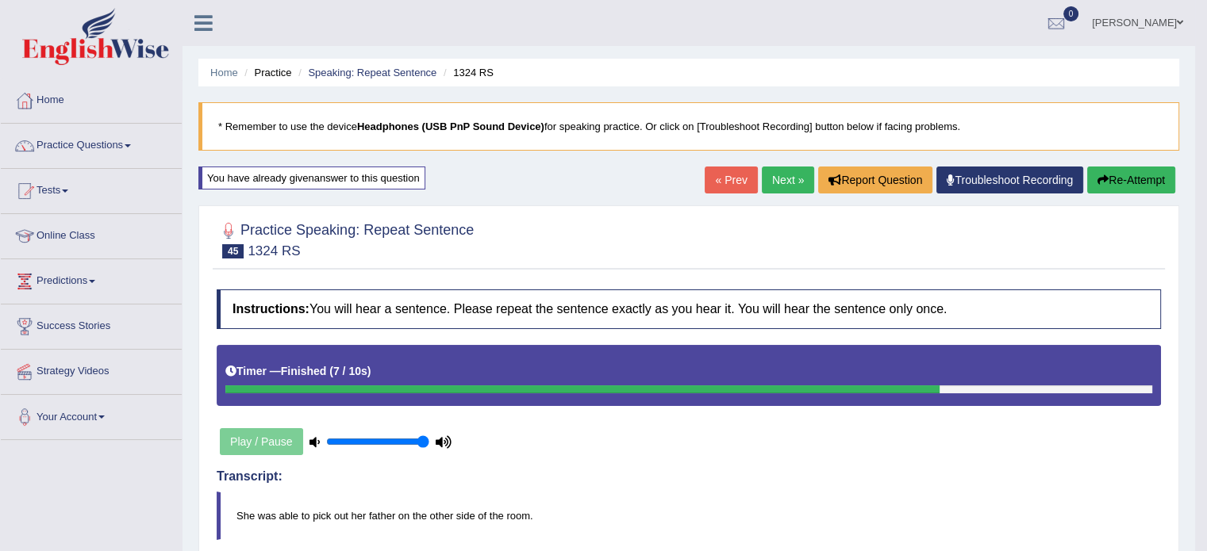
click at [762, 188] on link "Next »" at bounding box center [788, 180] width 52 height 27
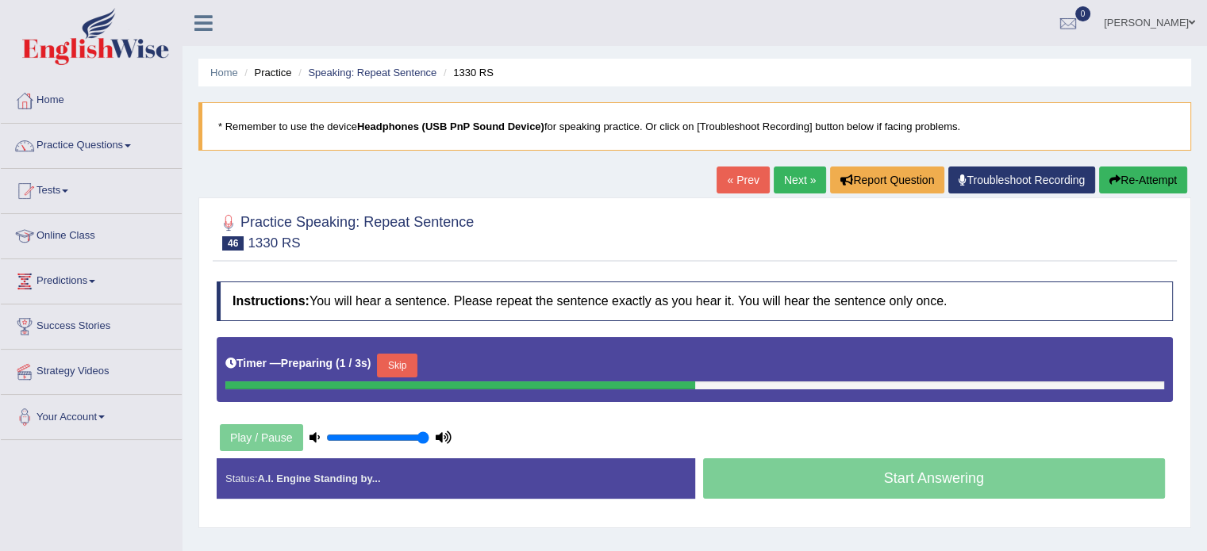
click at [405, 367] on button "Skip" at bounding box center [397, 366] width 40 height 24
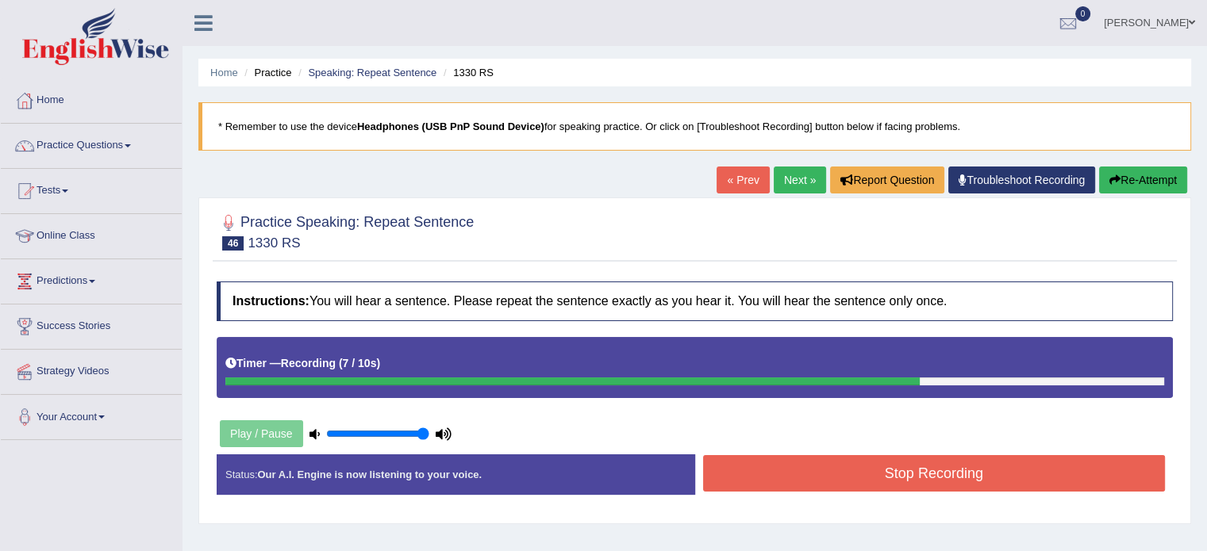
click at [1109, 175] on icon "button" at bounding box center [1114, 180] width 11 height 11
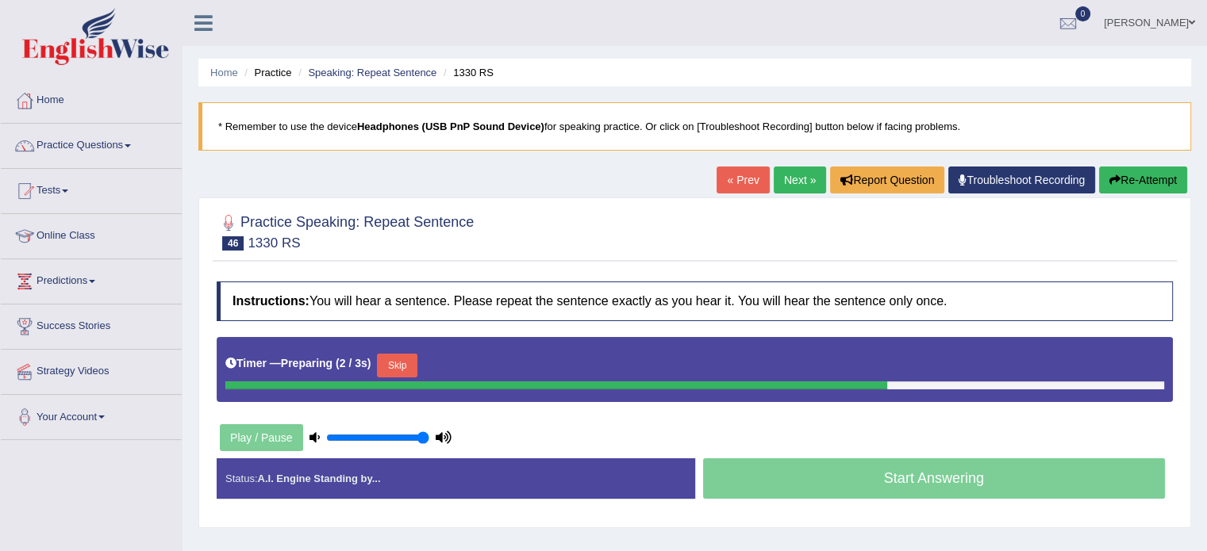
click at [406, 359] on button "Skip" at bounding box center [397, 366] width 40 height 24
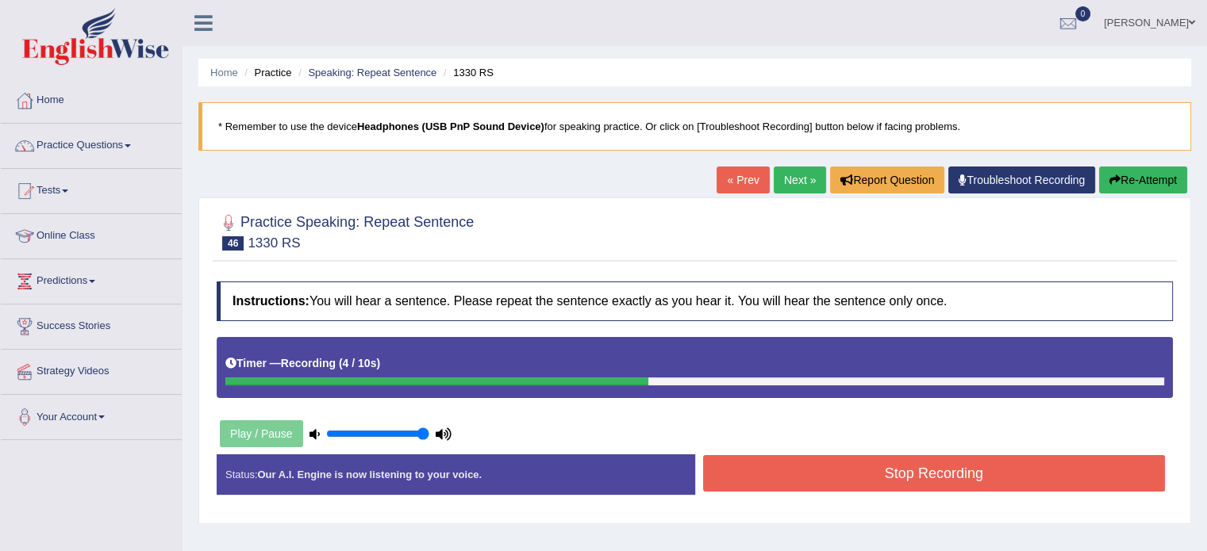
click at [781, 464] on button "Stop Recording" at bounding box center [934, 473] width 462 height 36
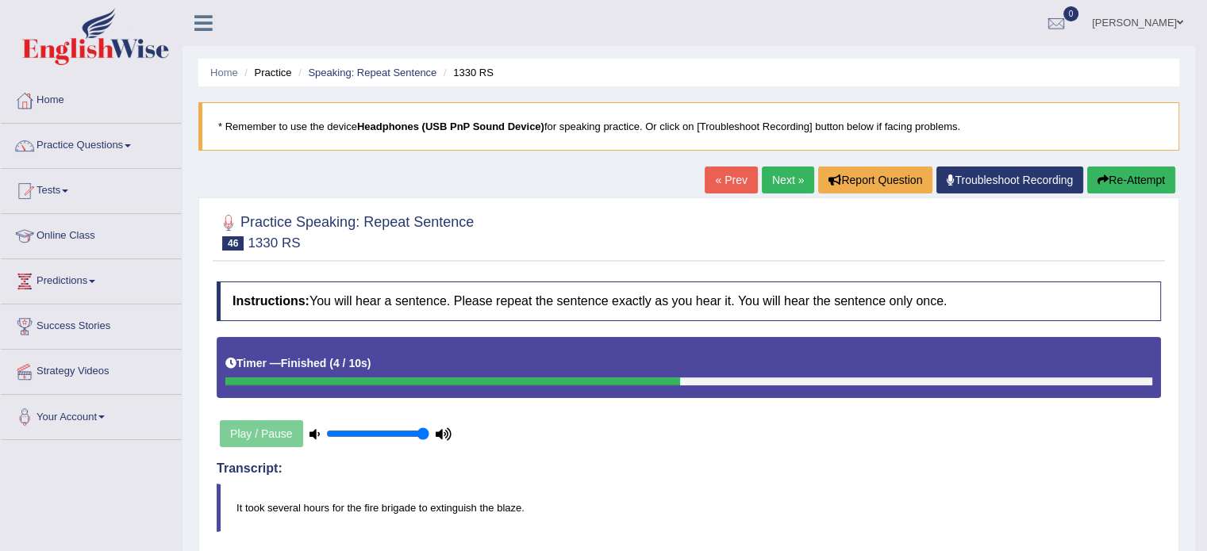
click at [781, 177] on link "Next »" at bounding box center [788, 180] width 52 height 27
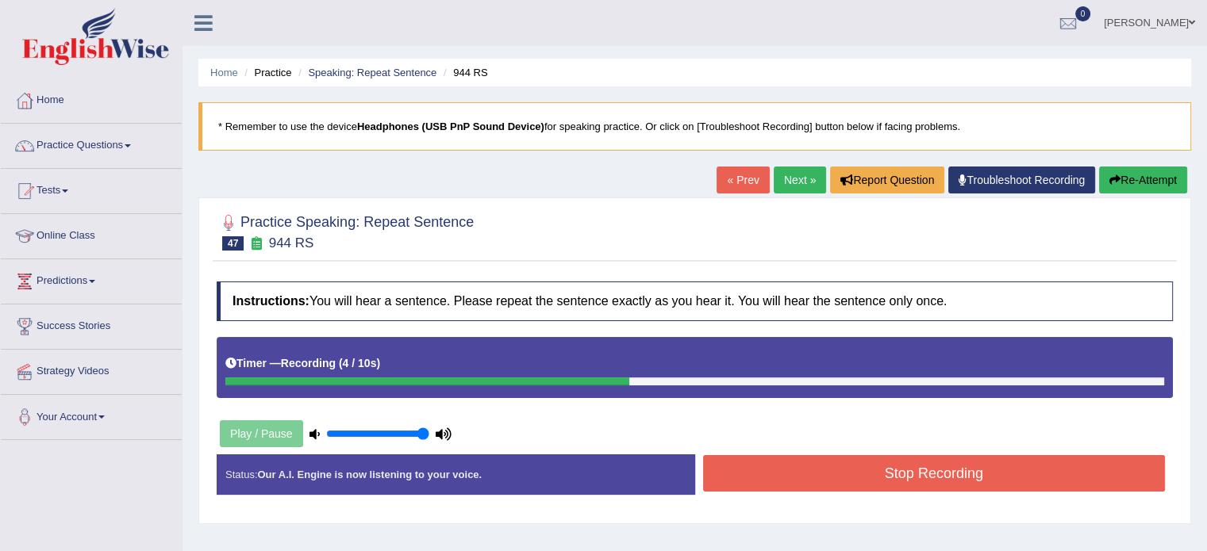
click at [818, 455] on button "Stop Recording" at bounding box center [934, 473] width 462 height 36
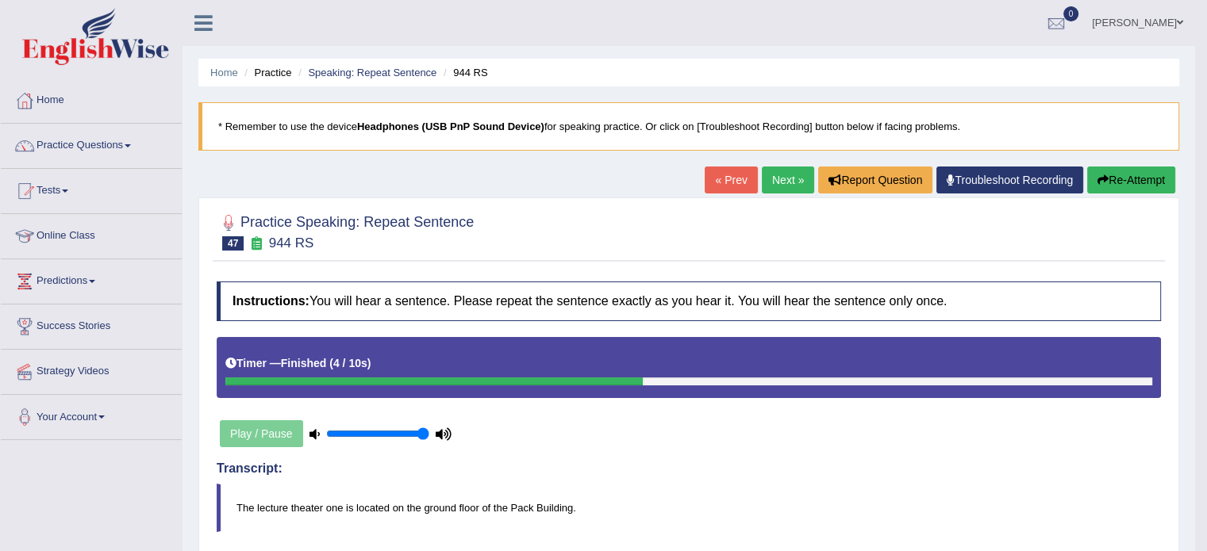
click at [783, 186] on link "Next »" at bounding box center [788, 180] width 52 height 27
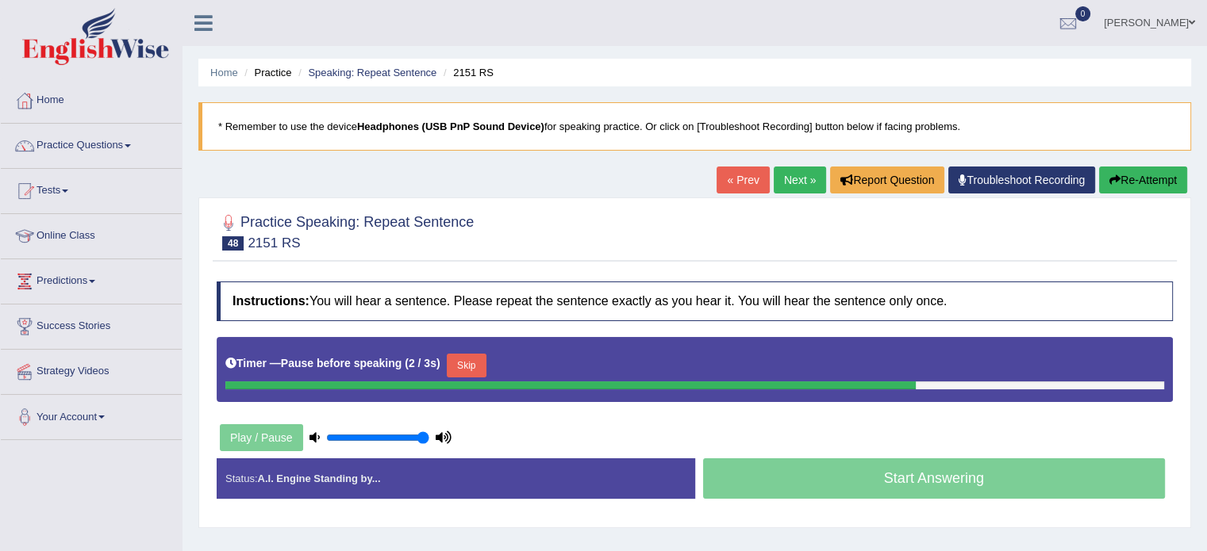
click at [1119, 172] on button "Re-Attempt" at bounding box center [1143, 180] width 88 height 27
click at [403, 364] on button "Skip" at bounding box center [397, 366] width 40 height 24
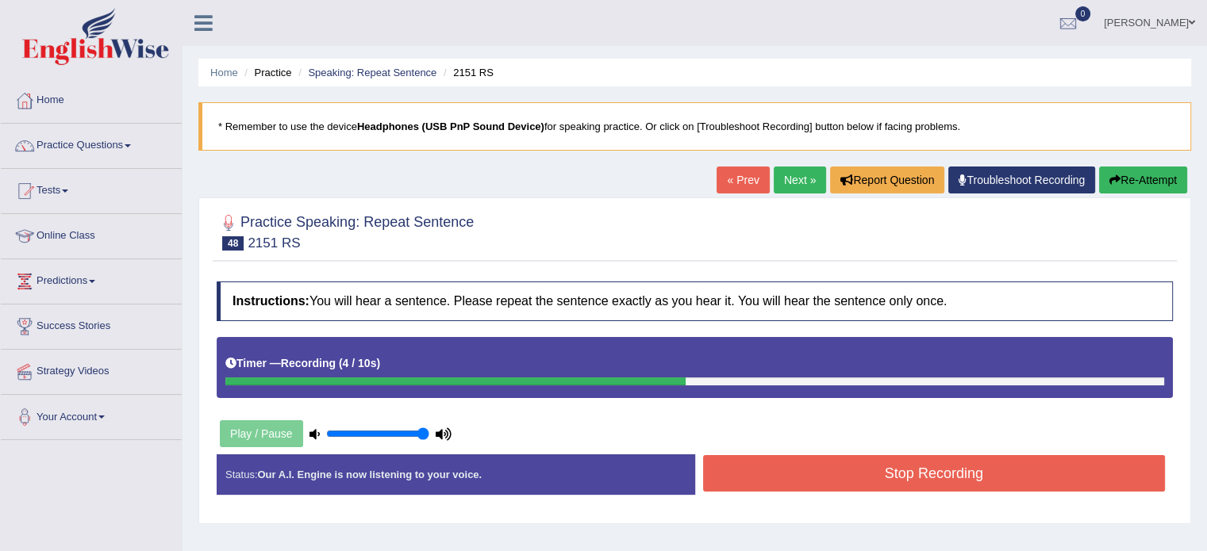
click at [808, 475] on button "Stop Recording" at bounding box center [934, 473] width 462 height 36
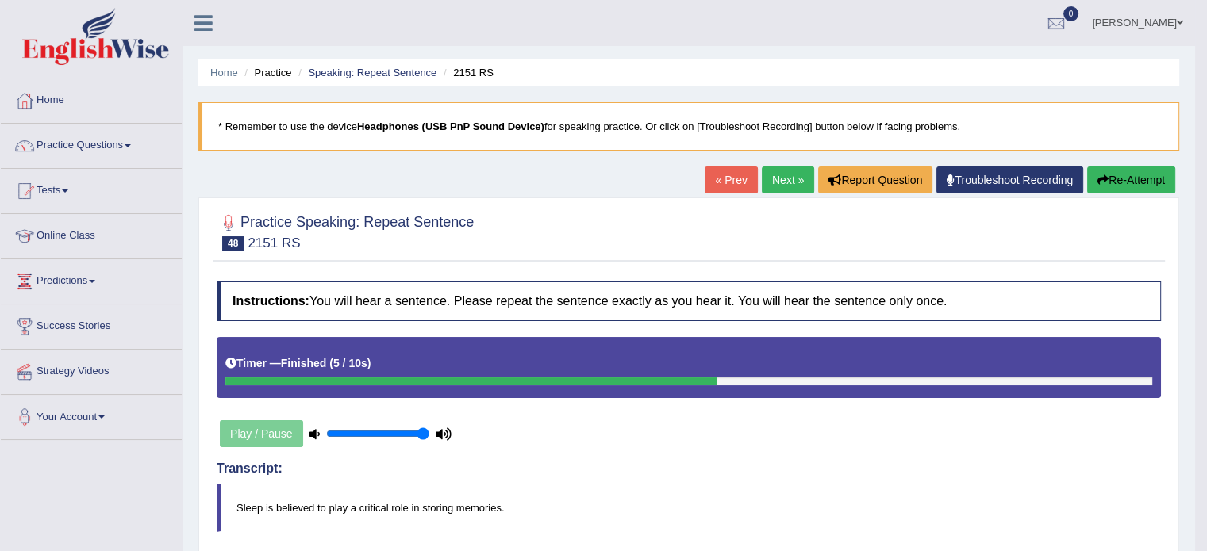
click at [1138, 173] on button "Re-Attempt" at bounding box center [1131, 180] width 88 height 27
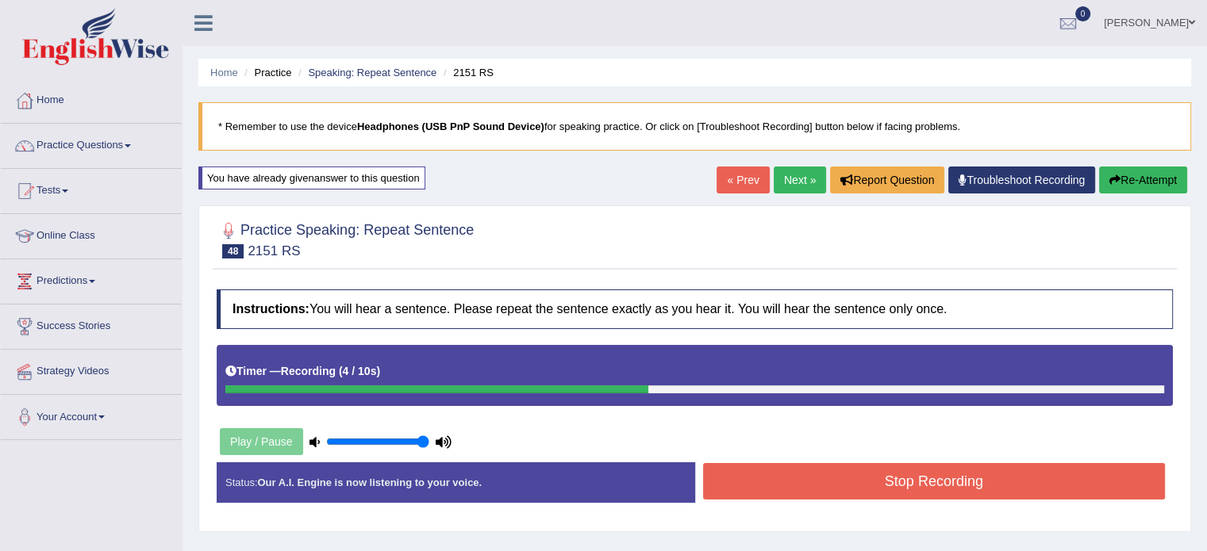
click at [839, 477] on button "Stop Recording" at bounding box center [934, 481] width 462 height 36
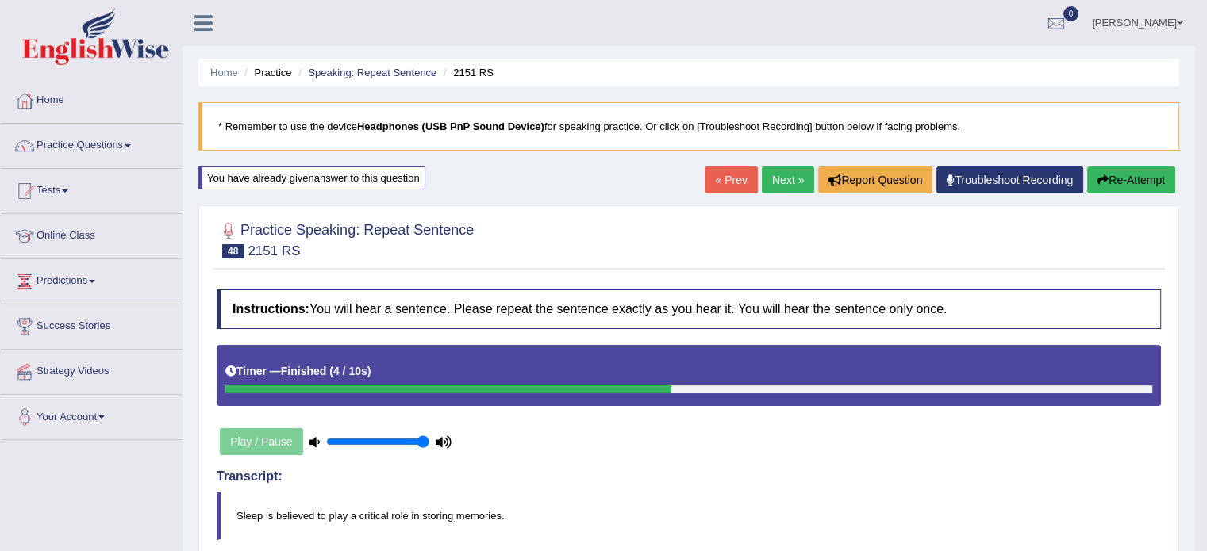
click at [768, 174] on link "Next »" at bounding box center [788, 180] width 52 height 27
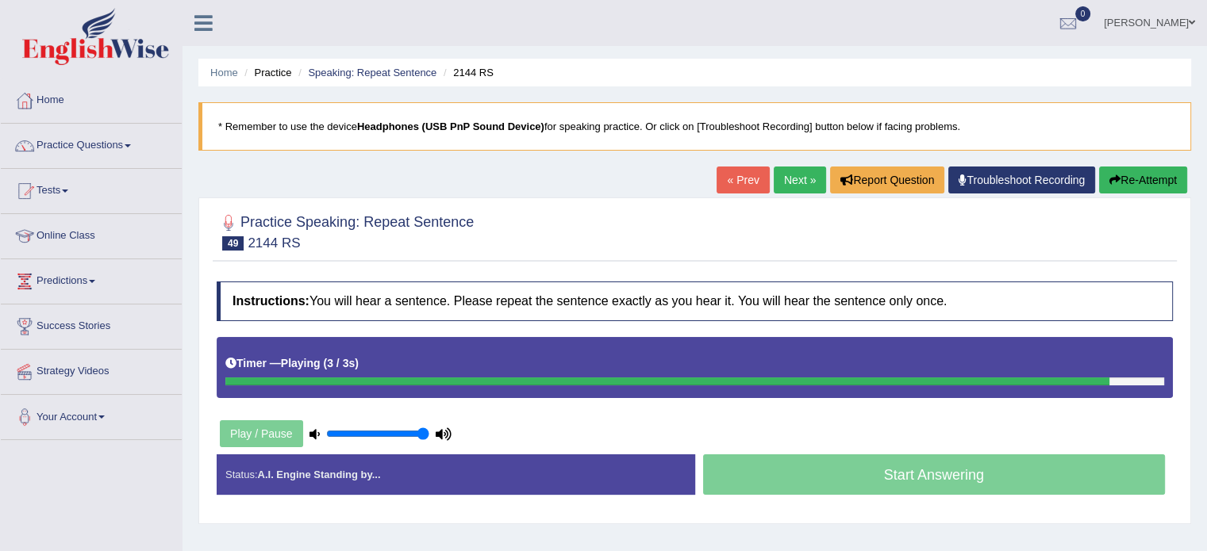
click at [1158, 180] on button "Re-Attempt" at bounding box center [1143, 180] width 88 height 27
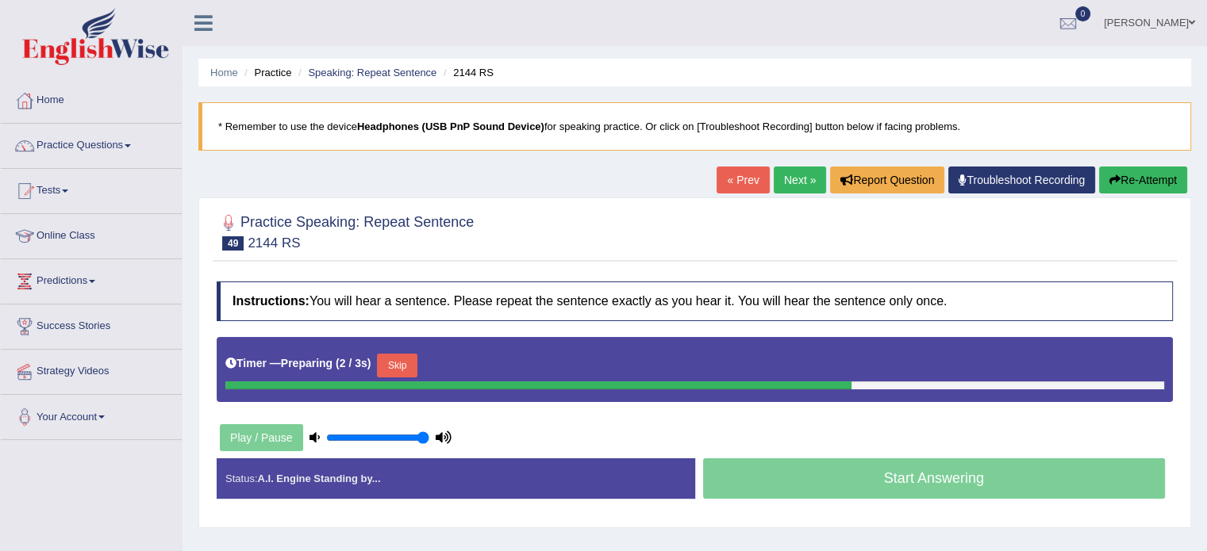
click at [385, 356] on button "Skip" at bounding box center [397, 366] width 40 height 24
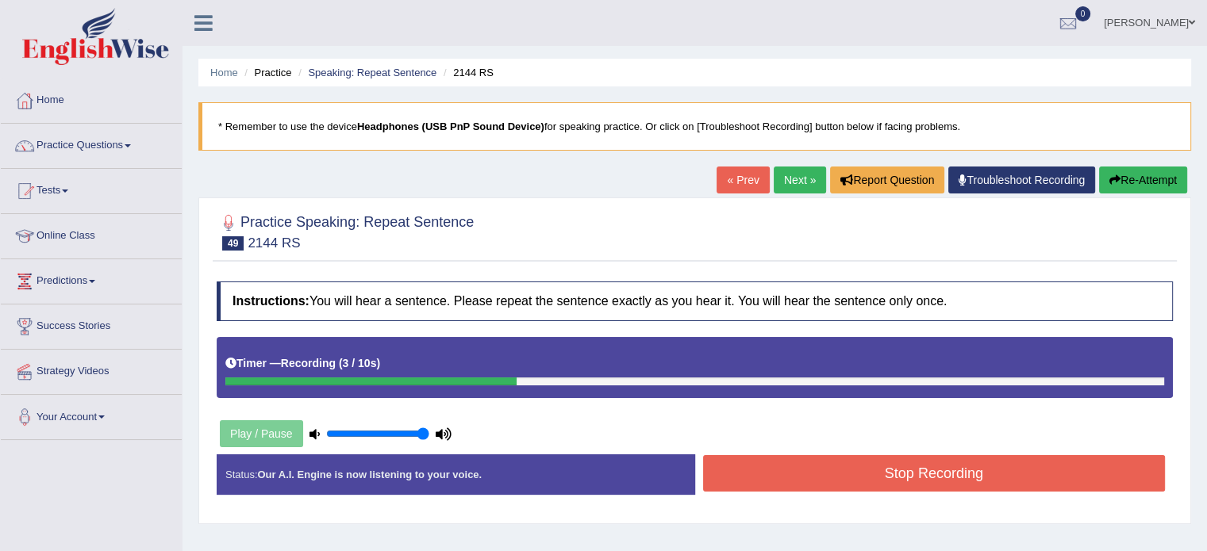
click at [818, 473] on button "Stop Recording" at bounding box center [934, 473] width 462 height 36
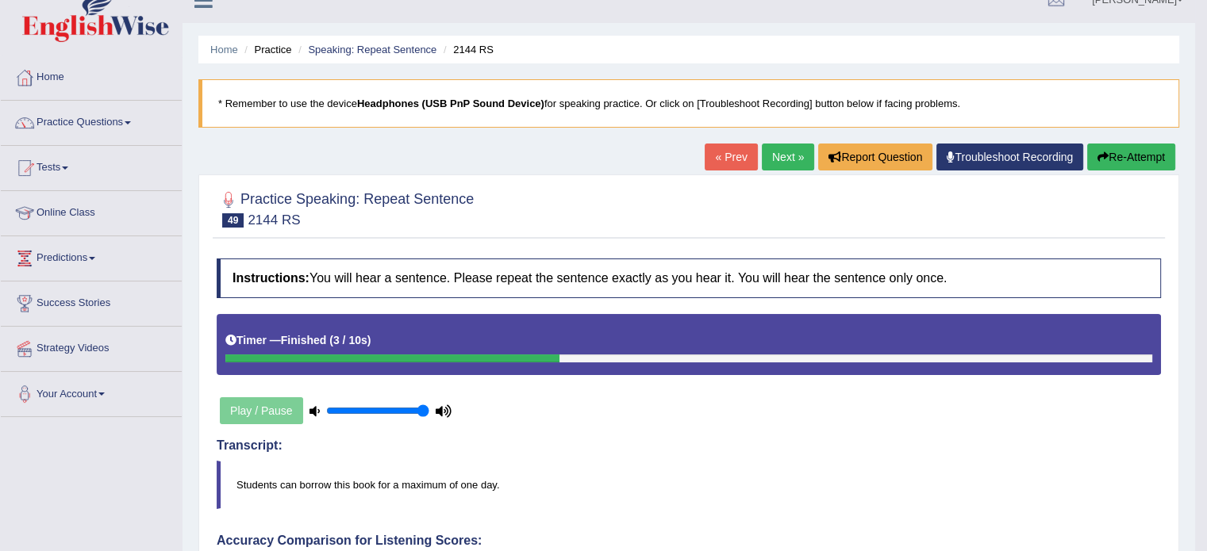
scroll to position [17, 0]
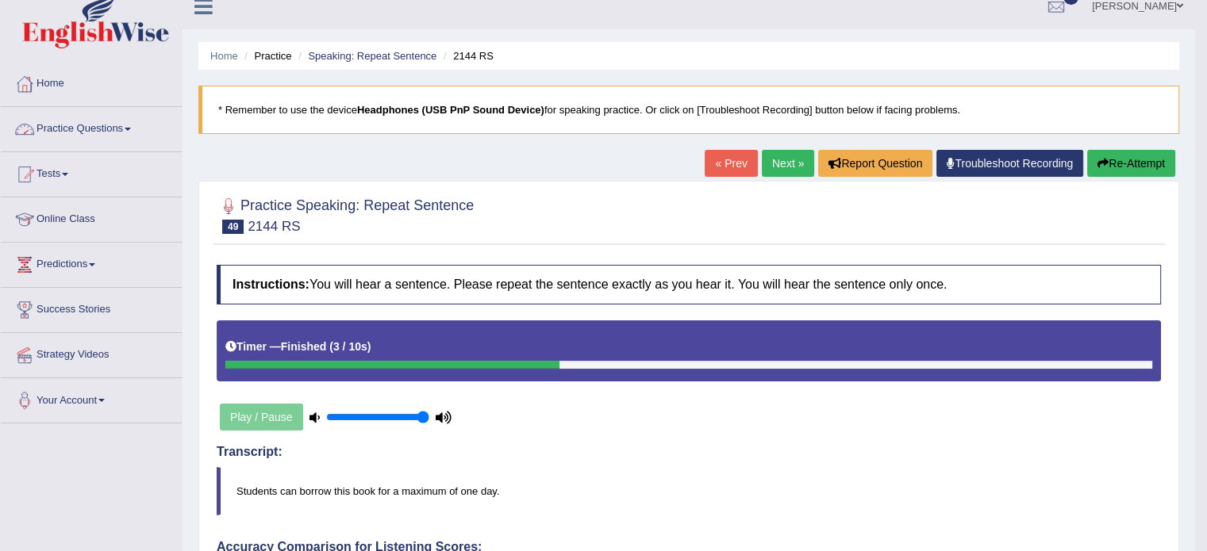
click at [136, 131] on link "Practice Questions" at bounding box center [91, 127] width 181 height 40
